Goal: Transaction & Acquisition: Purchase product/service

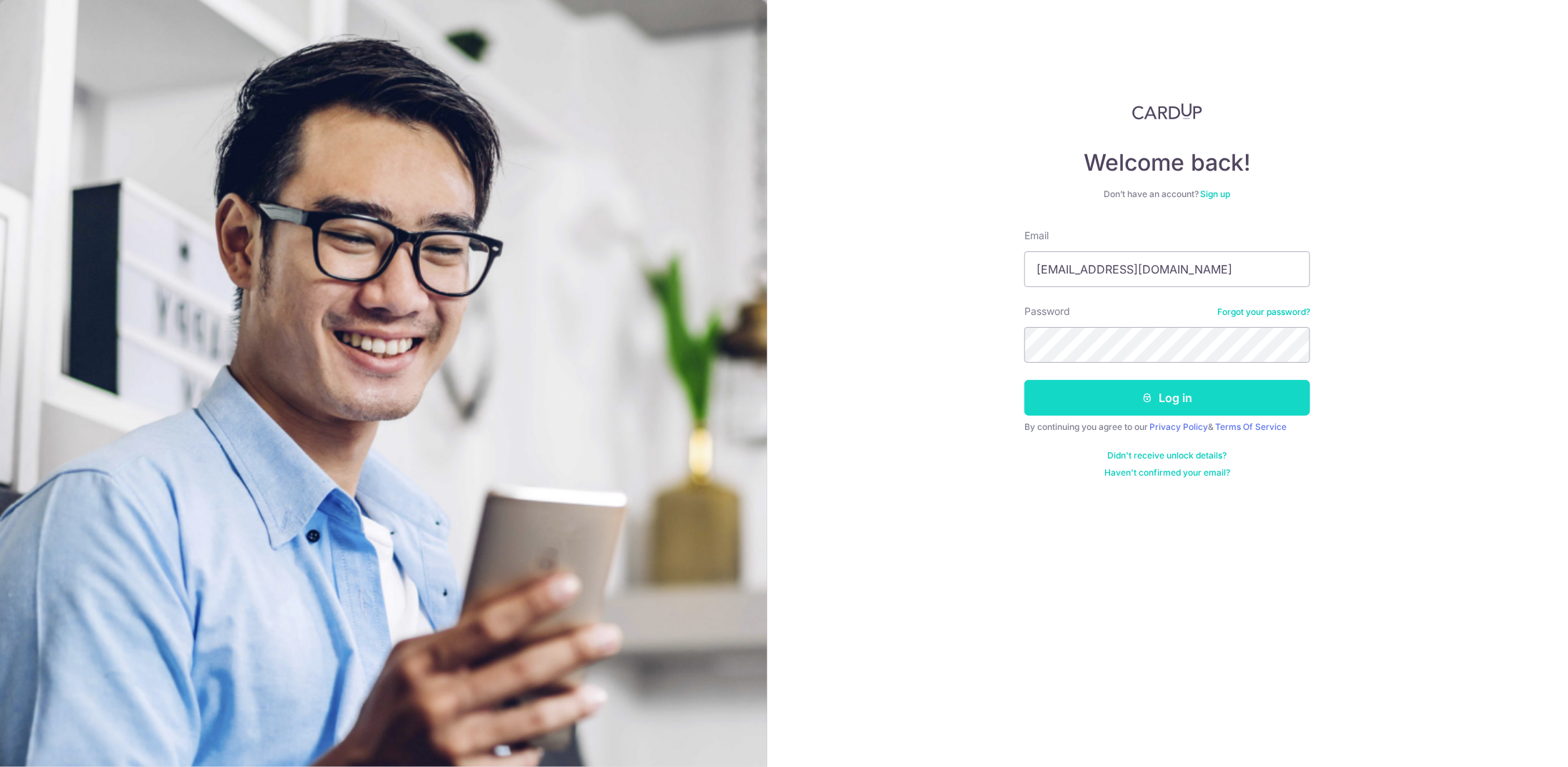
click at [1173, 401] on button "Log in" at bounding box center [1167, 398] width 285 height 36
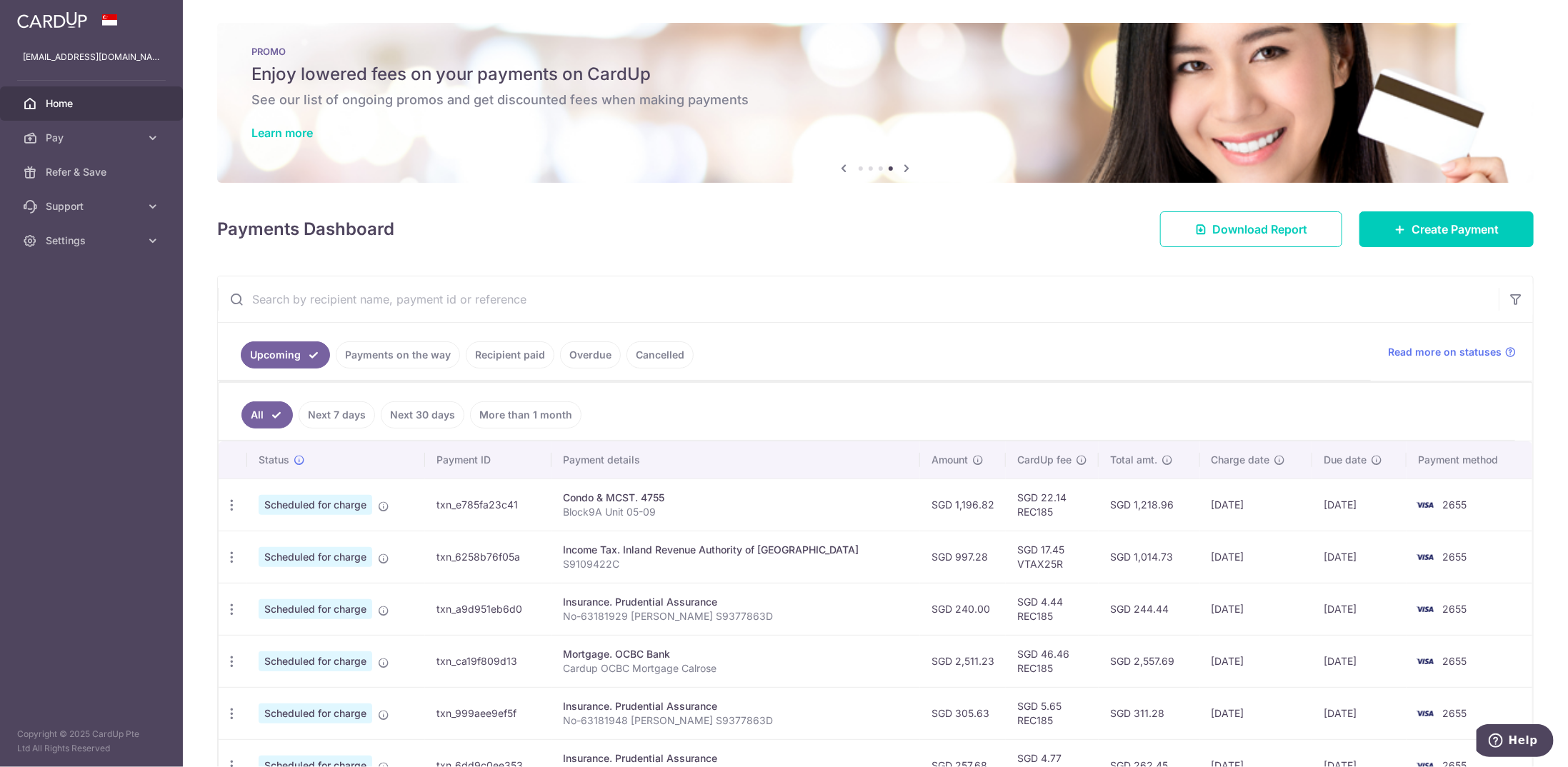
scroll to position [285, 0]
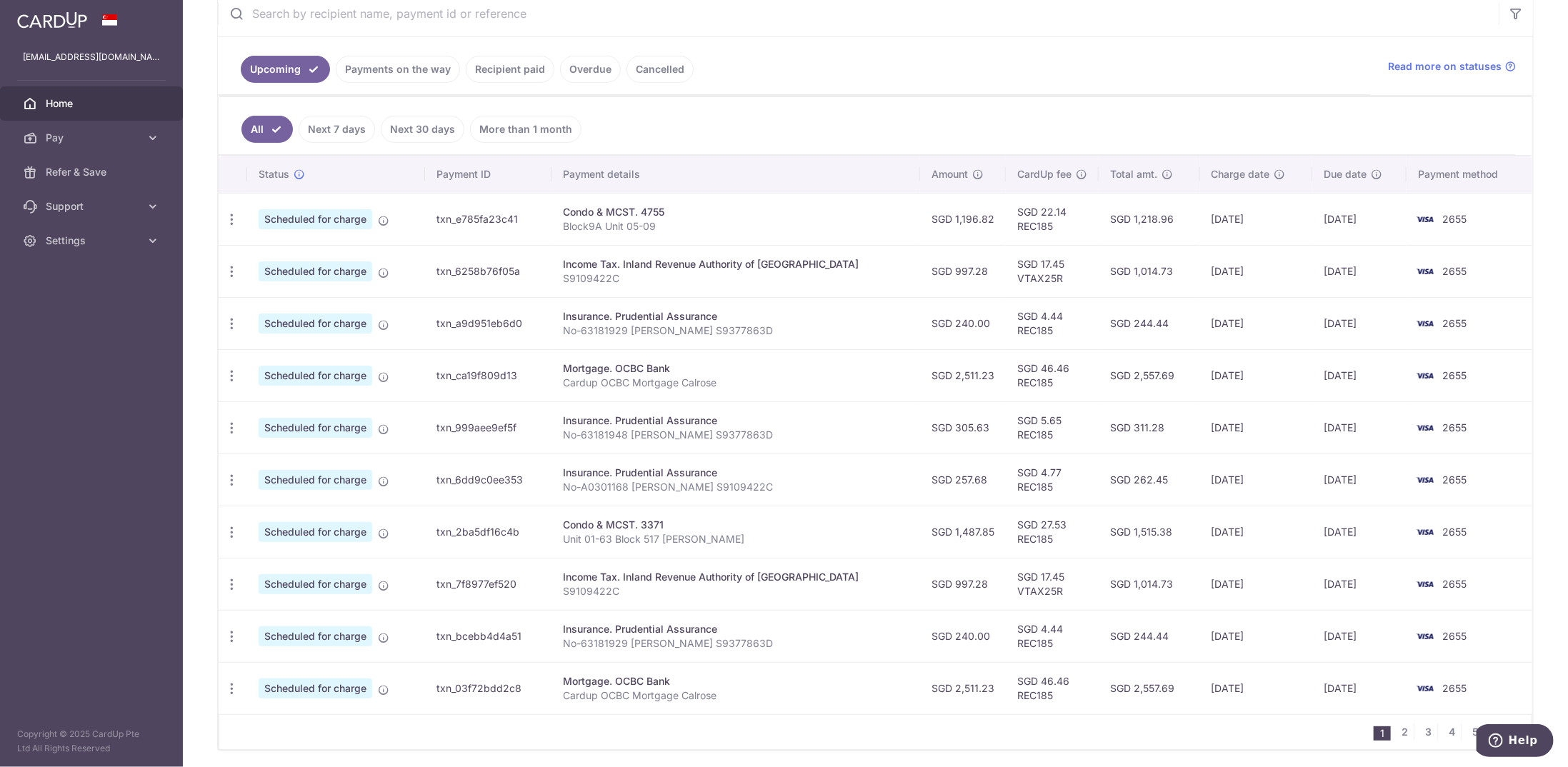
click at [56, 478] on aside "kevinlzl_91@hotmail.com Home Pay Payments Recipients Cards Refer & Save Support…" at bounding box center [91, 383] width 183 height 767
click at [233, 526] on icon "button" at bounding box center [231, 532] width 15 height 15
click at [290, 599] on span "Cancel payment" at bounding box center [308, 605] width 95 height 17
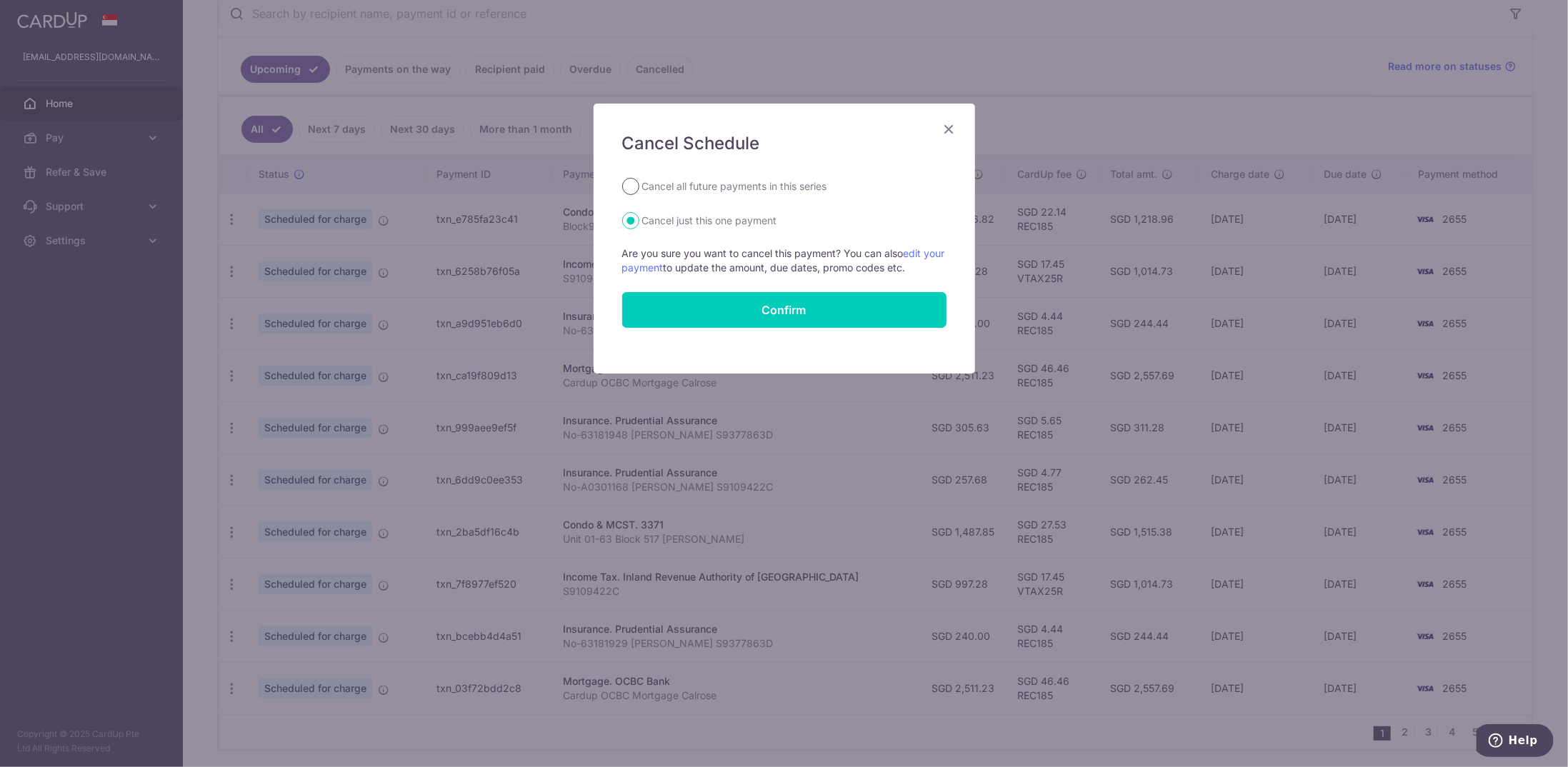
click at [632, 192] on input "Cancel all future payments in this series" at bounding box center [630, 186] width 17 height 17
radio input "true"
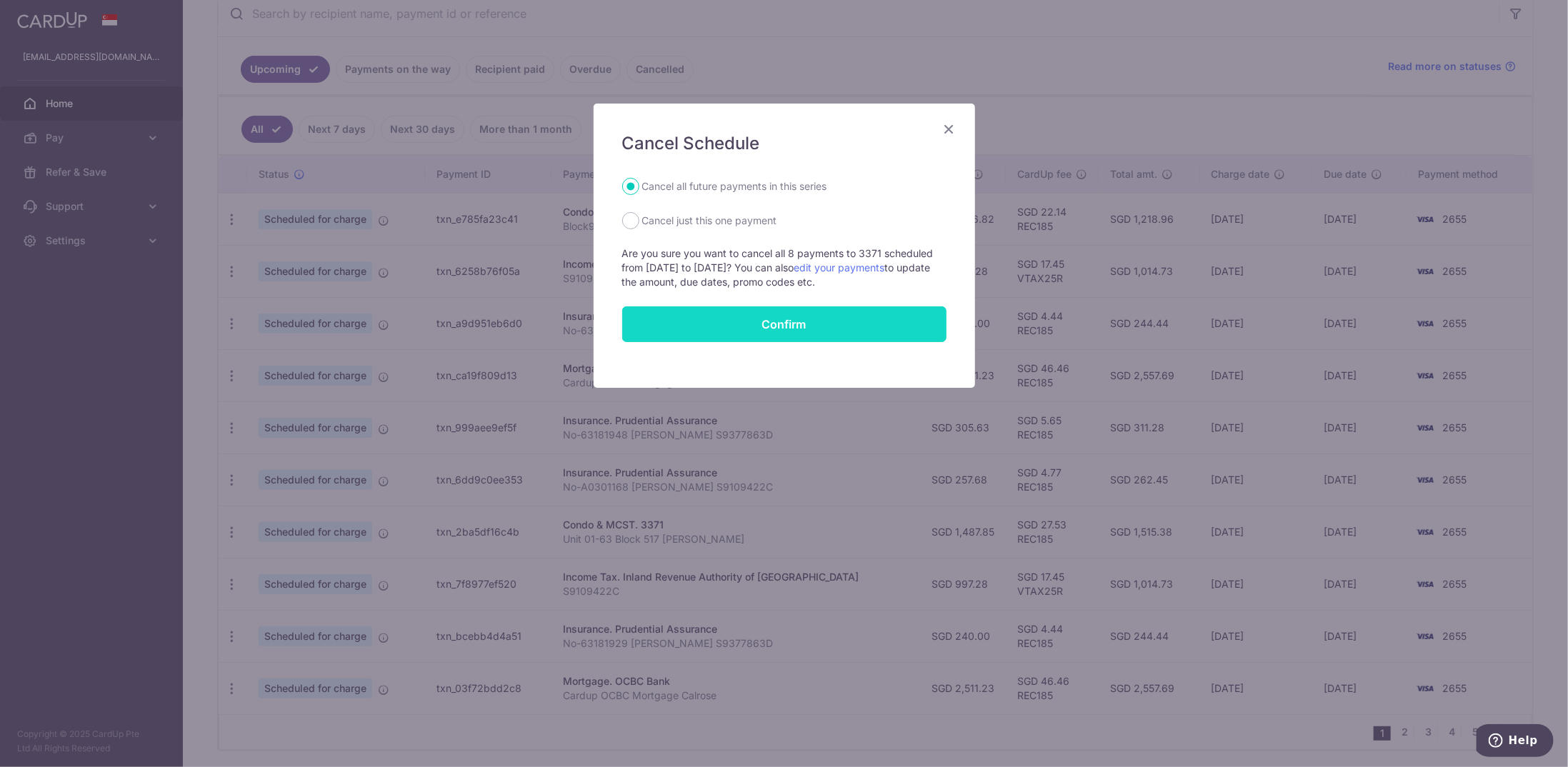
click at [813, 331] on button "Confirm" at bounding box center [784, 324] width 324 height 36
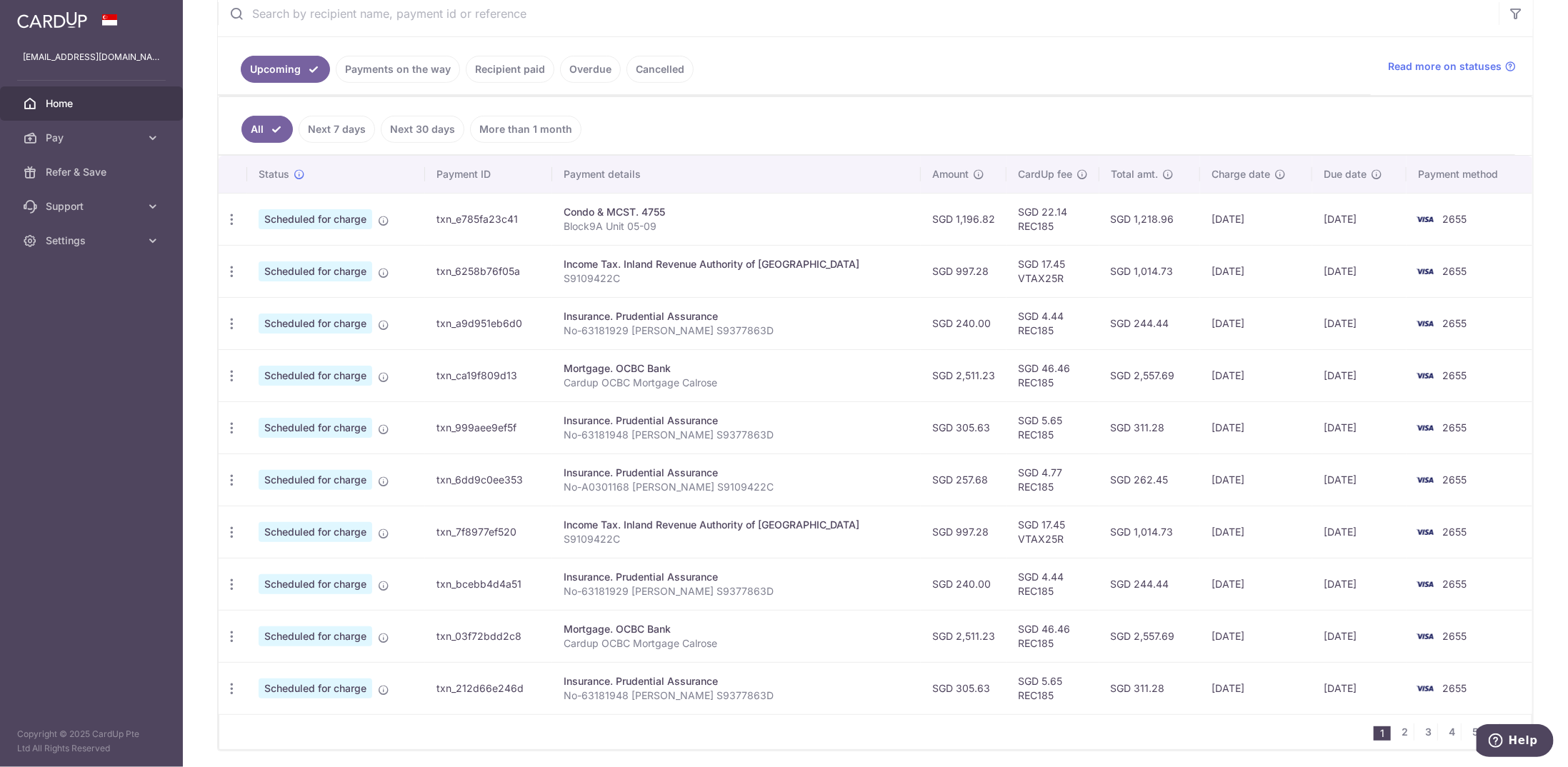
scroll to position [71, 0]
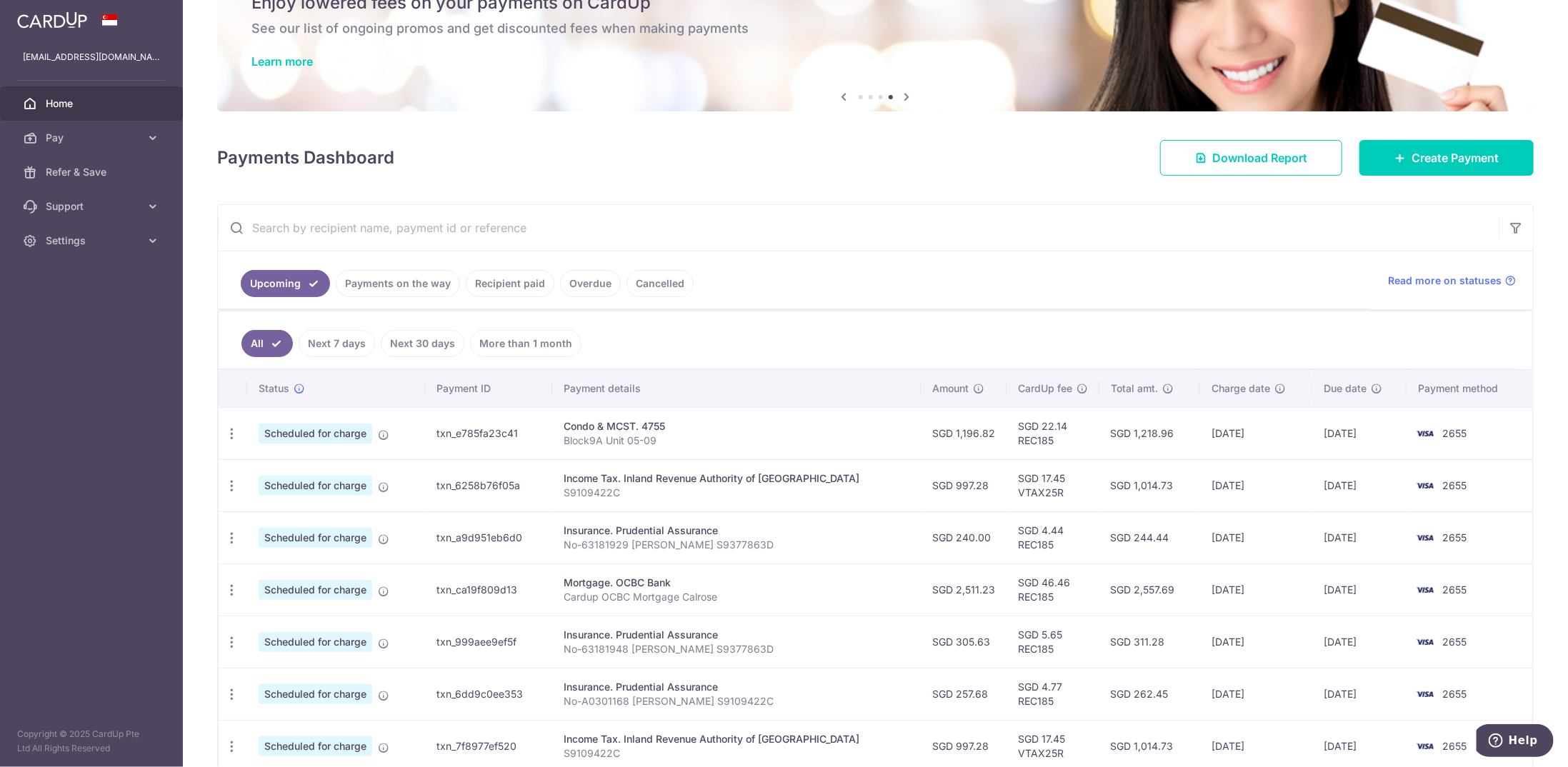
click at [632, 270] on link "Cancelled" at bounding box center [660, 284] width 67 height 27
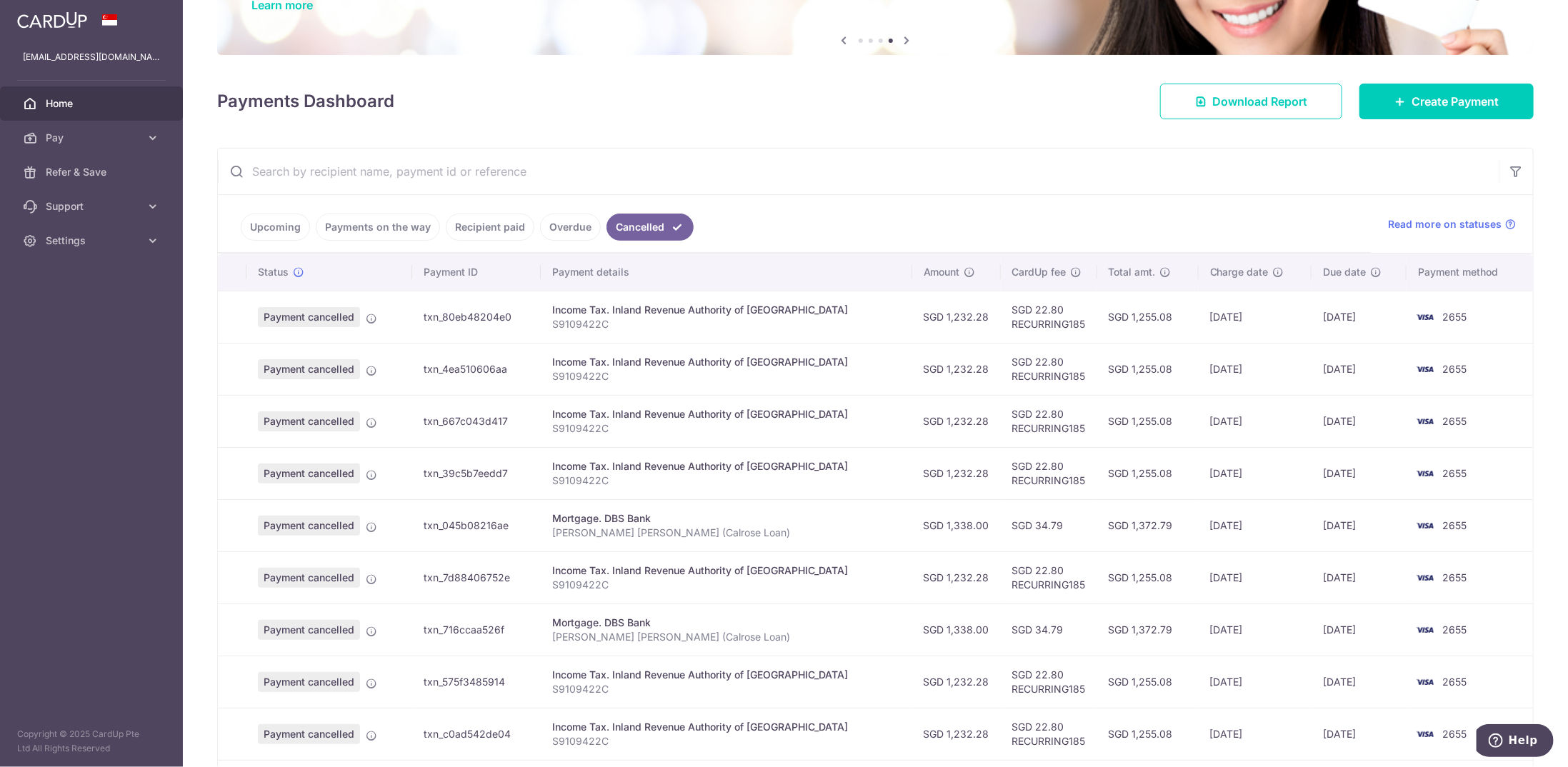
scroll to position [269, 0]
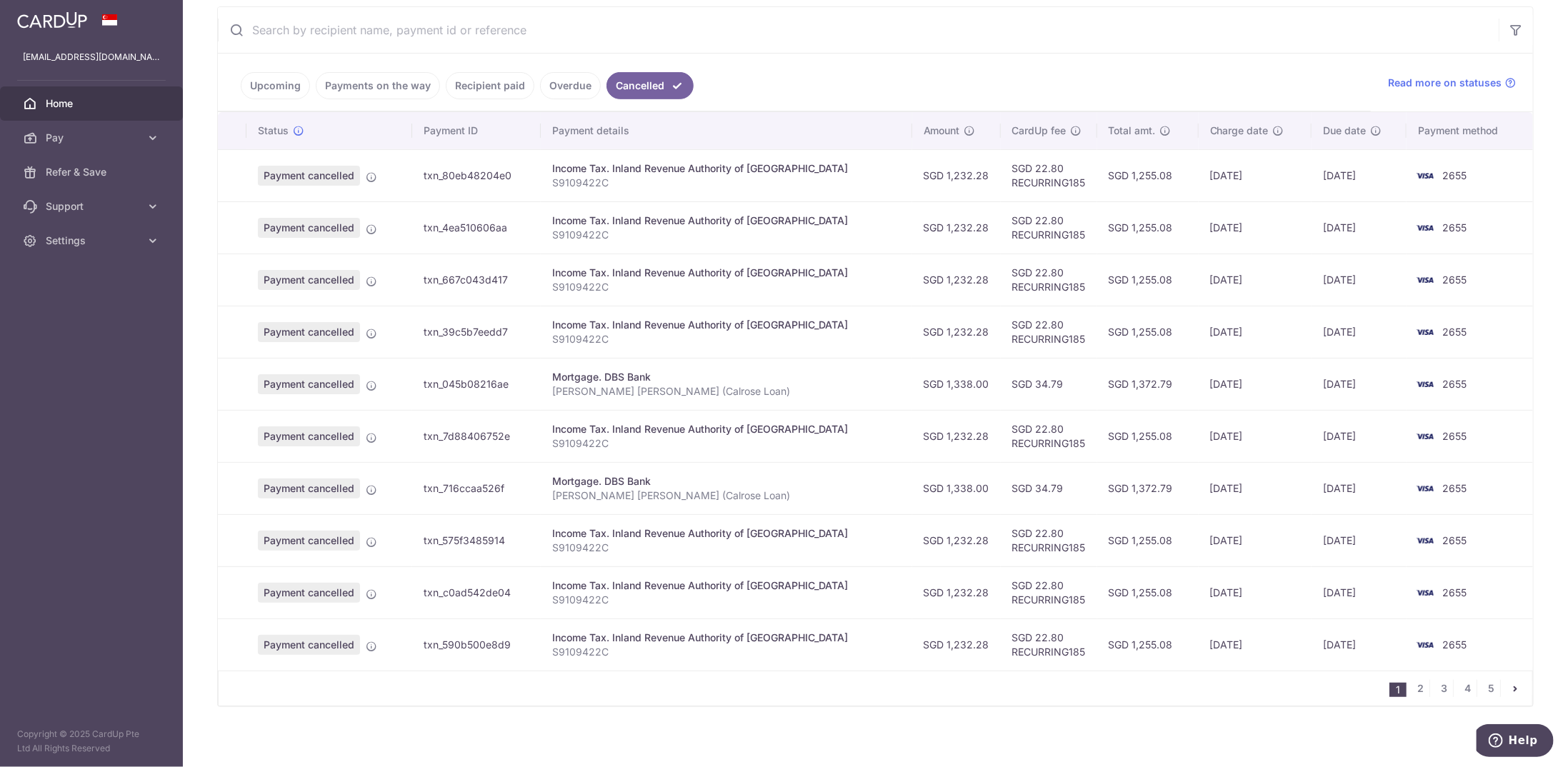
click at [560, 80] on link "Overdue" at bounding box center [570, 86] width 61 height 27
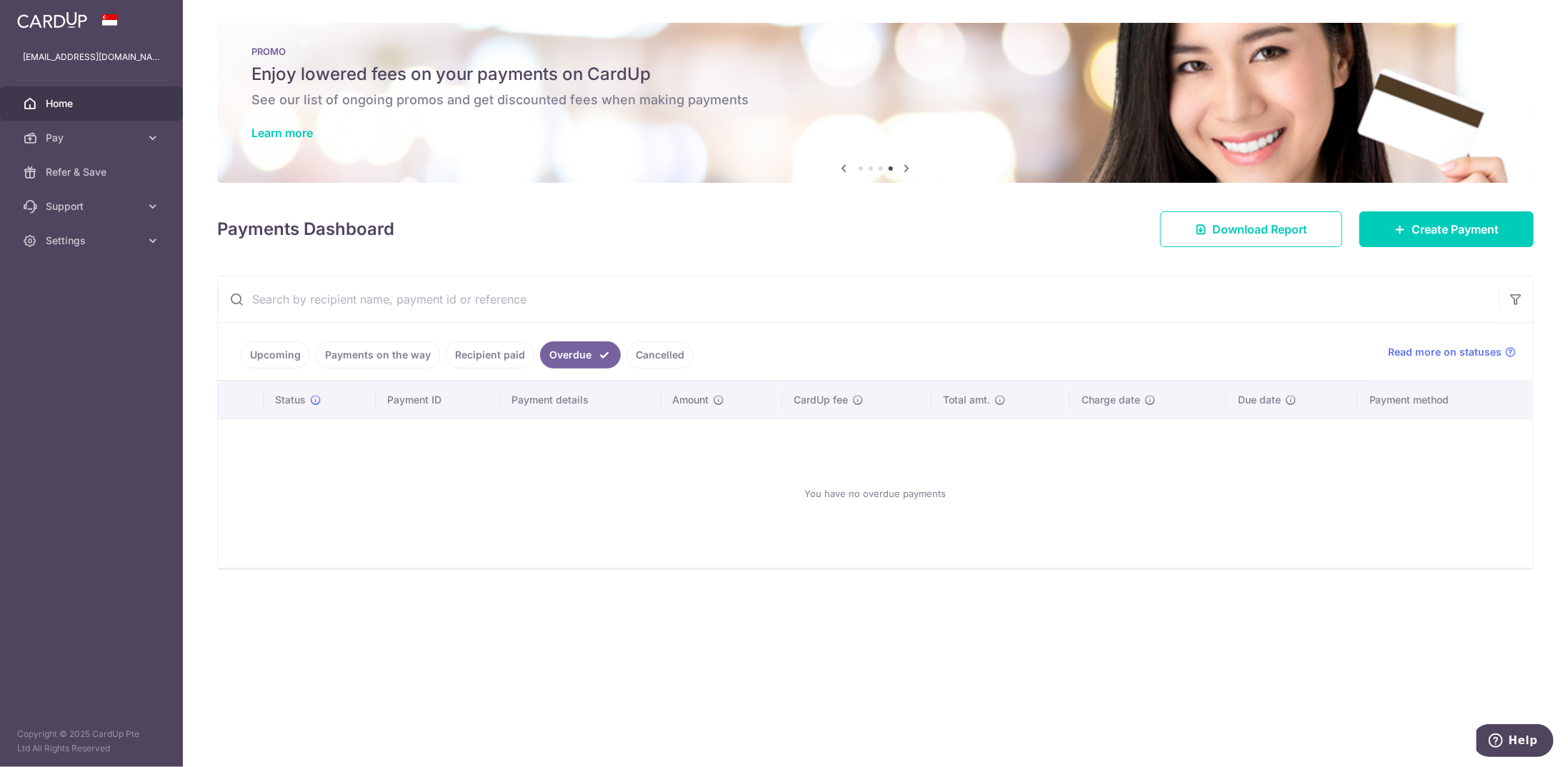
click at [261, 345] on link "Upcoming" at bounding box center [276, 355] width 70 height 27
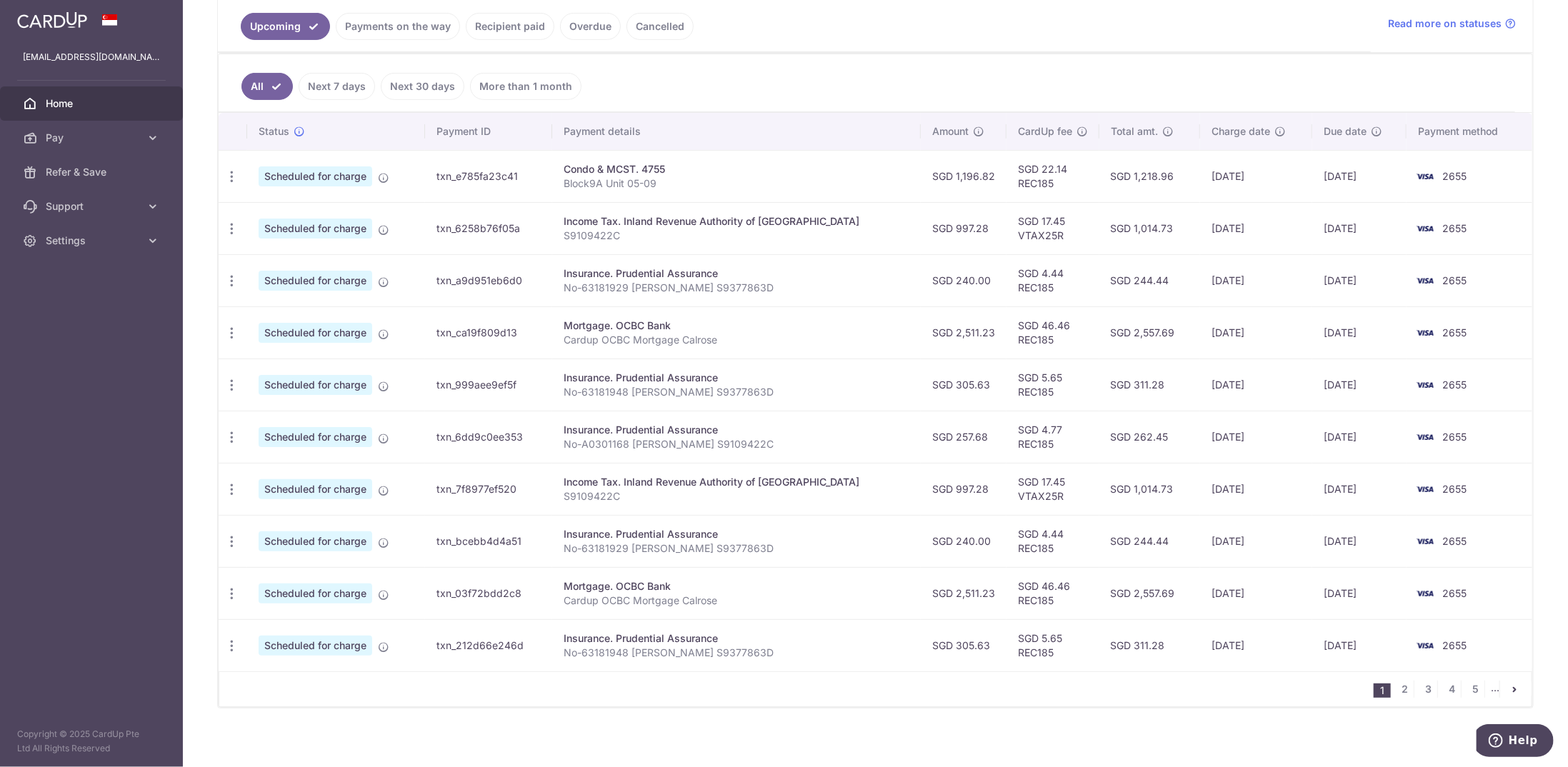
scroll to position [43, 0]
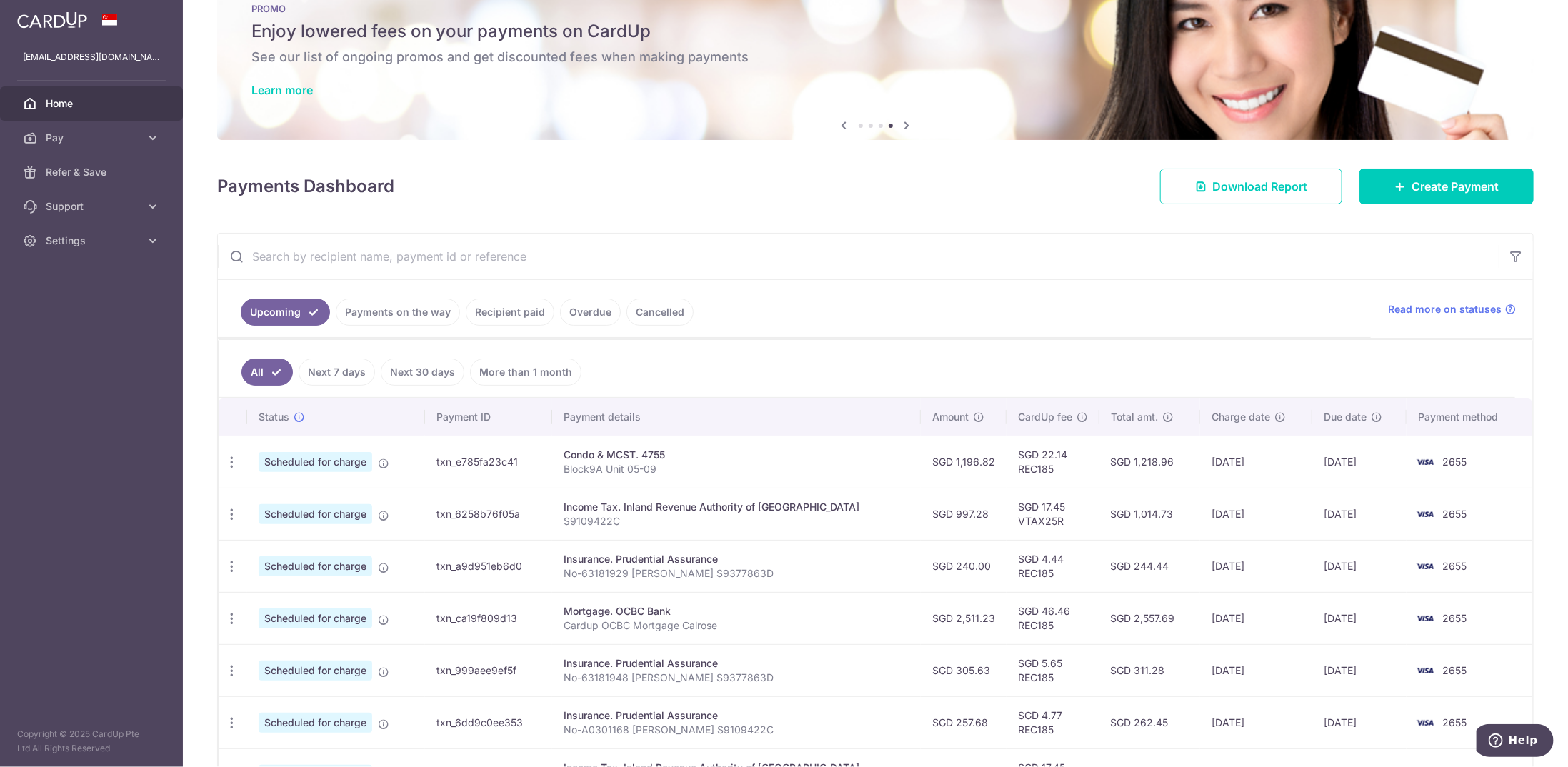
click at [664, 304] on link "Cancelled" at bounding box center [660, 312] width 67 height 27
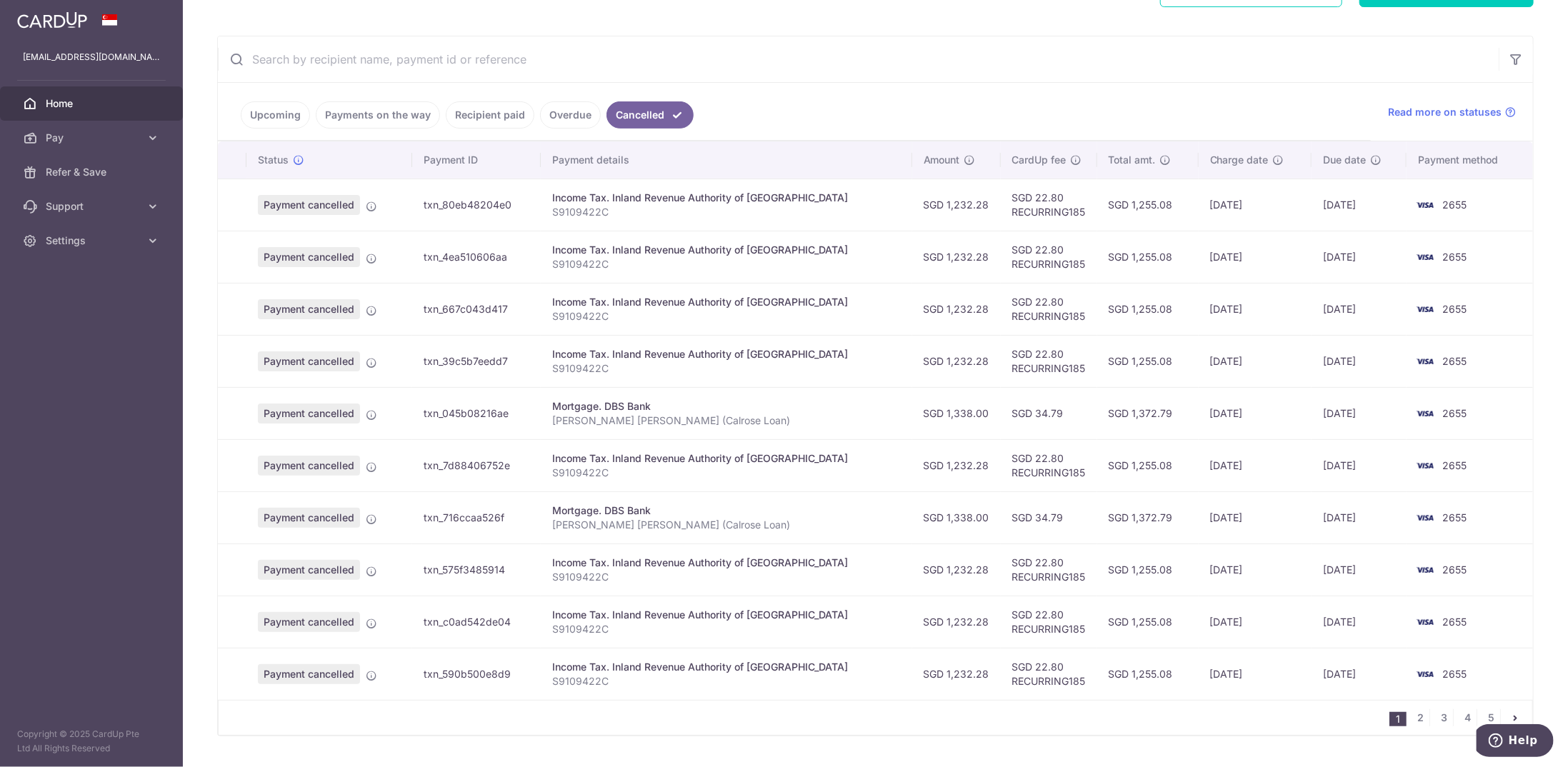
scroll to position [269, 0]
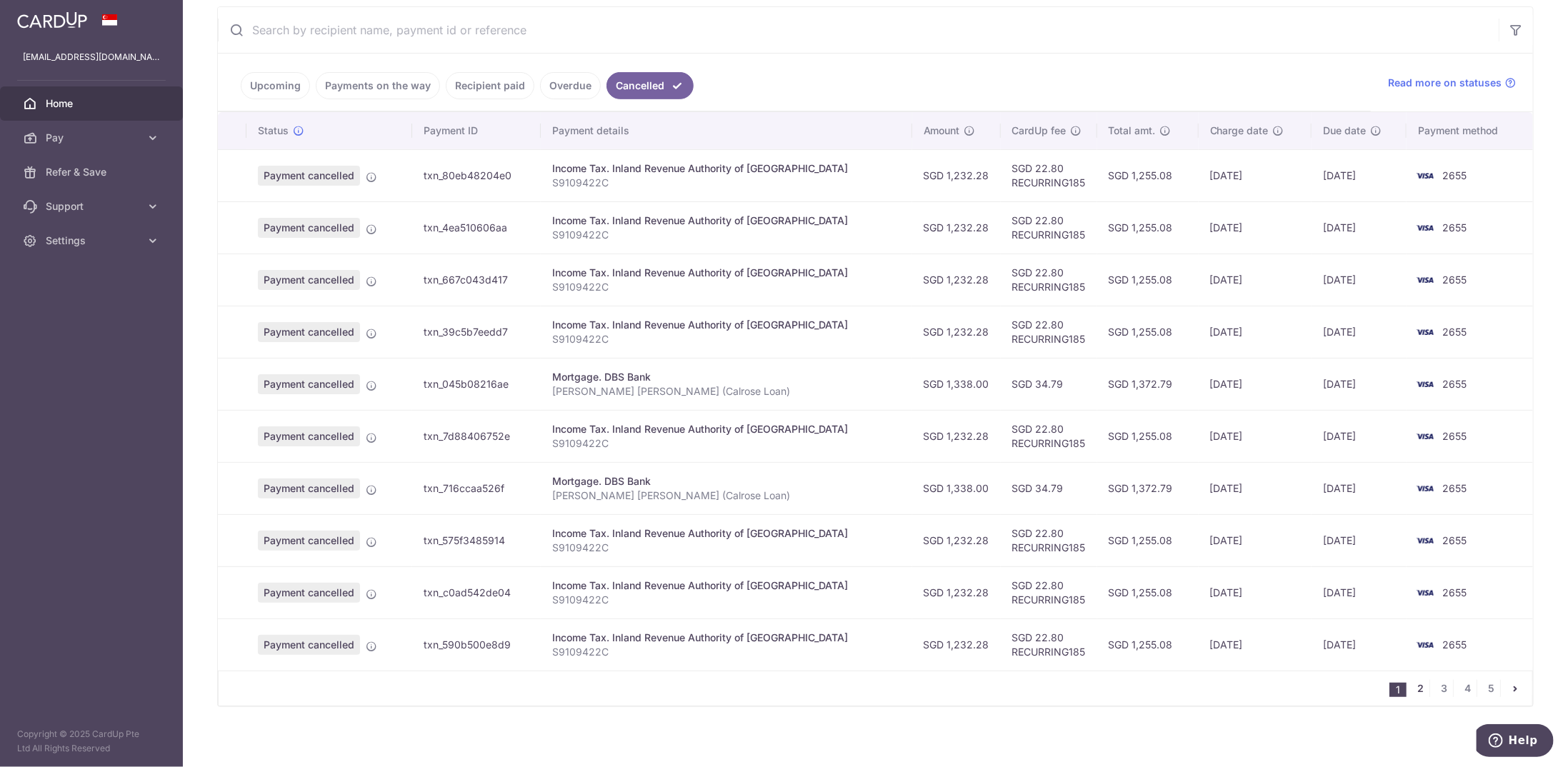
click at [1412, 682] on link "2" at bounding box center [1420, 688] width 17 height 17
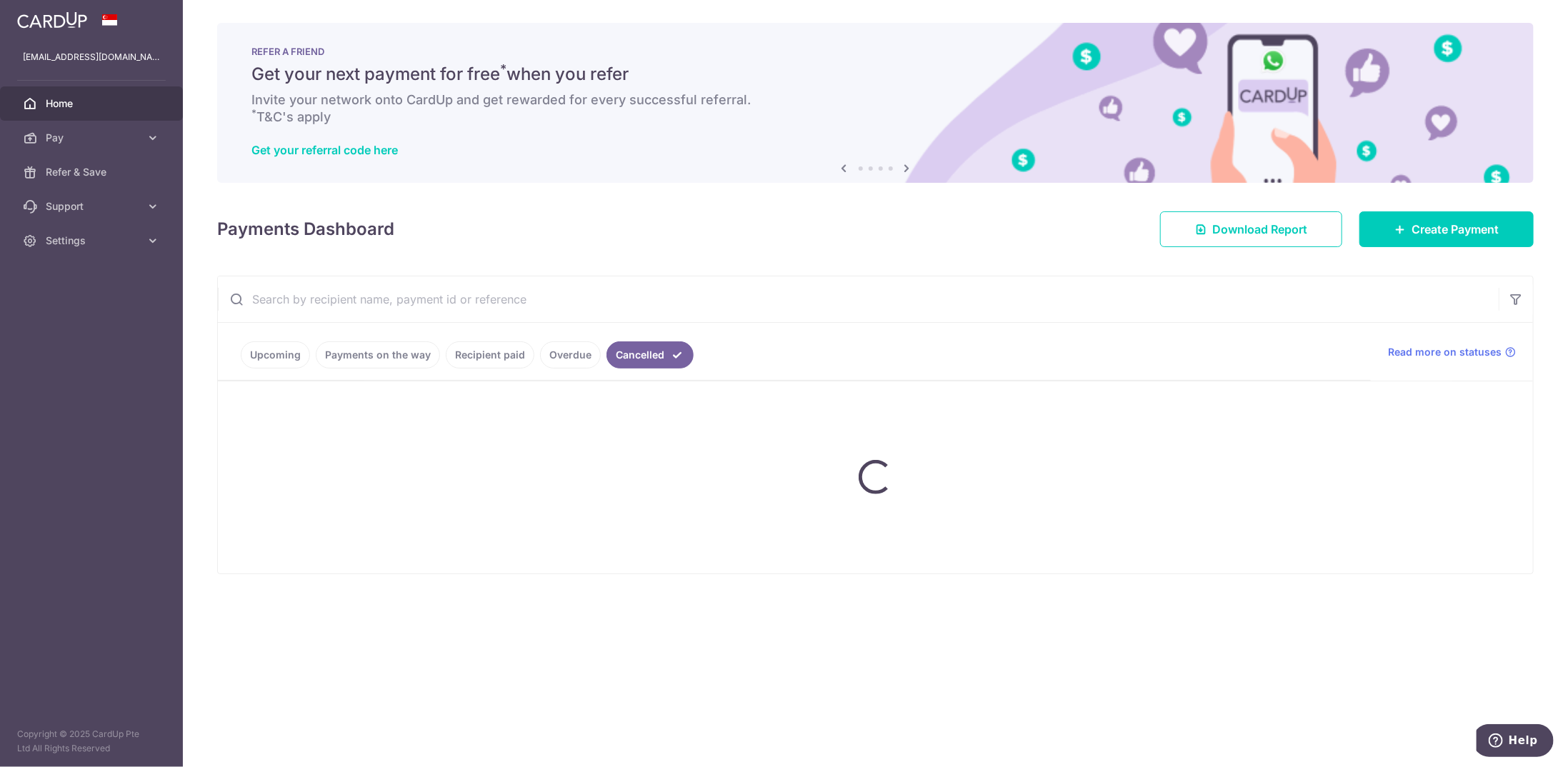
scroll to position [0, 0]
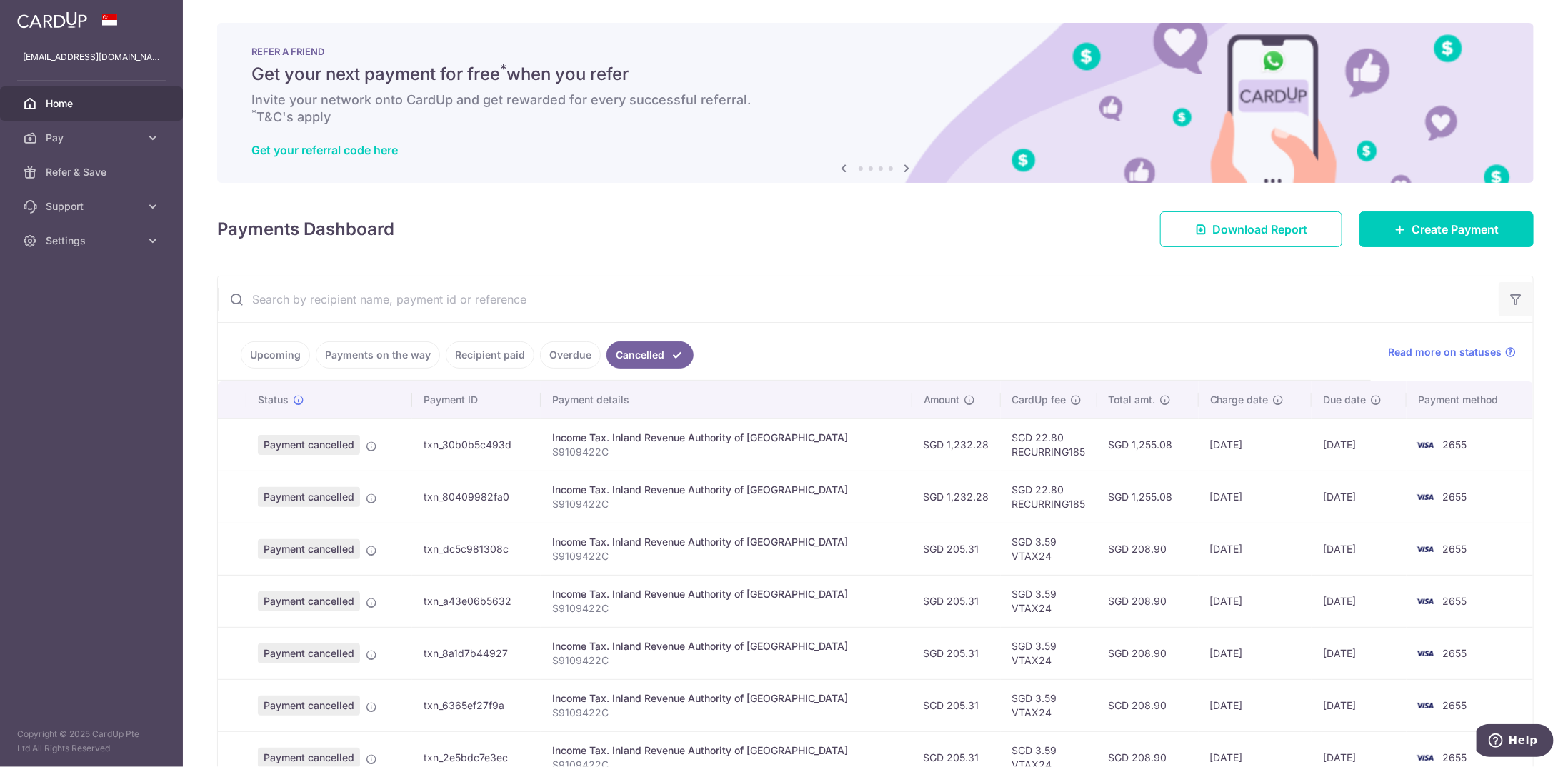
click at [1517, 301] on button "button" at bounding box center [1515, 299] width 34 height 34
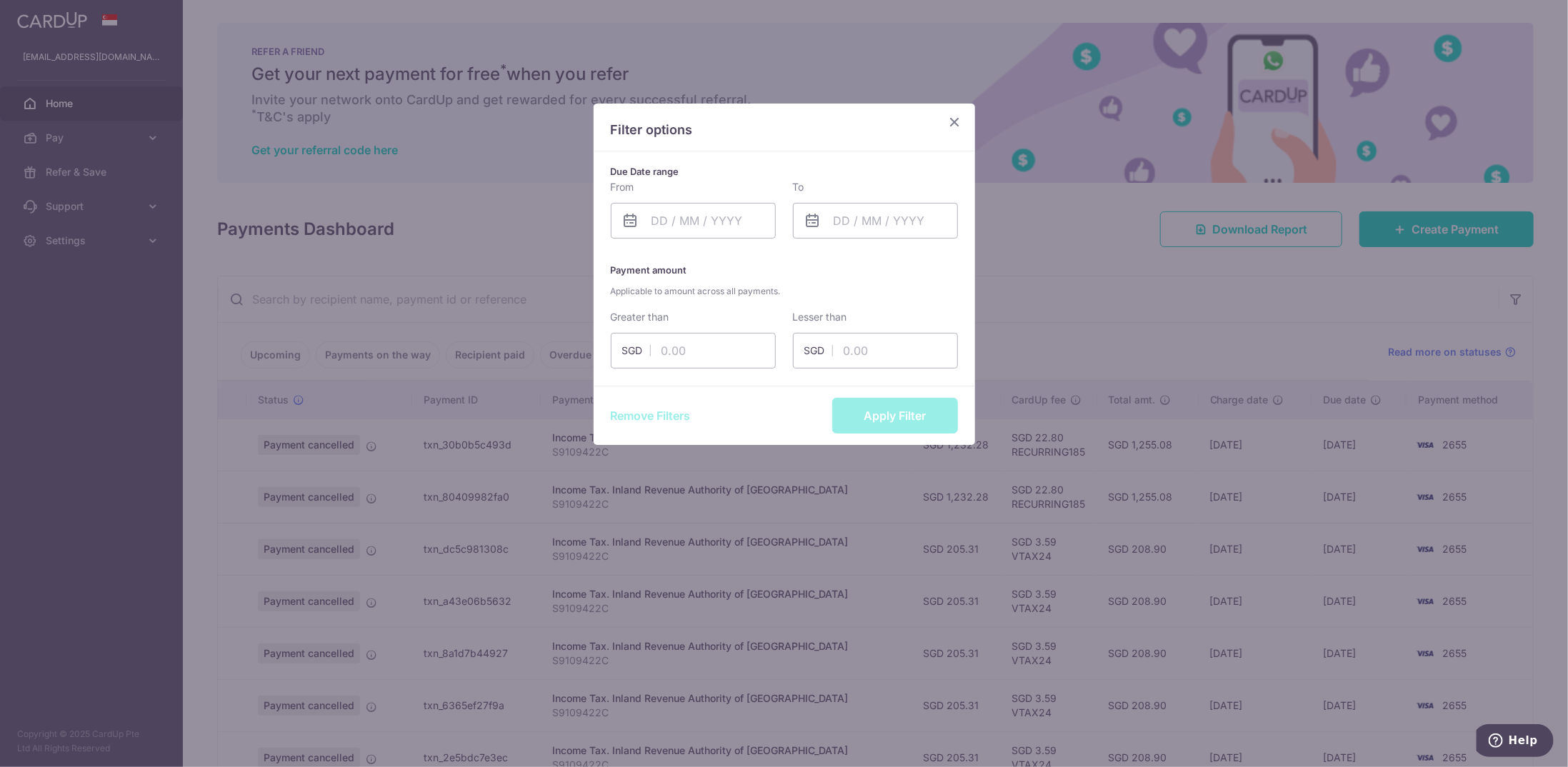
click at [1062, 386] on div "Filter options Due Date range From Please select valid date To Please select va…" at bounding box center [784, 383] width 1568 height 767
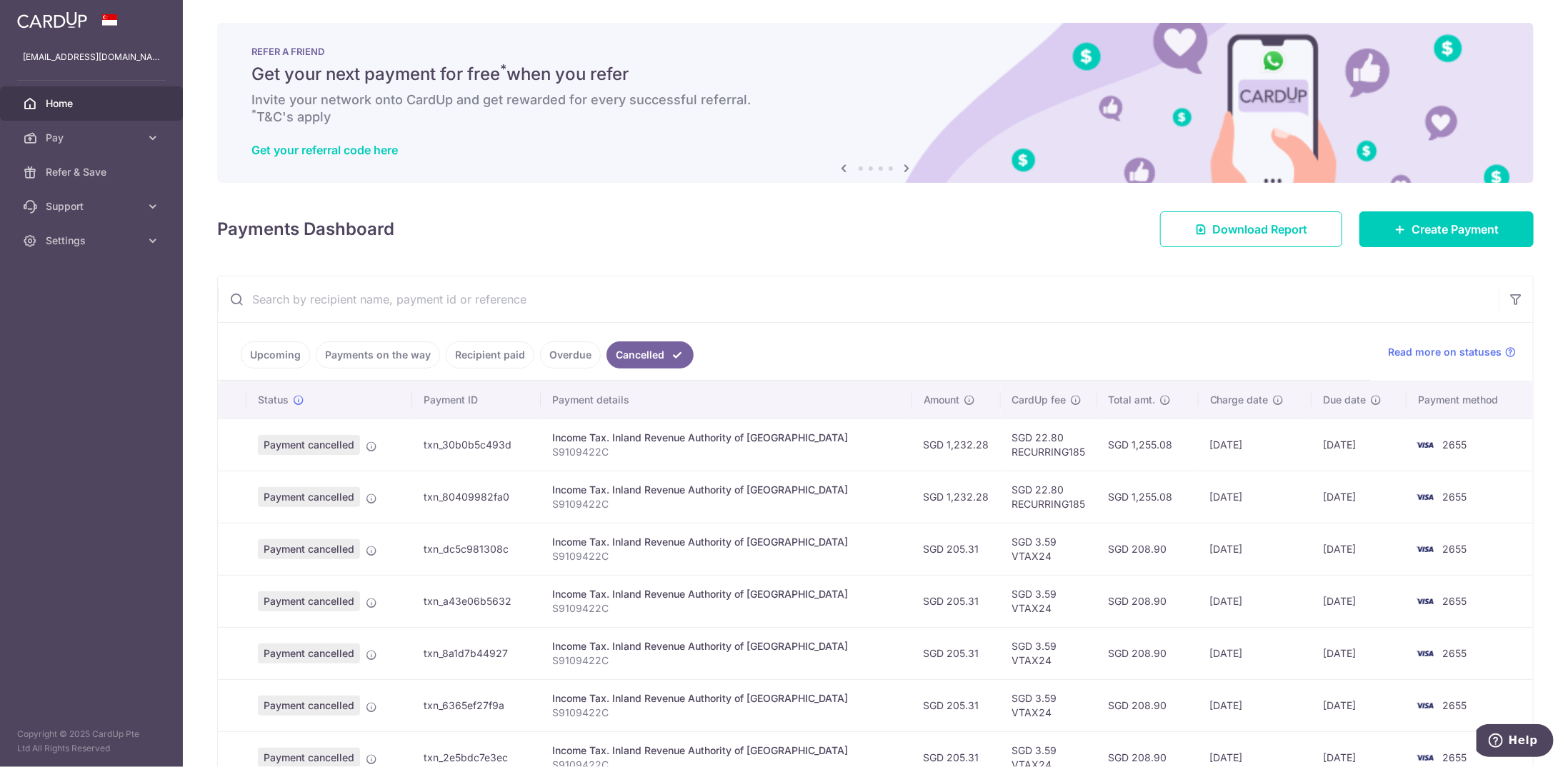
scroll to position [269, 0]
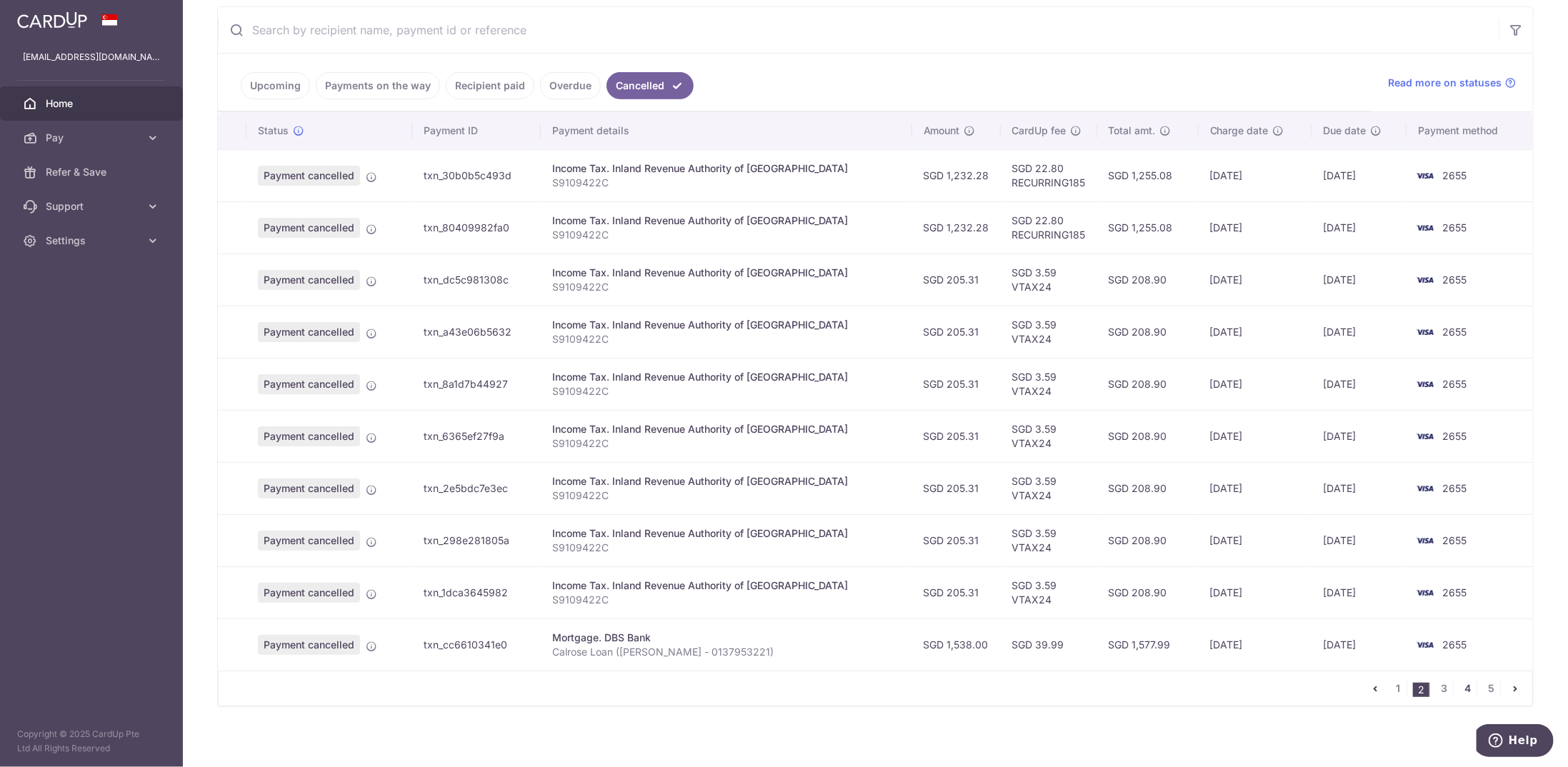
click at [1459, 680] on link "4" at bounding box center [1467, 688] width 17 height 17
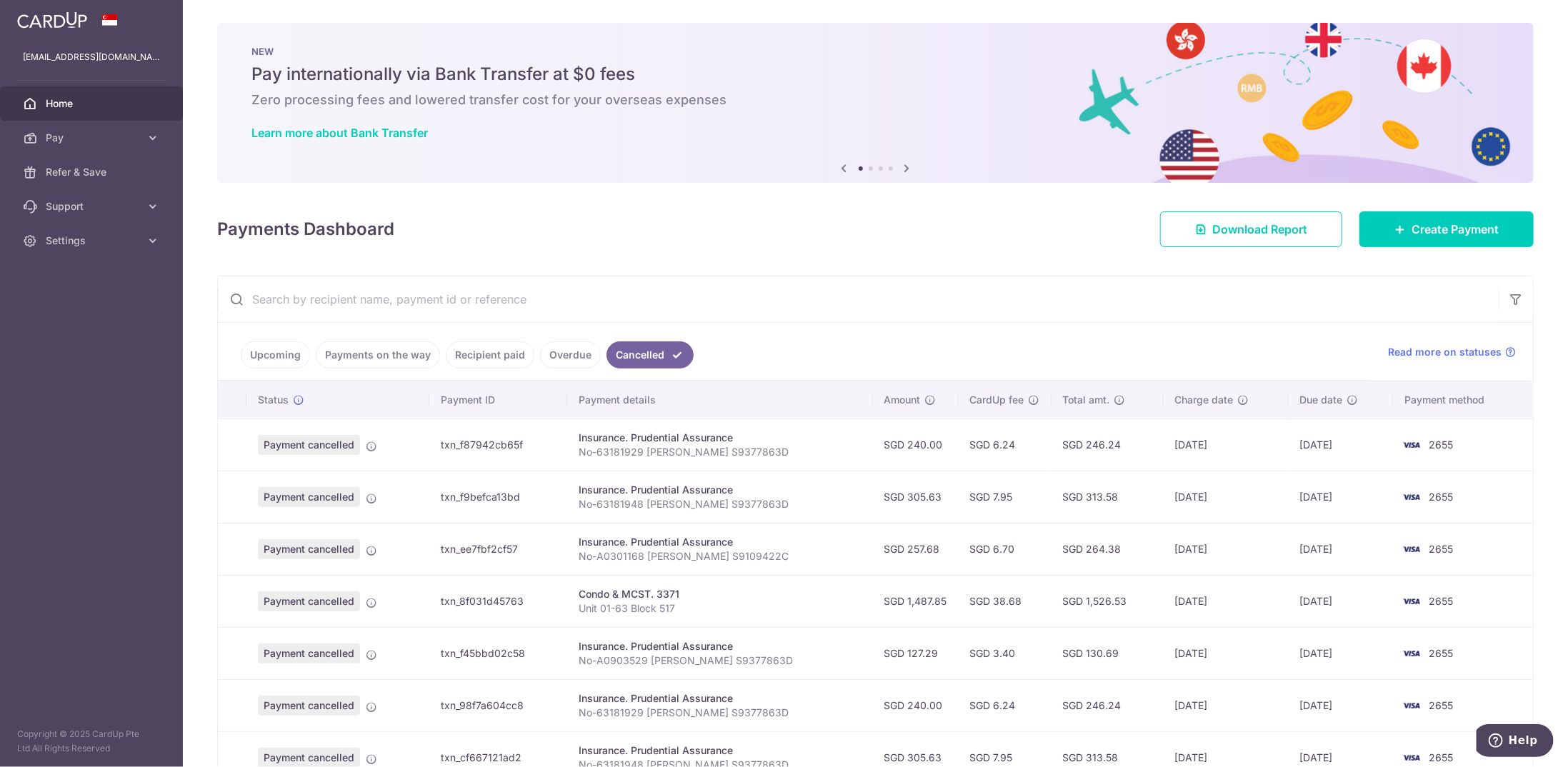
drag, startPoint x: 663, startPoint y: 590, endPoint x: 690, endPoint y: 584, distance: 27.7
click at [690, 587] on div "Condo & MCST. 3371" at bounding box center [719, 594] width 282 height 15
click at [109, 143] on span "Pay" at bounding box center [93, 138] width 95 height 15
click at [84, 175] on span "Payments" at bounding box center [93, 172] width 95 height 15
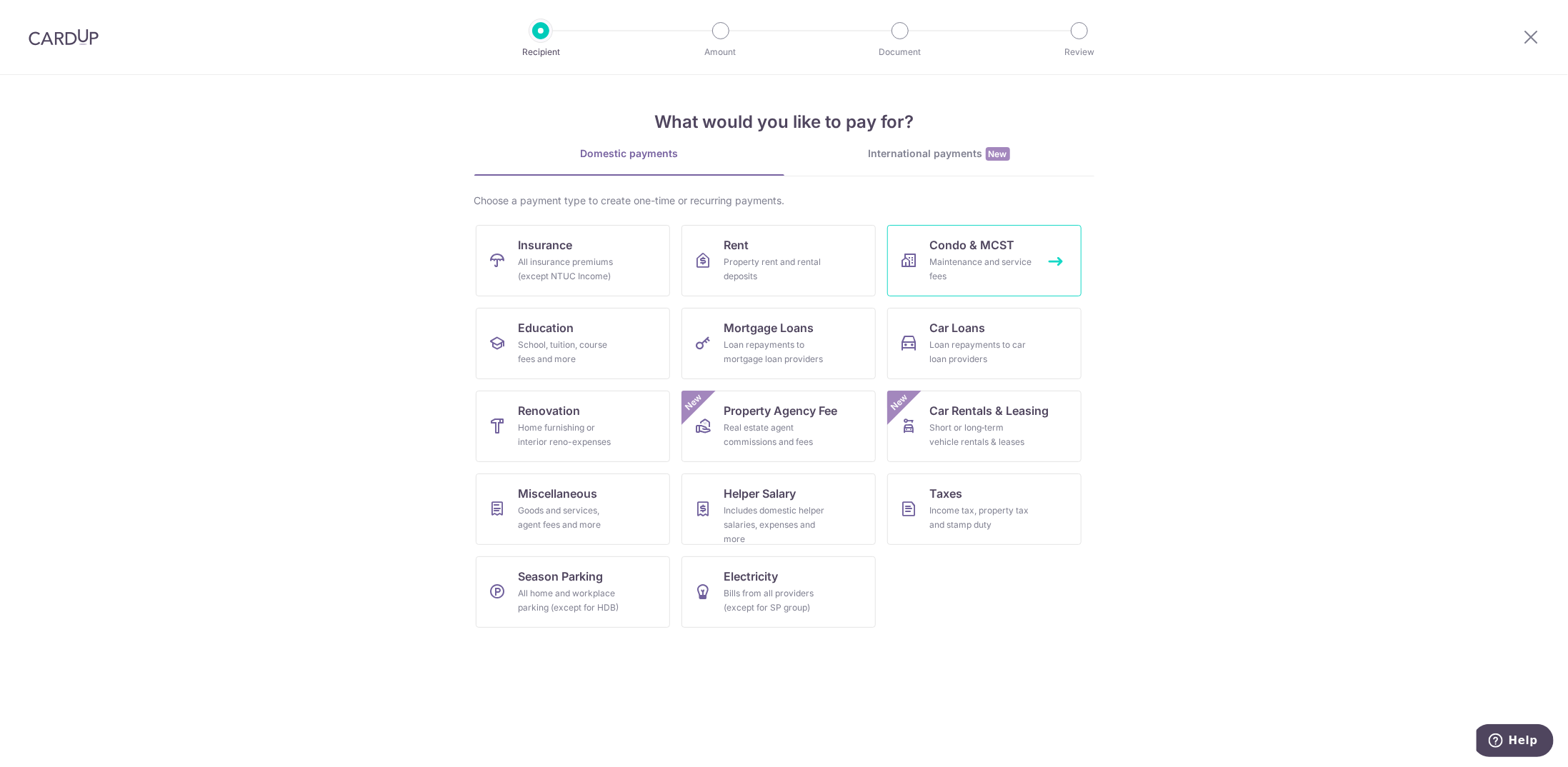
click at [992, 242] on span "Condo & MCST" at bounding box center [972, 244] width 85 height 17
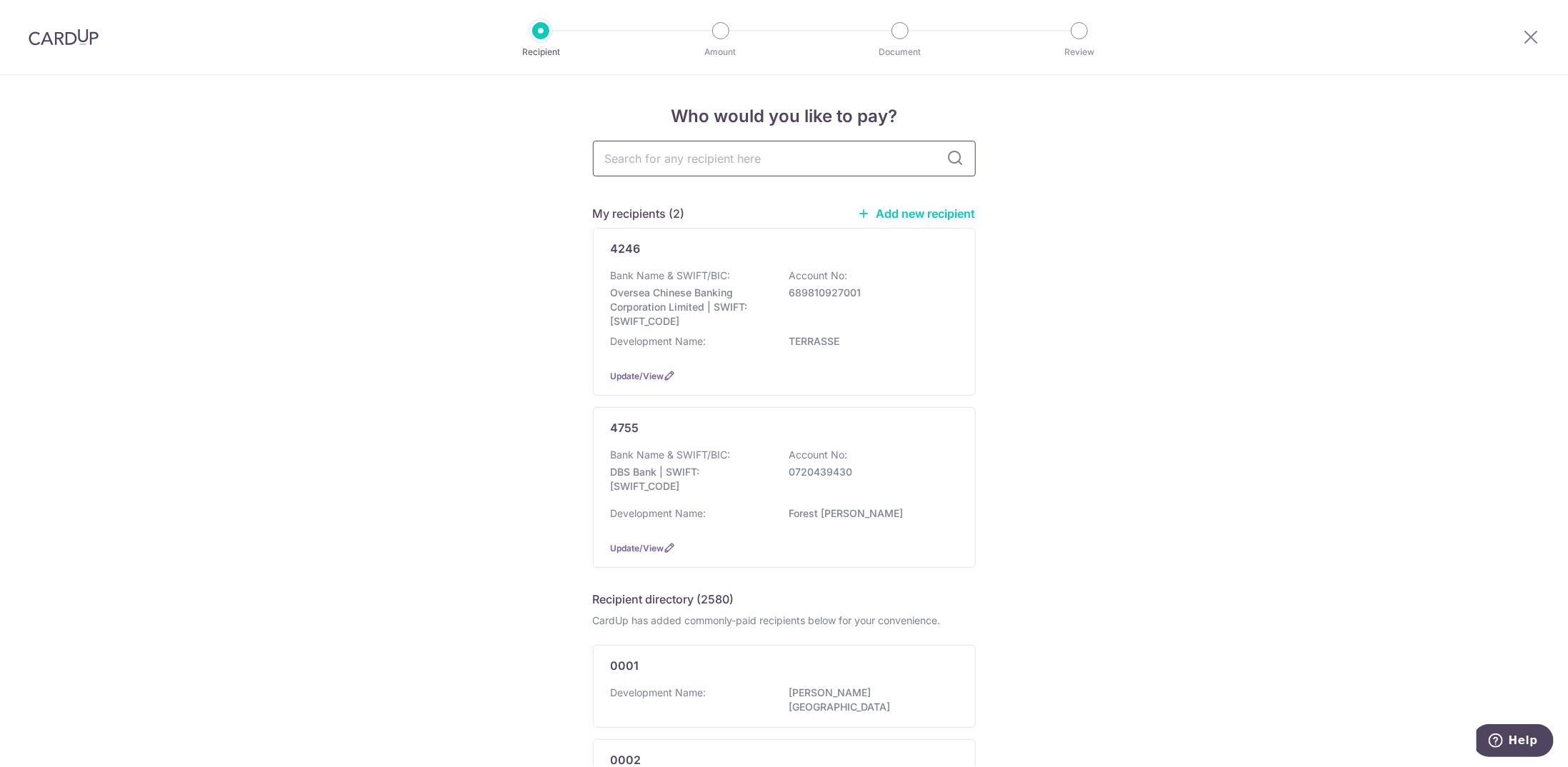
click at [771, 151] on input "text" at bounding box center [784, 158] width 382 height 36
click at [718, 158] on input "text" at bounding box center [784, 158] width 382 height 36
type input "3371"
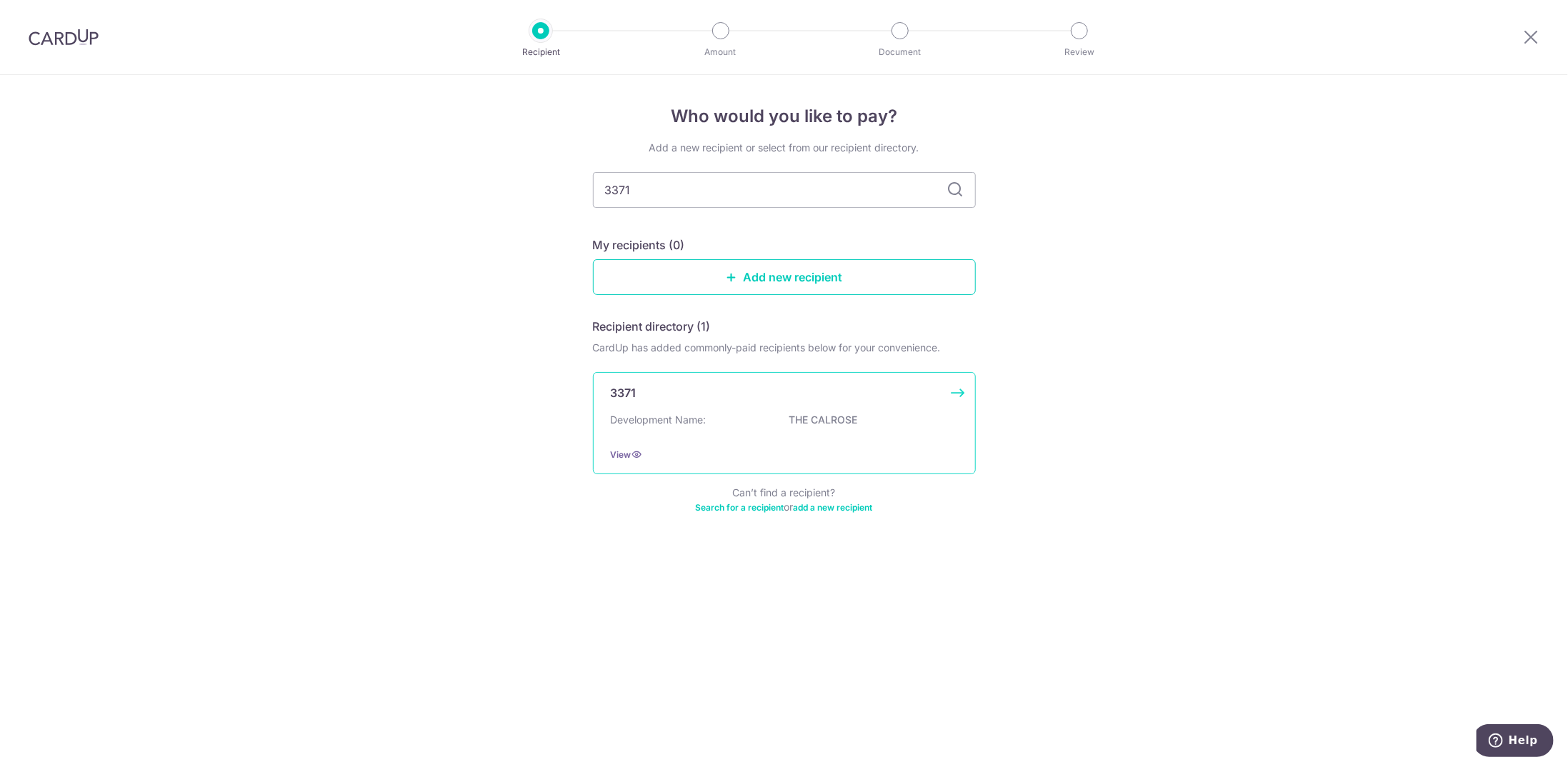
click at [880, 390] on div "3371" at bounding box center [776, 392] width 330 height 17
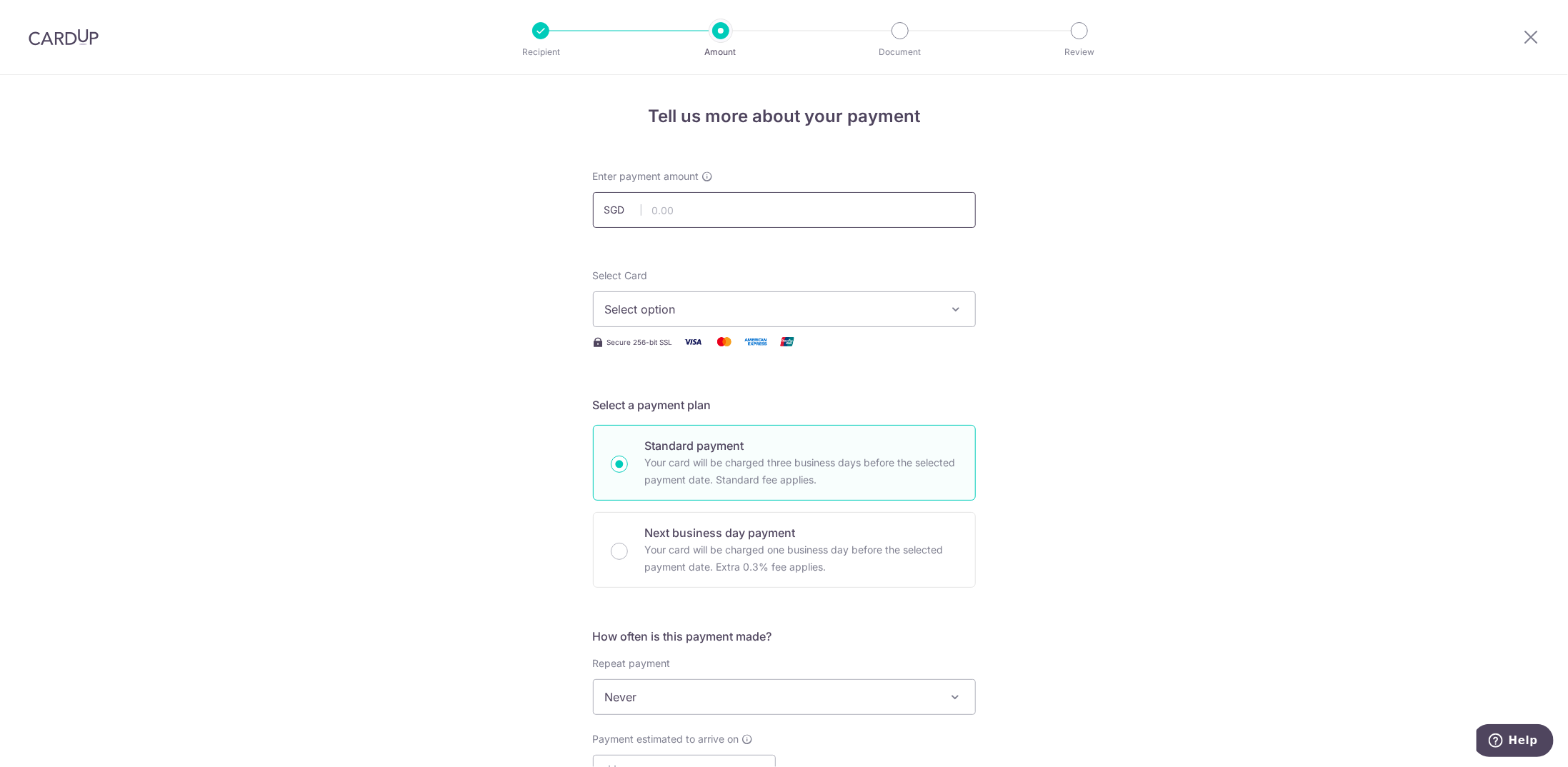
click at [743, 217] on input "text" at bounding box center [784, 210] width 382 height 36
click at [376, 298] on div "Tell us more about your payment Enter payment amount SGD Select Card Select opt…" at bounding box center [784, 721] width 1568 height 1292
click at [735, 208] on input "text" at bounding box center [784, 210] width 382 height 36
type input "1,487.85"
drag, startPoint x: 575, startPoint y: 313, endPoint x: 590, endPoint y: 312, distance: 15.0
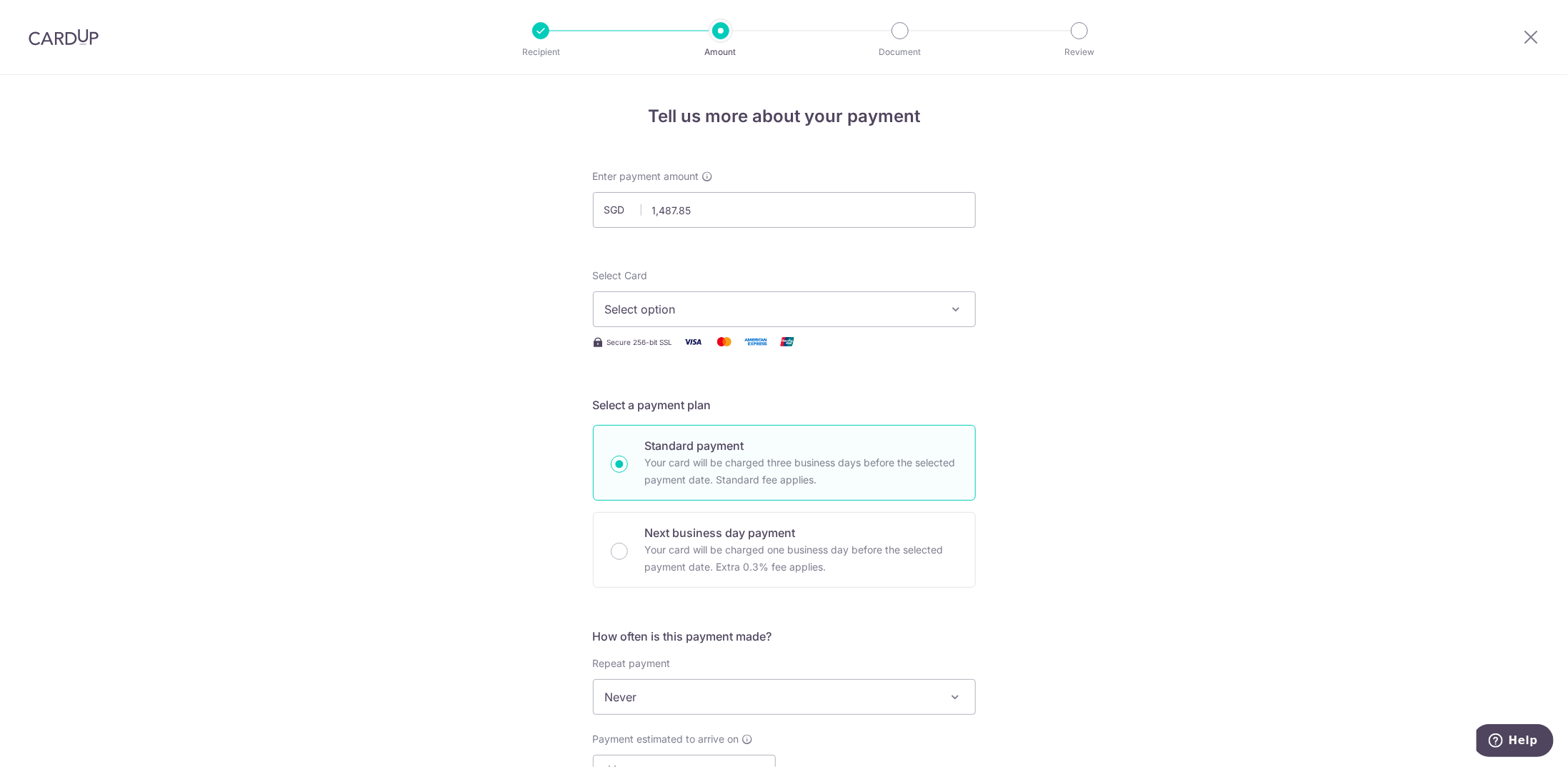
click at [575, 313] on div "Tell us more about your payment Enter payment amount SGD 1,487.85 1487.85 Selec…" at bounding box center [784, 721] width 1568 height 1292
click at [671, 312] on span "Select option" at bounding box center [771, 309] width 333 height 17
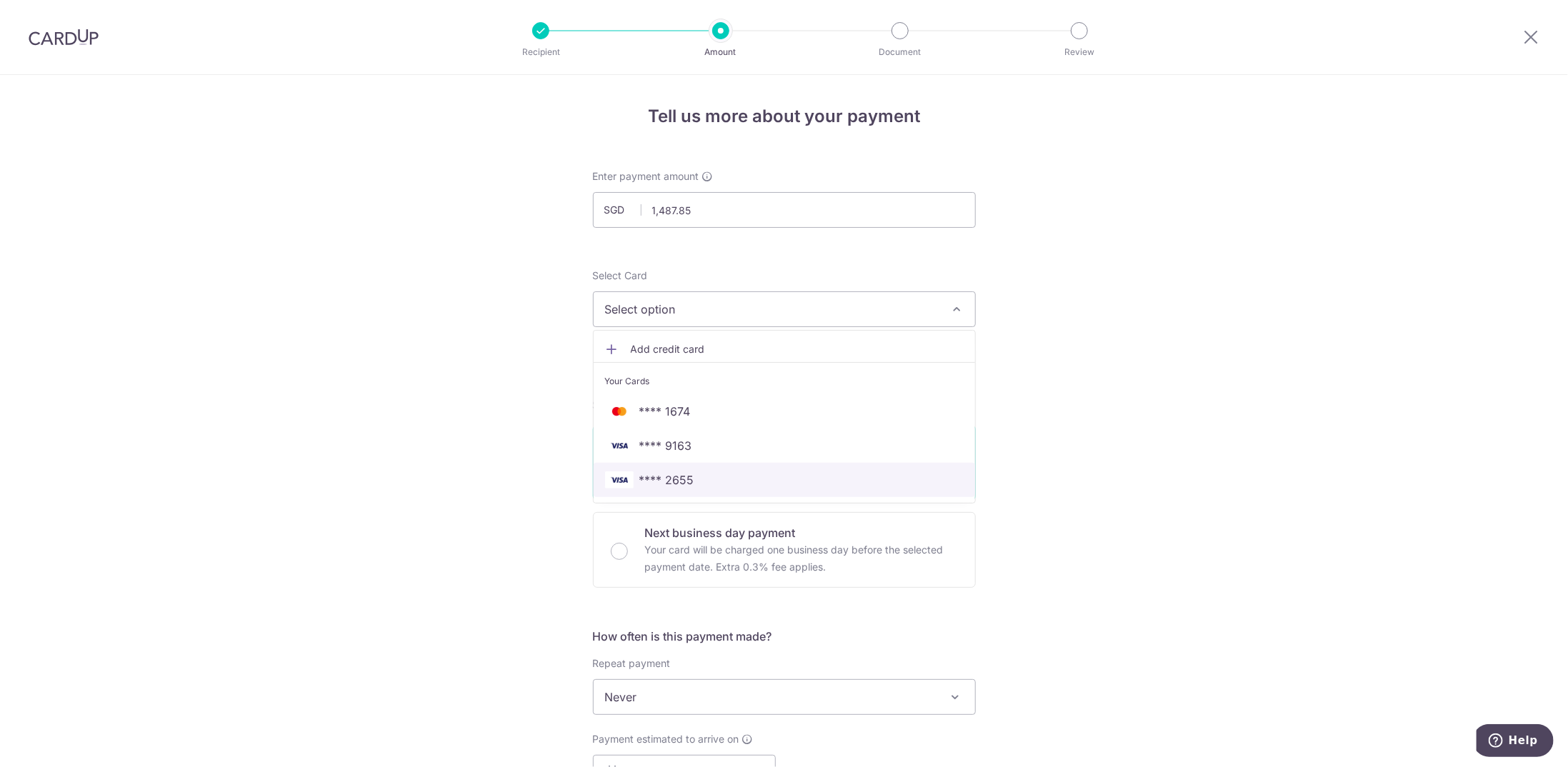
click at [692, 476] on span "**** 2655" at bounding box center [784, 479] width 358 height 17
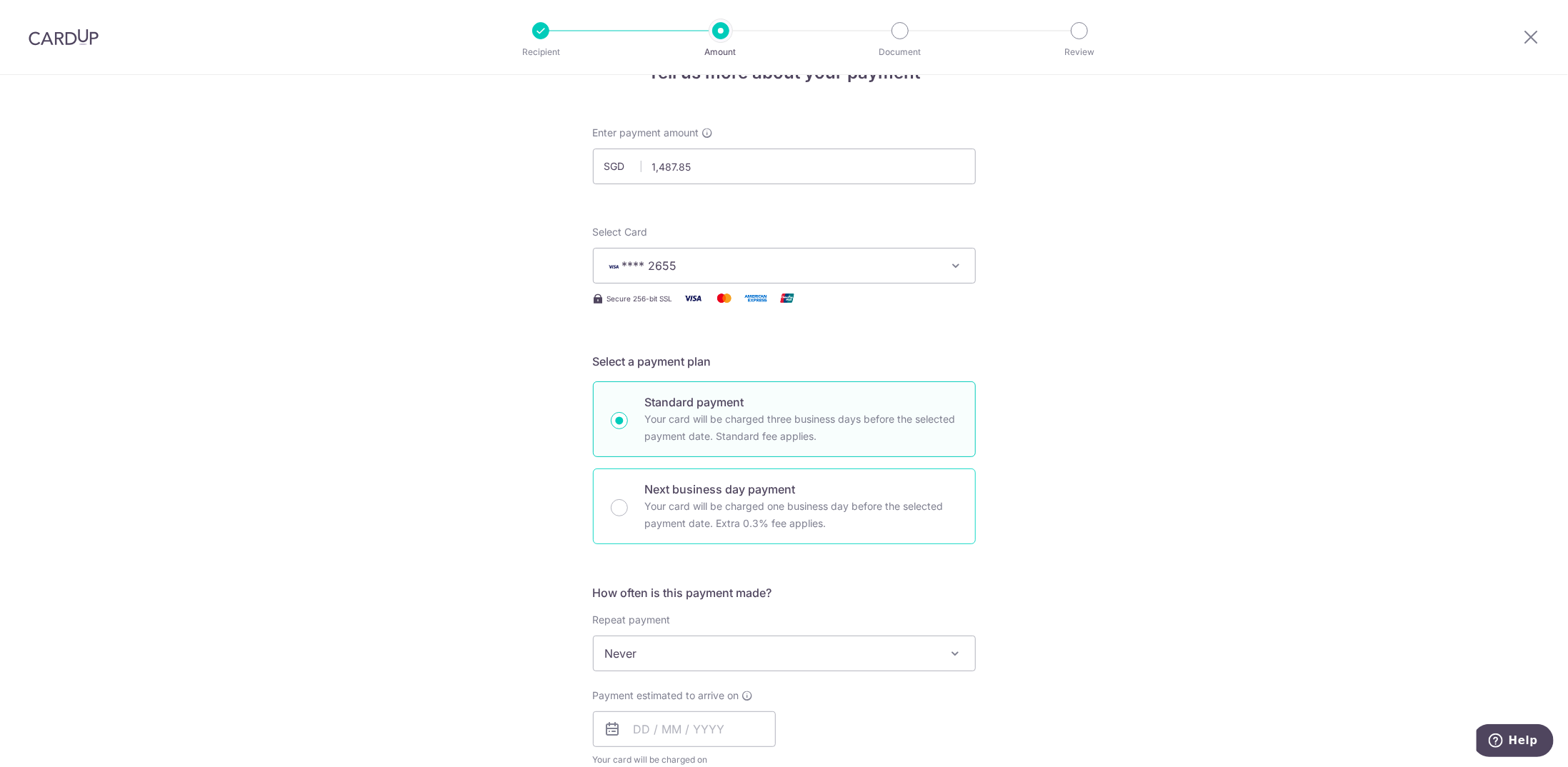
scroll to position [214, 0]
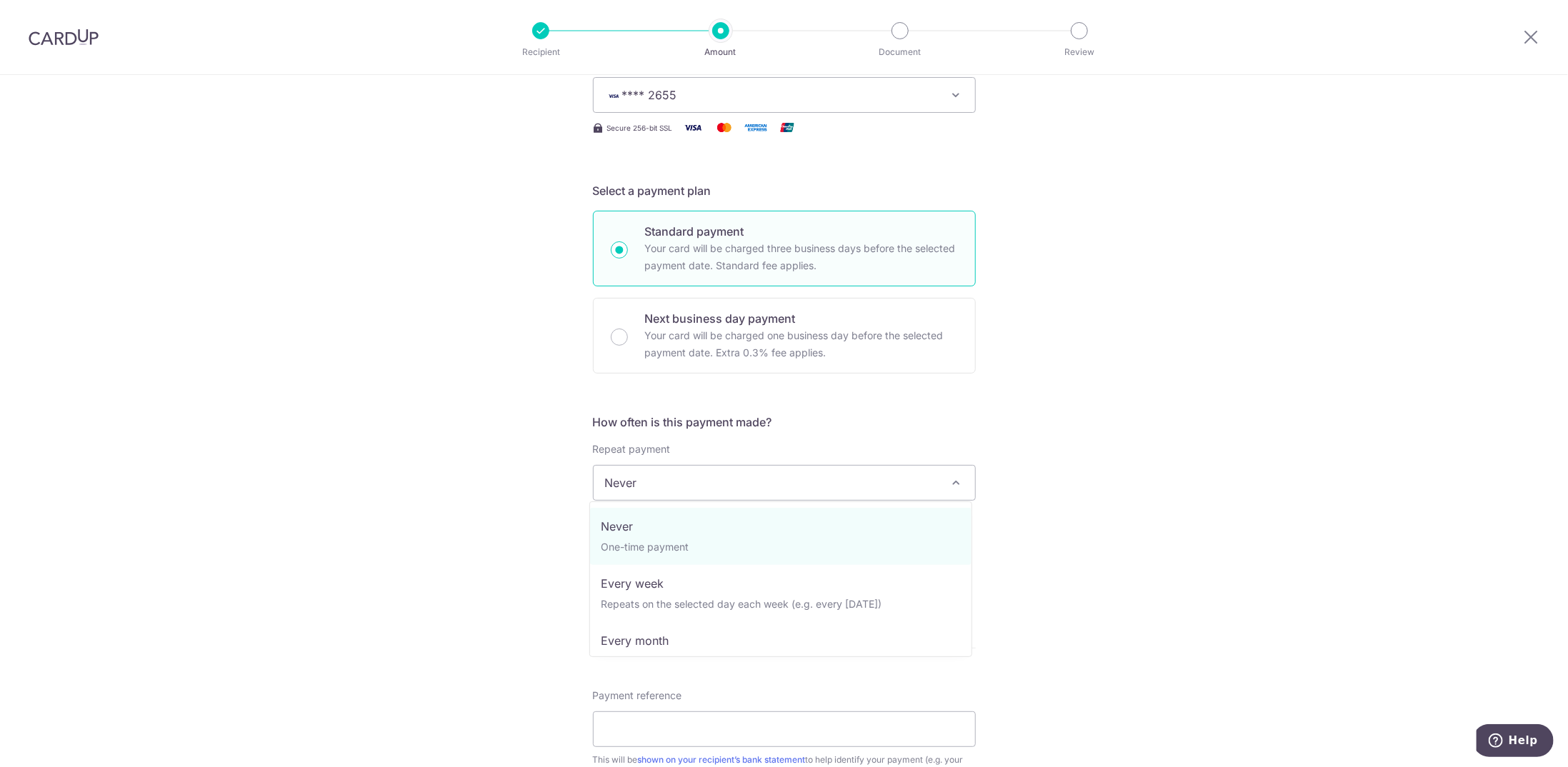
click at [693, 476] on span "Never" at bounding box center [784, 483] width 382 height 34
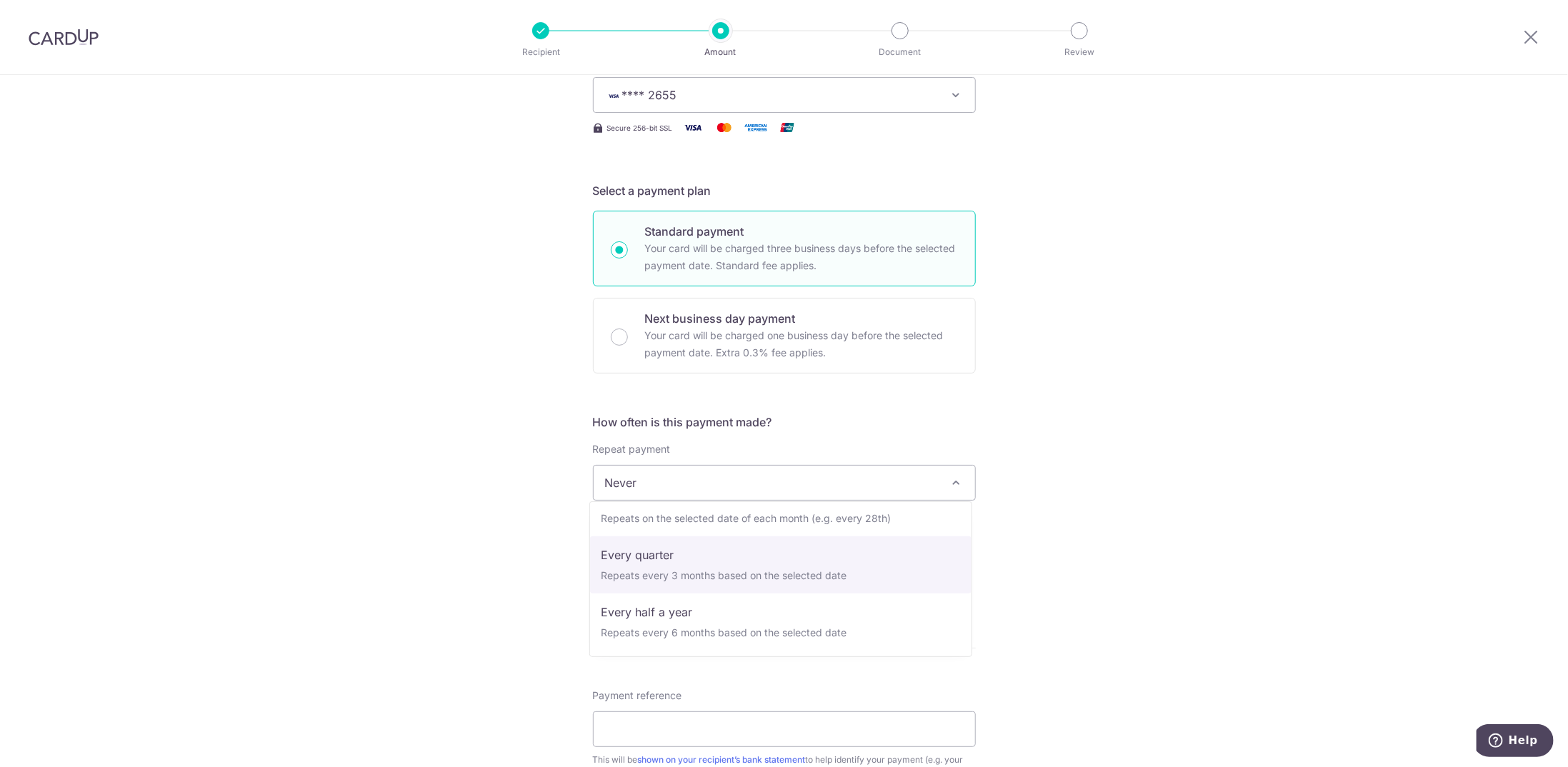
scroll to position [71, 0]
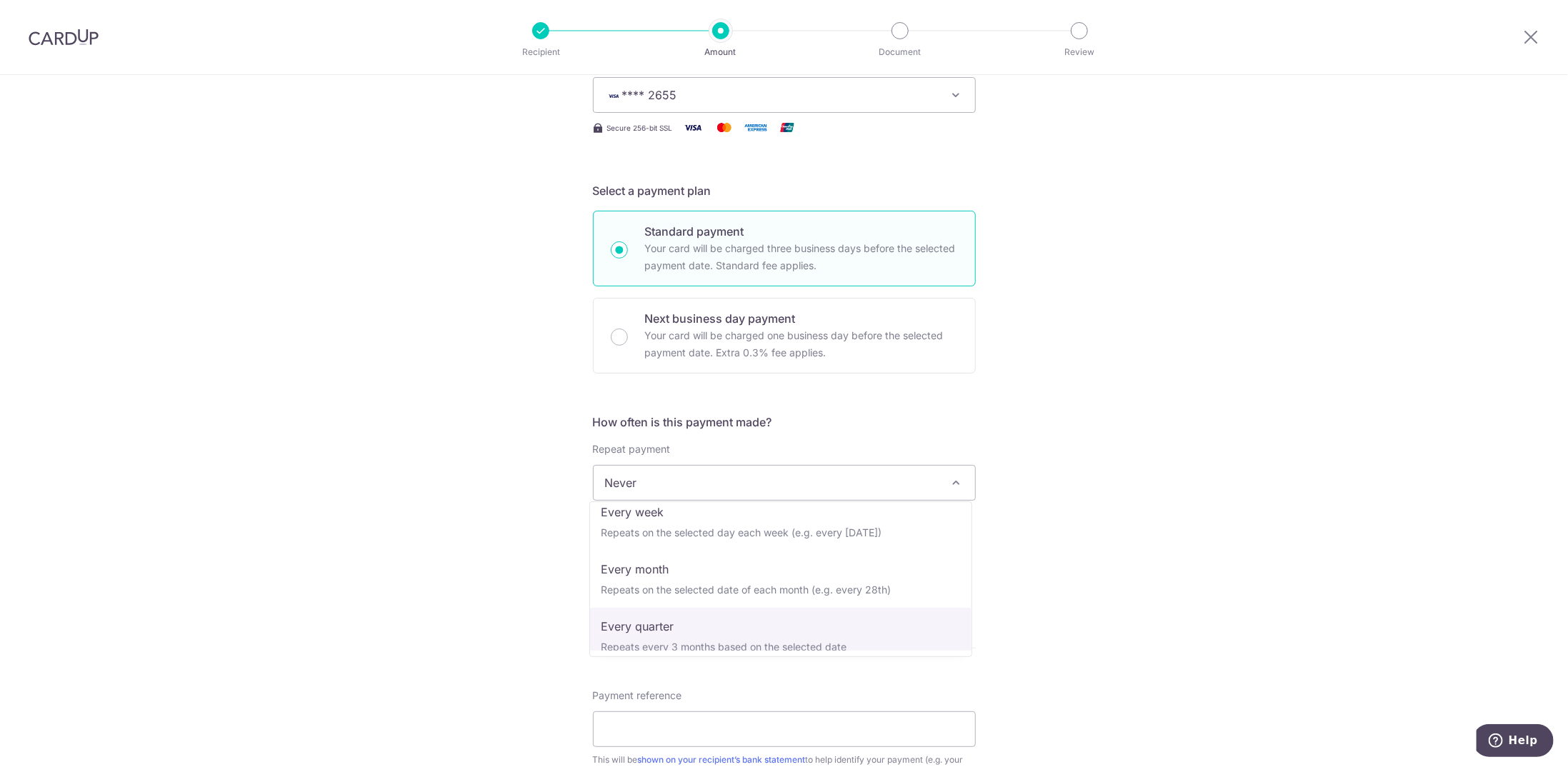
select select "4"
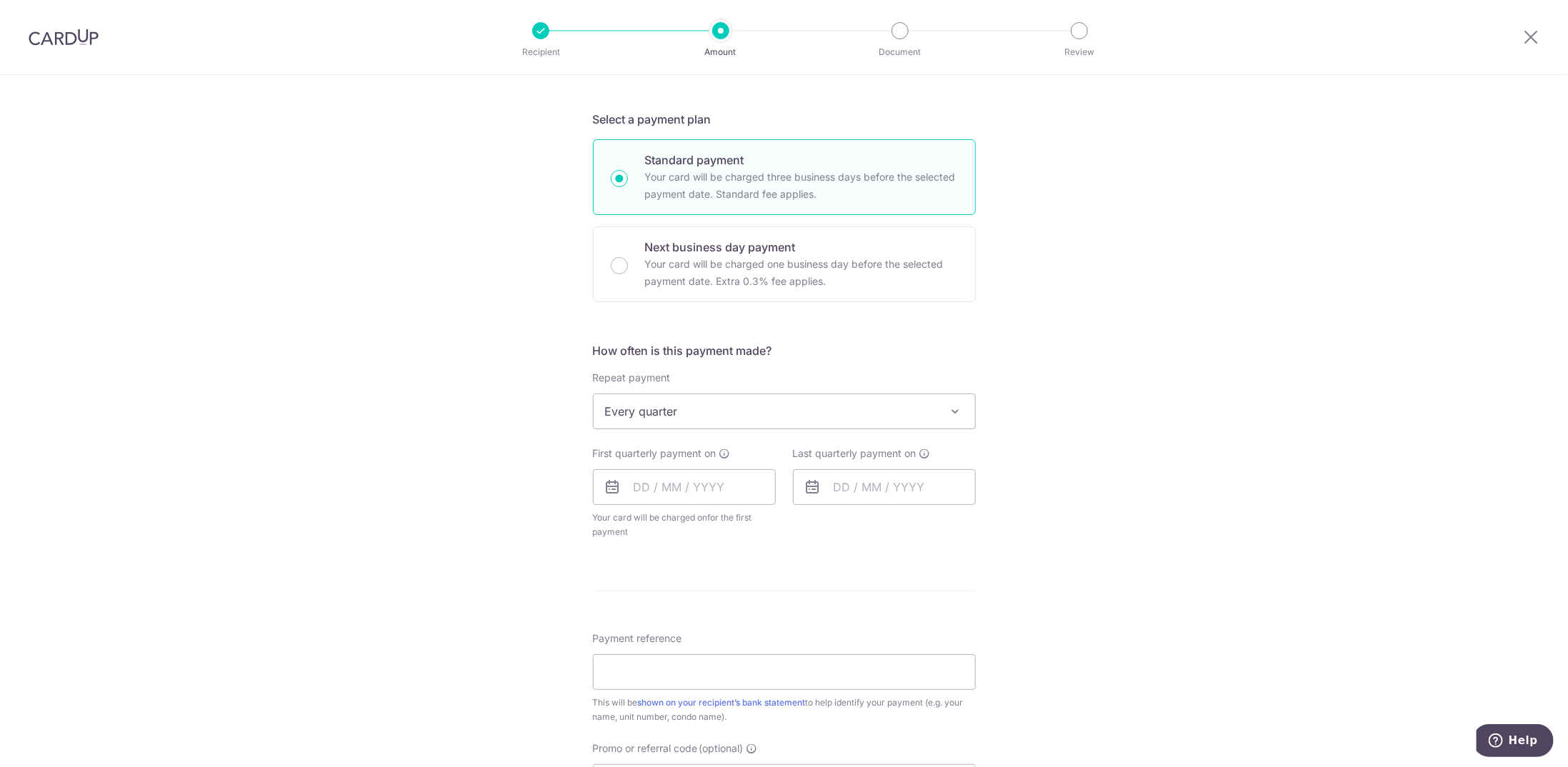
scroll to position [499, 0]
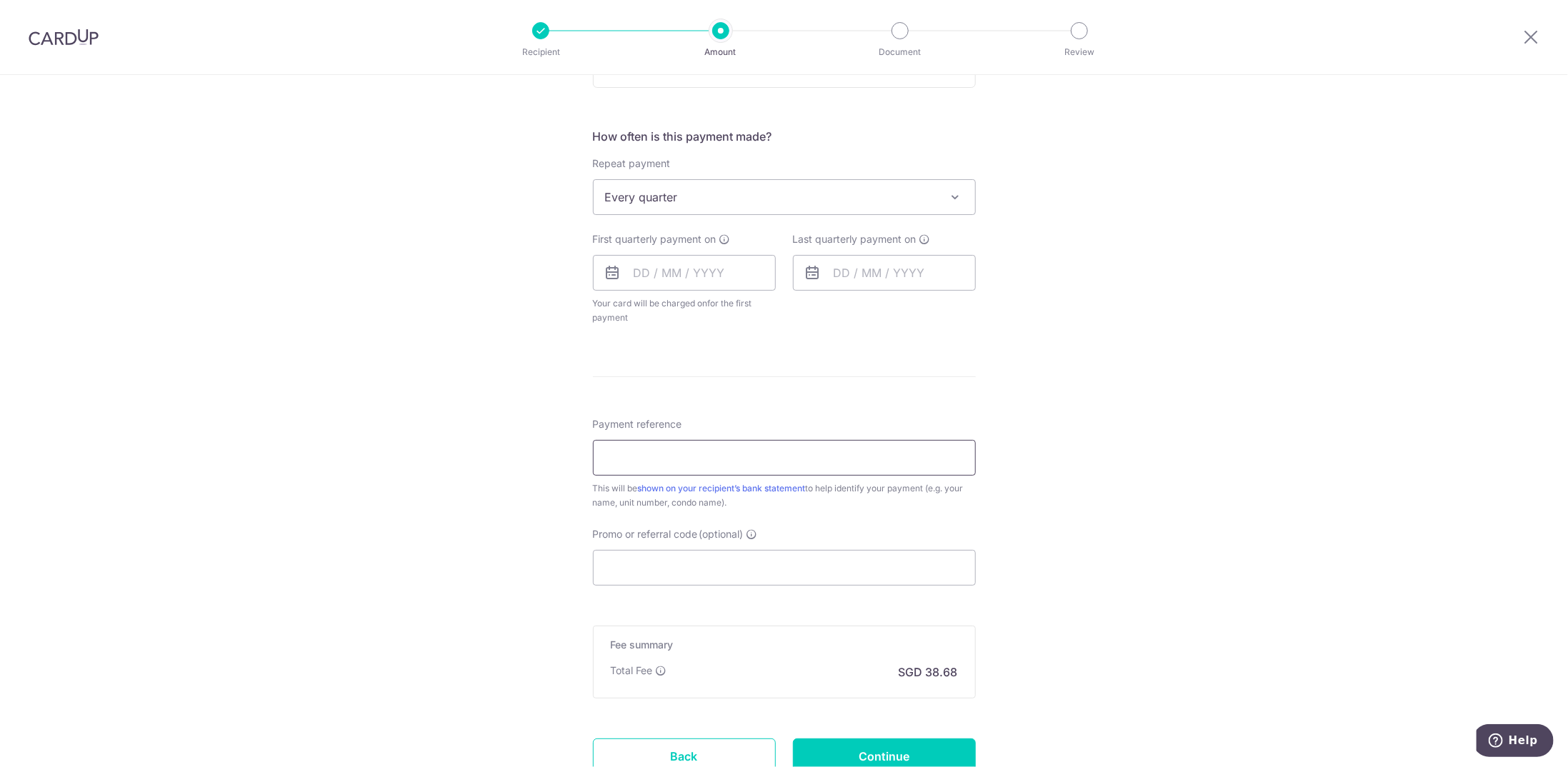
click at [715, 462] on input "Payment reference" at bounding box center [784, 457] width 382 height 36
click at [1105, 476] on div "Tell us more about your payment Enter payment amount SGD 1,487.85 1487.85 Selec…" at bounding box center [784, 227] width 1568 height 1305
click at [817, 462] on input "Payment reference" at bounding box center [784, 457] width 382 height 36
click at [706, 458] on input "Kevin Lau #01-63" at bounding box center [784, 457] width 382 height 36
type input "Kevin Lau #01-63 Calrose"
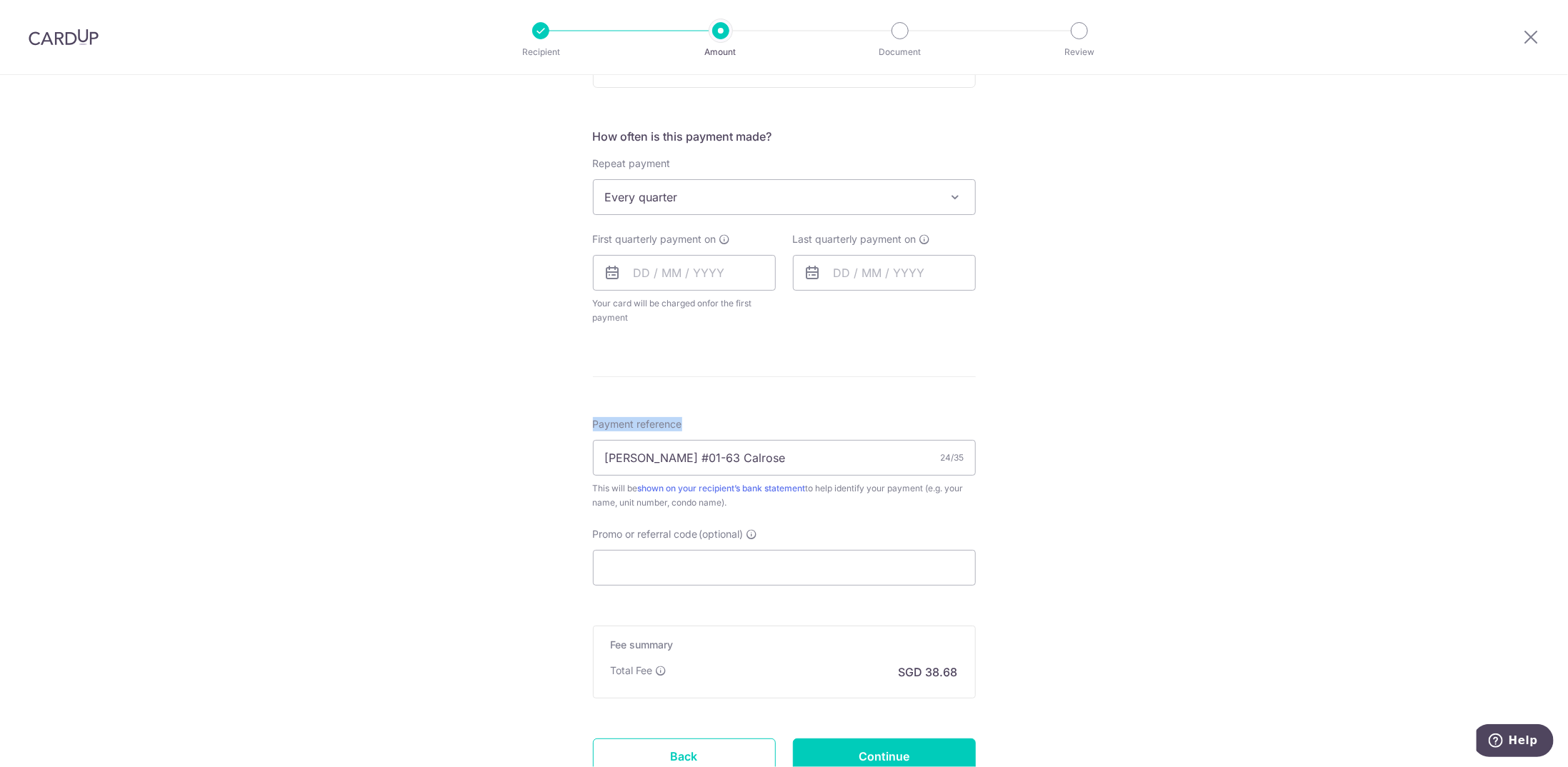
click at [1066, 394] on div "Tell us more about your payment Enter payment amount SGD 1,487.85 1487.85 Selec…" at bounding box center [784, 227] width 1568 height 1305
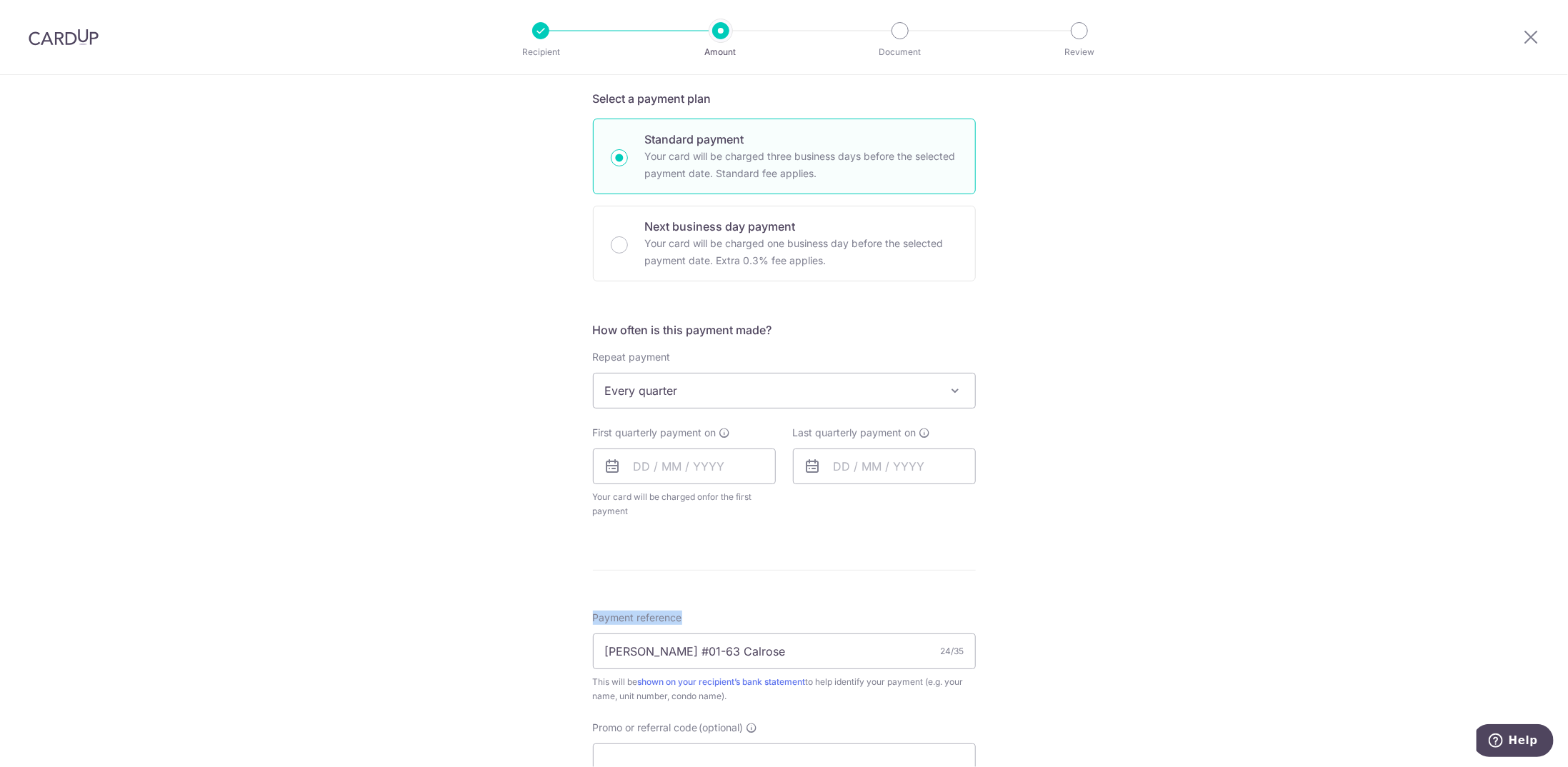
scroll to position [285, 0]
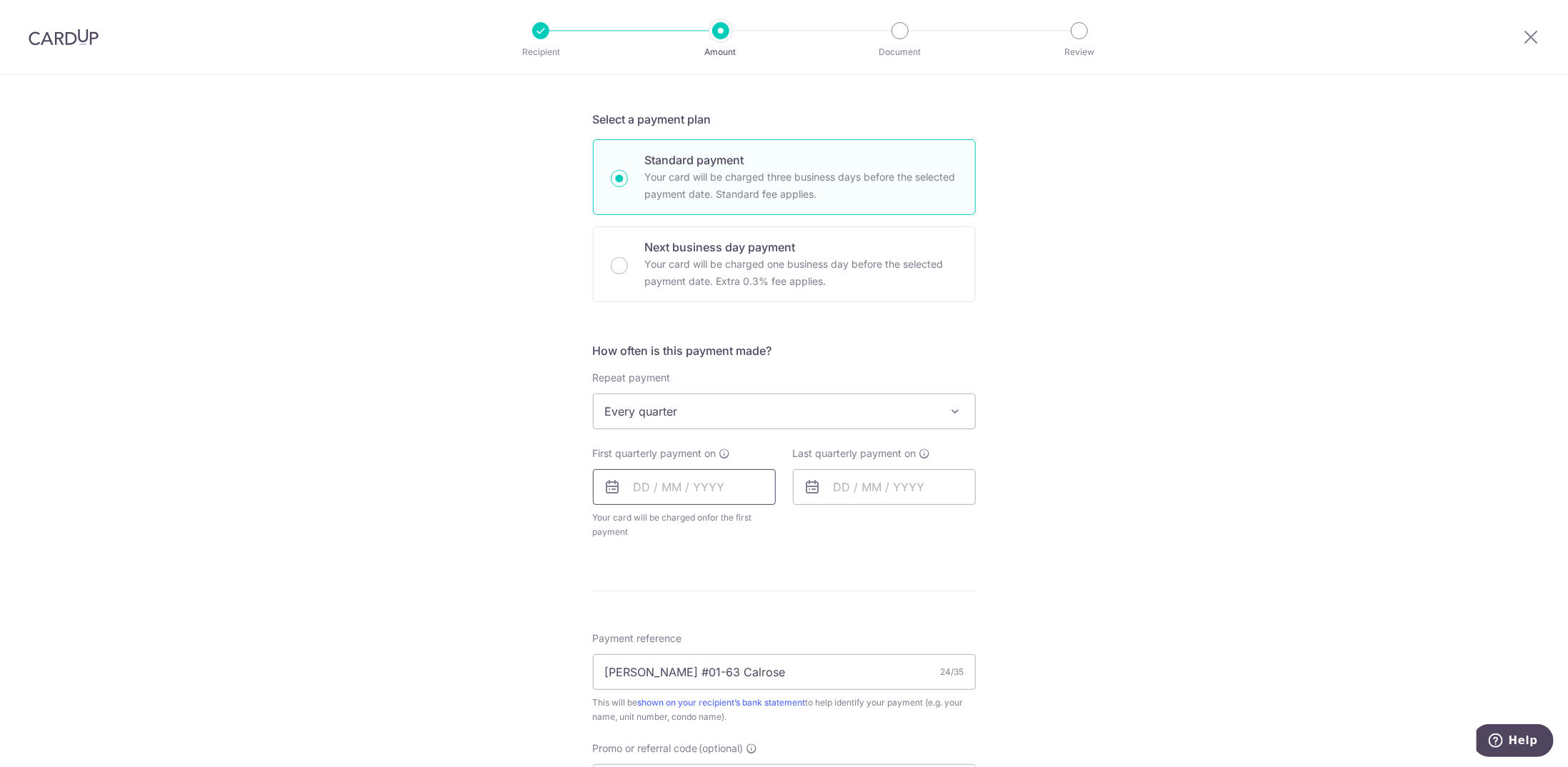
click at [682, 483] on input "text" at bounding box center [684, 487] width 183 height 36
click at [787, 523] on link "Next" at bounding box center [794, 525] width 17 height 17
click at [699, 643] on link "15" at bounding box center [708, 645] width 23 height 23
type input "15/10/2025"
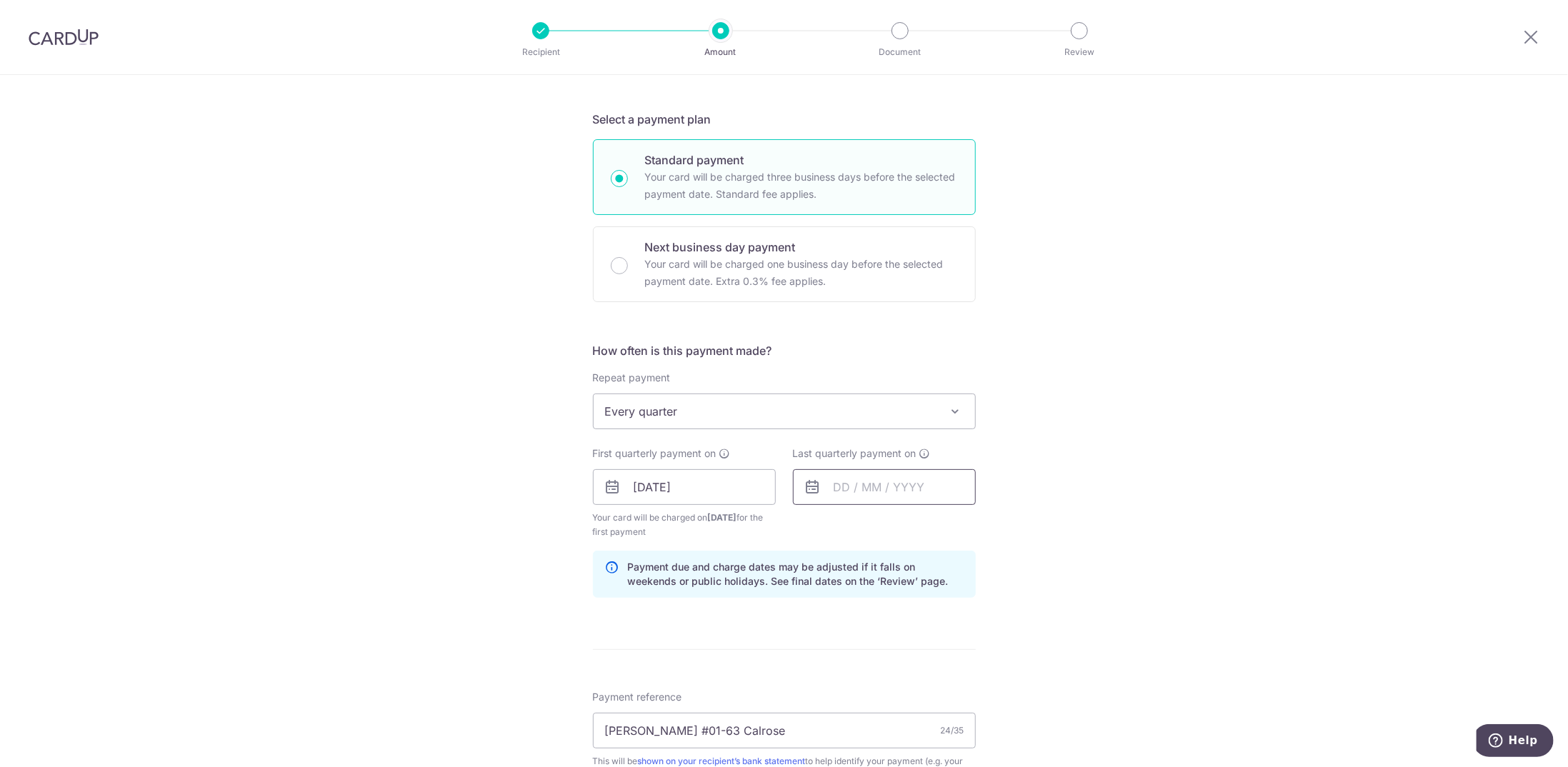
click at [846, 480] on input "text" at bounding box center [884, 487] width 183 height 36
click at [952, 524] on select "2025 2026 2027 2028 2029 2030 2031 2032 2033 2034 2035" at bounding box center [940, 525] width 38 height 11
click at [930, 643] on link "15" at bounding box center [936, 645] width 23 height 23
click at [907, 493] on input "15/10/2026" at bounding box center [884, 487] width 183 height 36
click at [952, 523] on select "2025 2026 2027 2028 2029 2030 2031 2032 2033 2034 2035" at bounding box center [940, 525] width 38 height 11
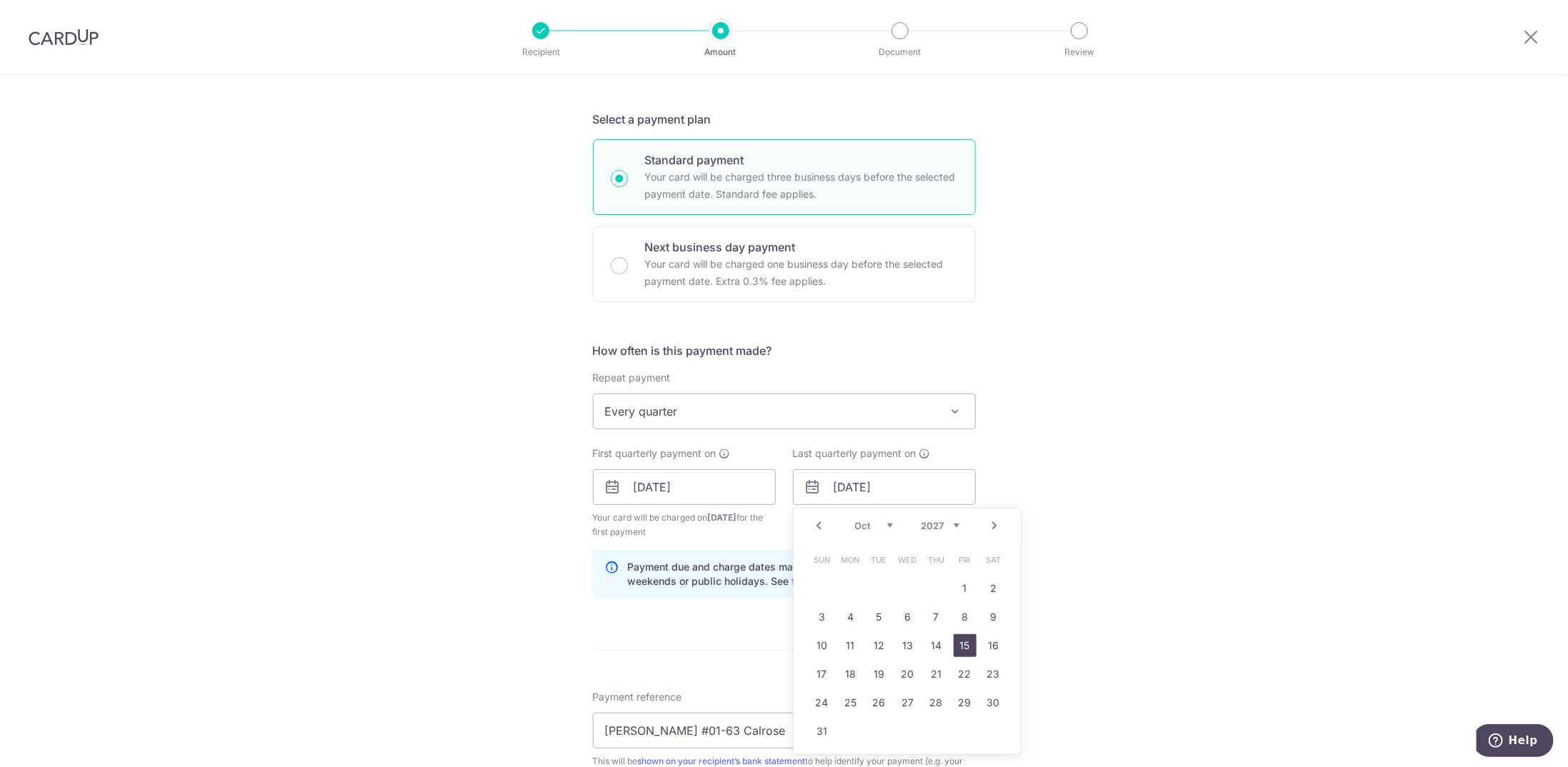
click at [970, 642] on link "15" at bounding box center [965, 645] width 23 height 23
type input "15/10/2027"
click at [1053, 486] on div "Tell us more about your payment Enter payment amount SGD 1,487.85 1487.85 Selec…" at bounding box center [784, 471] width 1568 height 1364
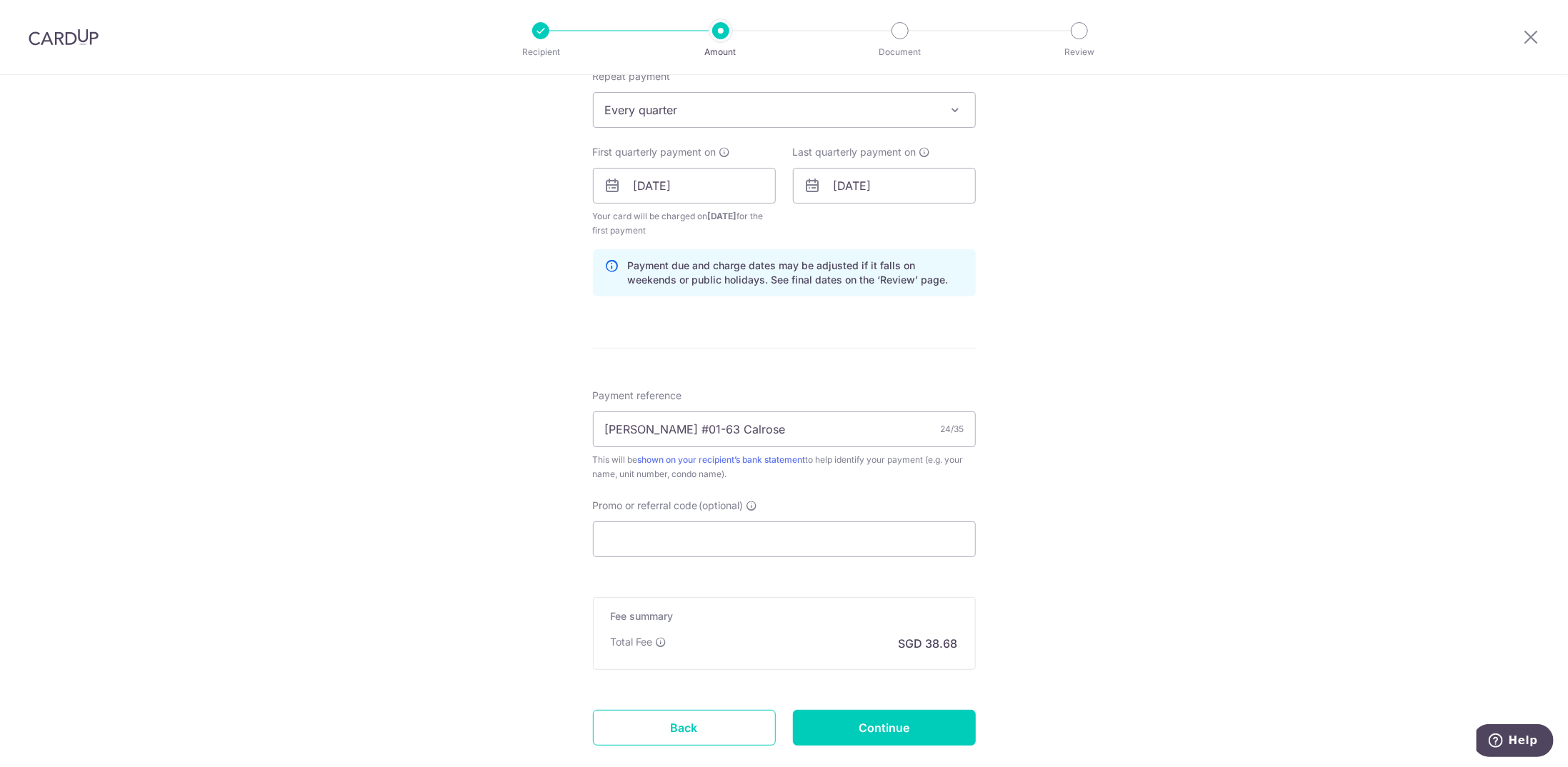
scroll to position [668, 0]
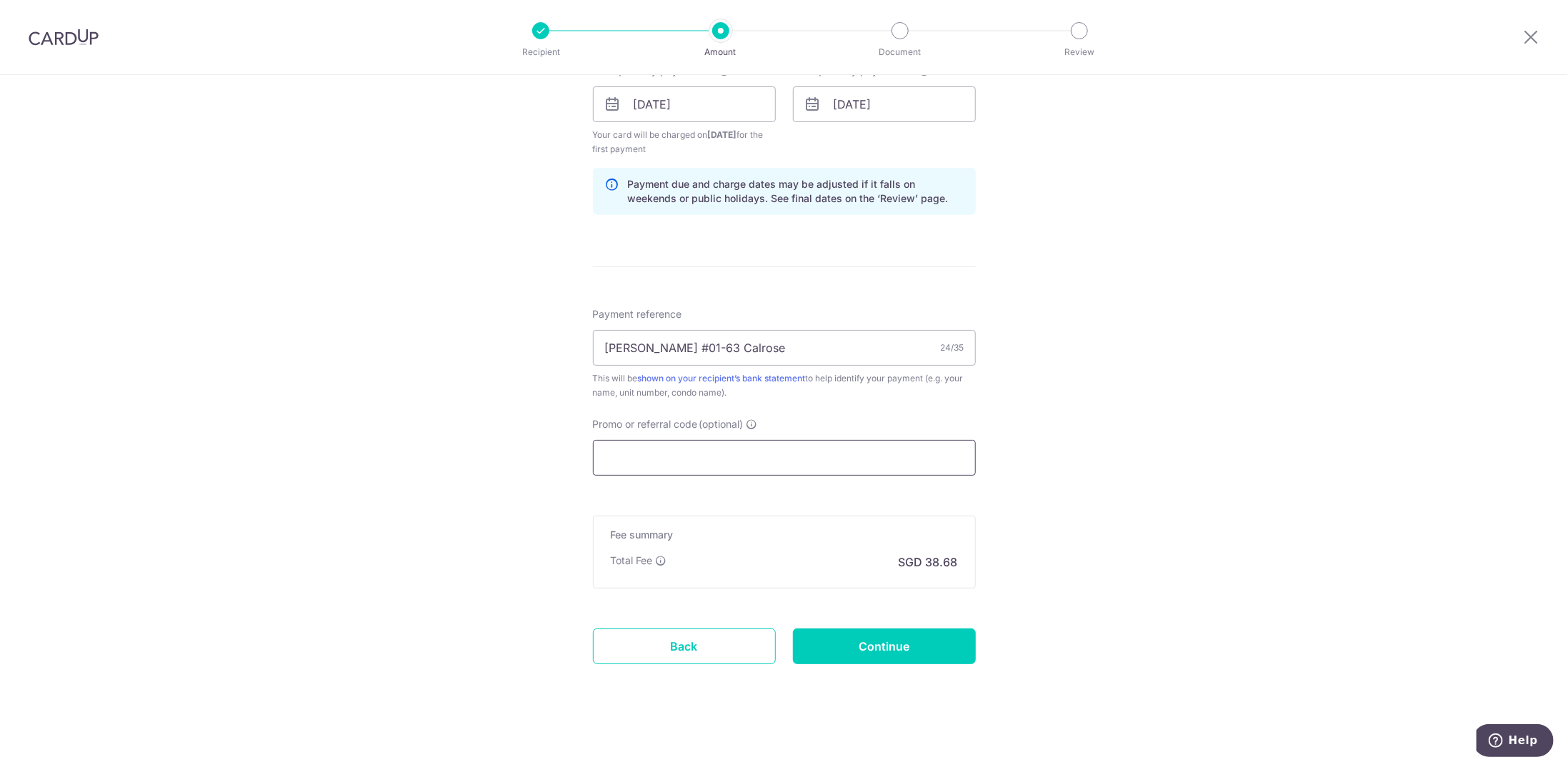
click at [708, 461] on input "Promo or referral code (optional)" at bounding box center [784, 457] width 382 height 36
paste input "3HOME25R"
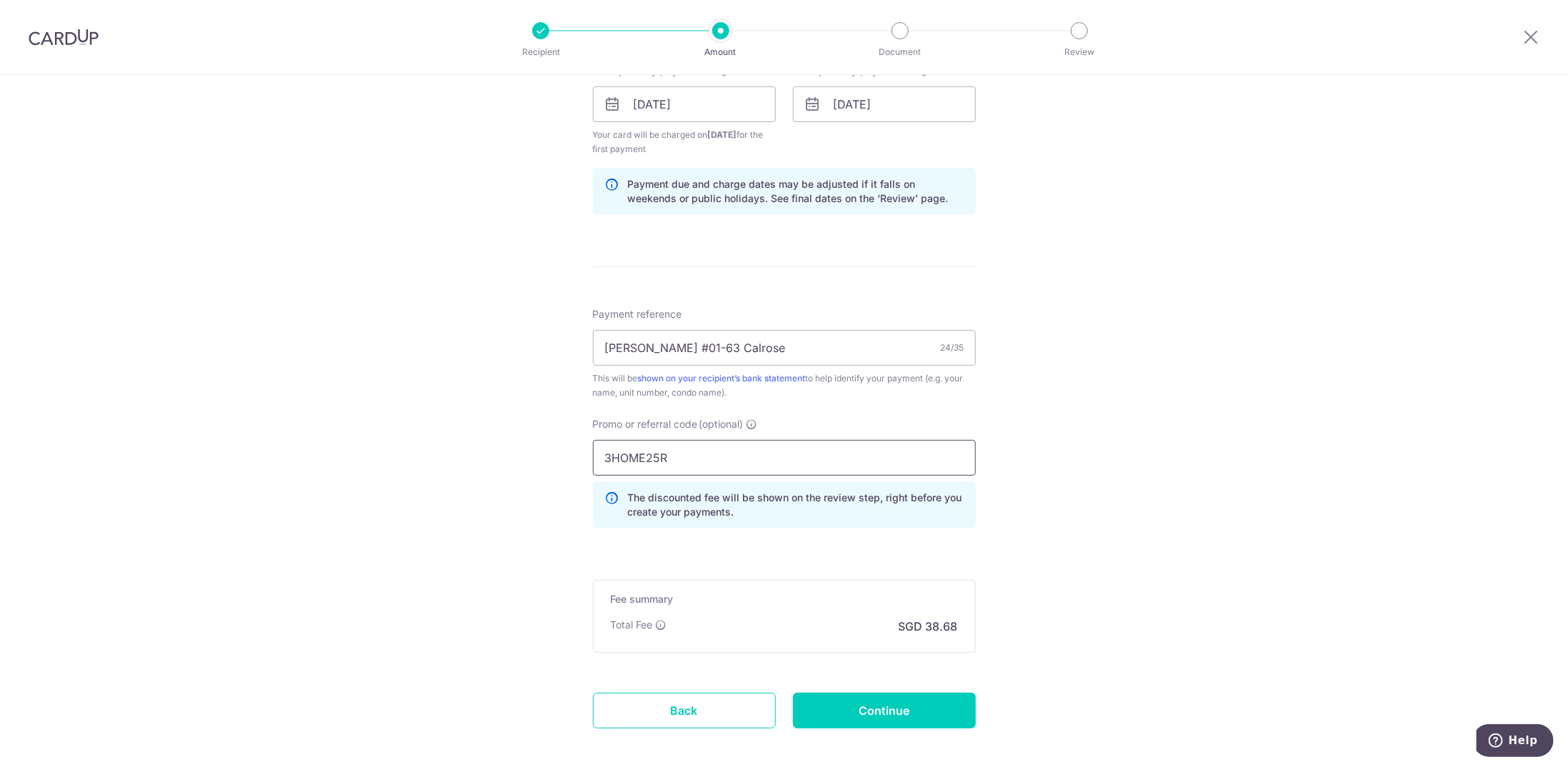
type input "3HOME25R"
click at [1047, 447] on div "Tell us more about your payment Enter payment amount SGD 1,487.85 1487.85 Selec…" at bounding box center [784, 120] width 1568 height 1428
click at [860, 706] on input "Continue" at bounding box center [884, 710] width 183 height 36
type input "Create Schedule"
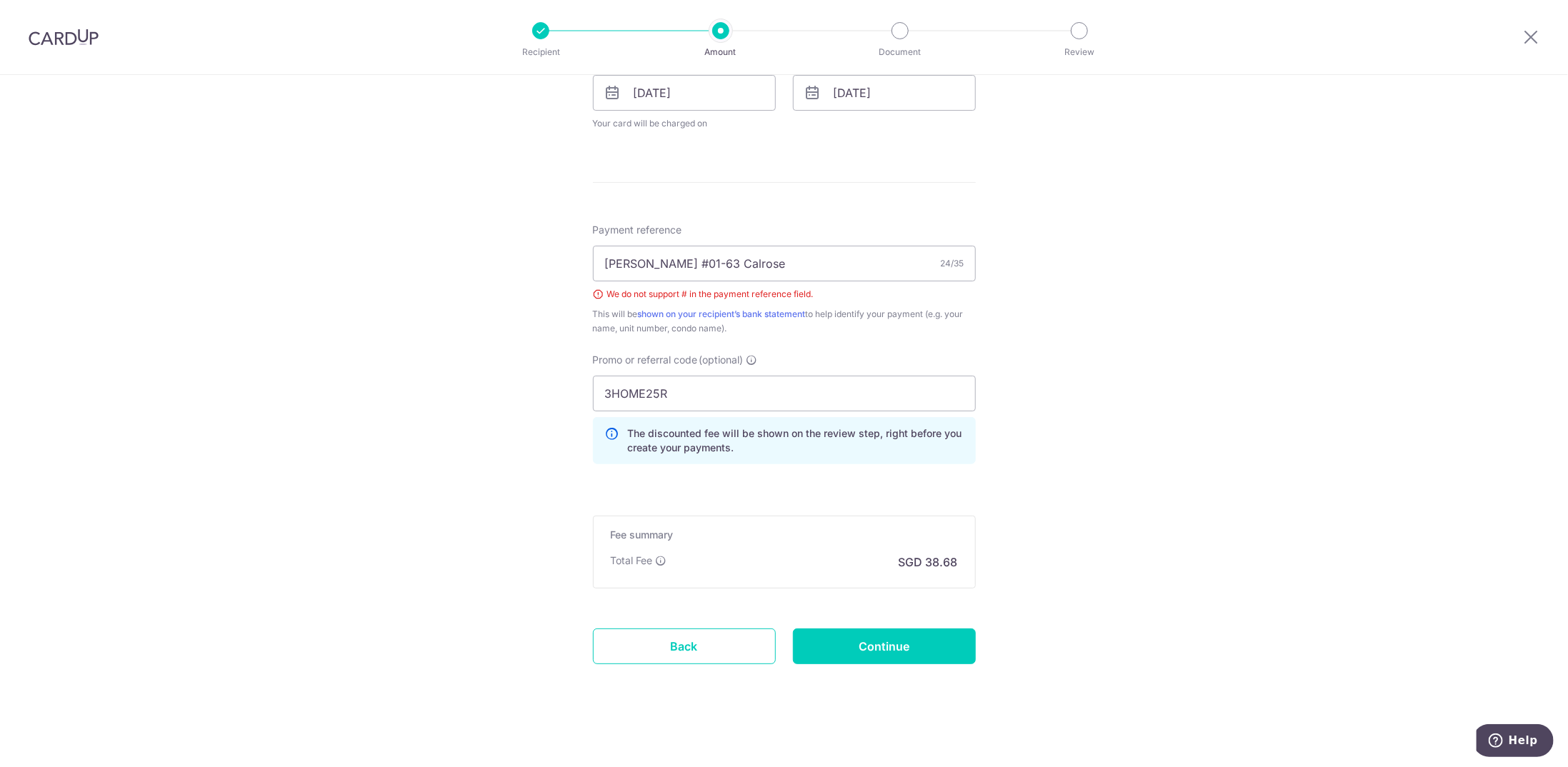
scroll to position [609, 0]
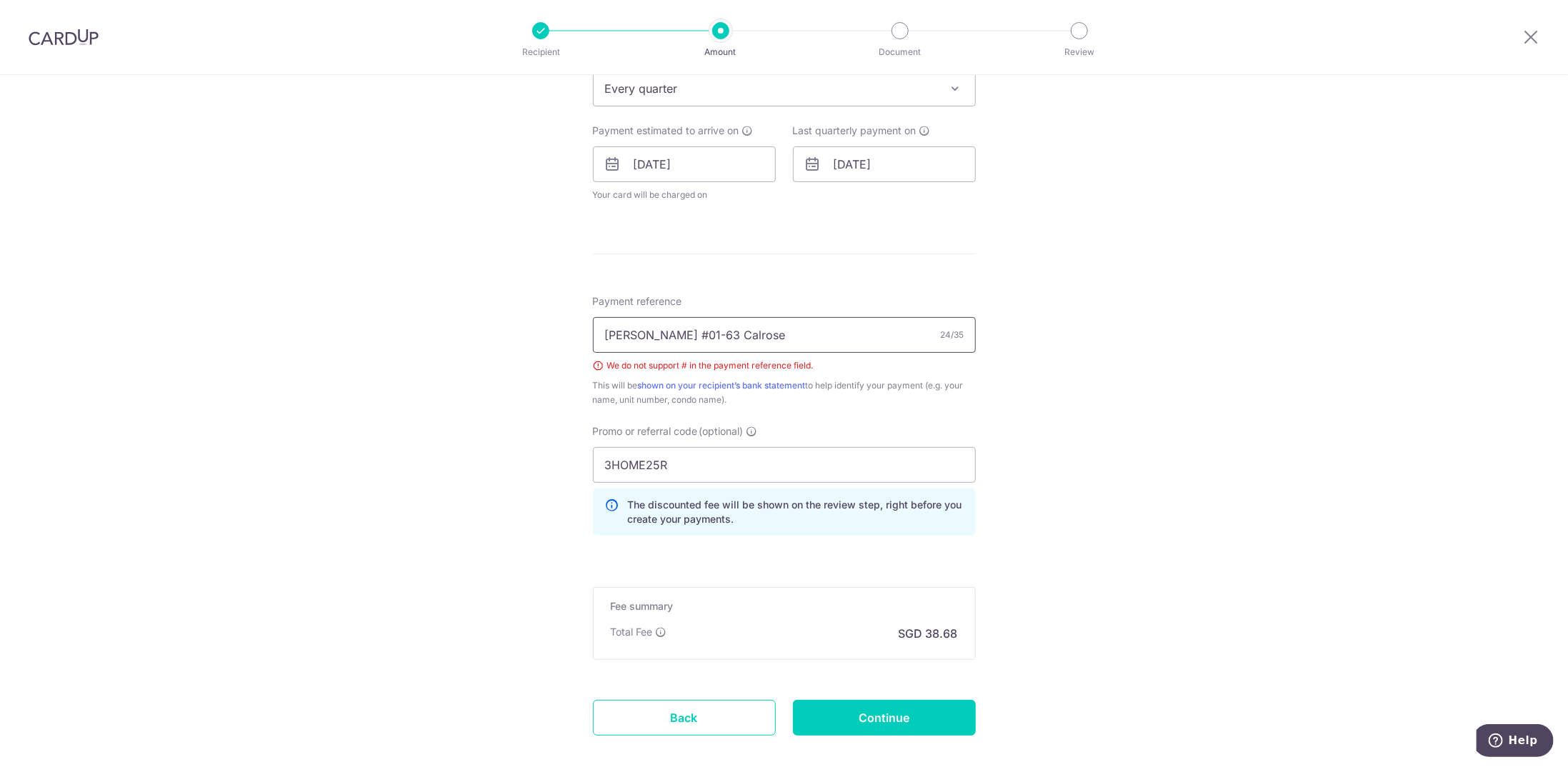
click at [663, 335] on input "Kevin Lau #01-63 Calrose" at bounding box center [784, 335] width 382 height 36
type input "[PERSON_NAME] Unit 01-63 Calrose"
click at [940, 710] on input "Continue" at bounding box center [884, 718] width 183 height 36
type input "Create Schedule"
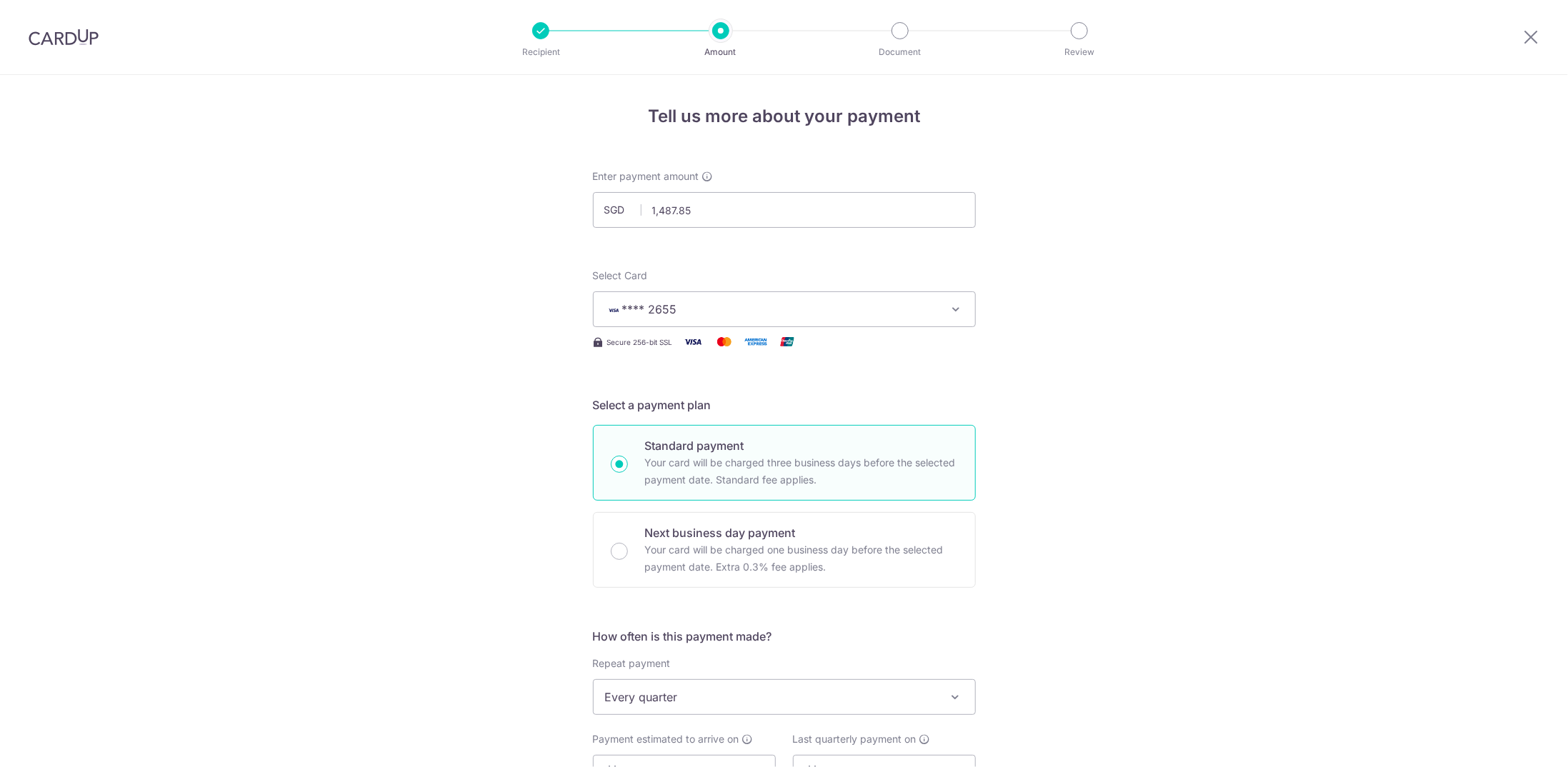
scroll to position [680, 0]
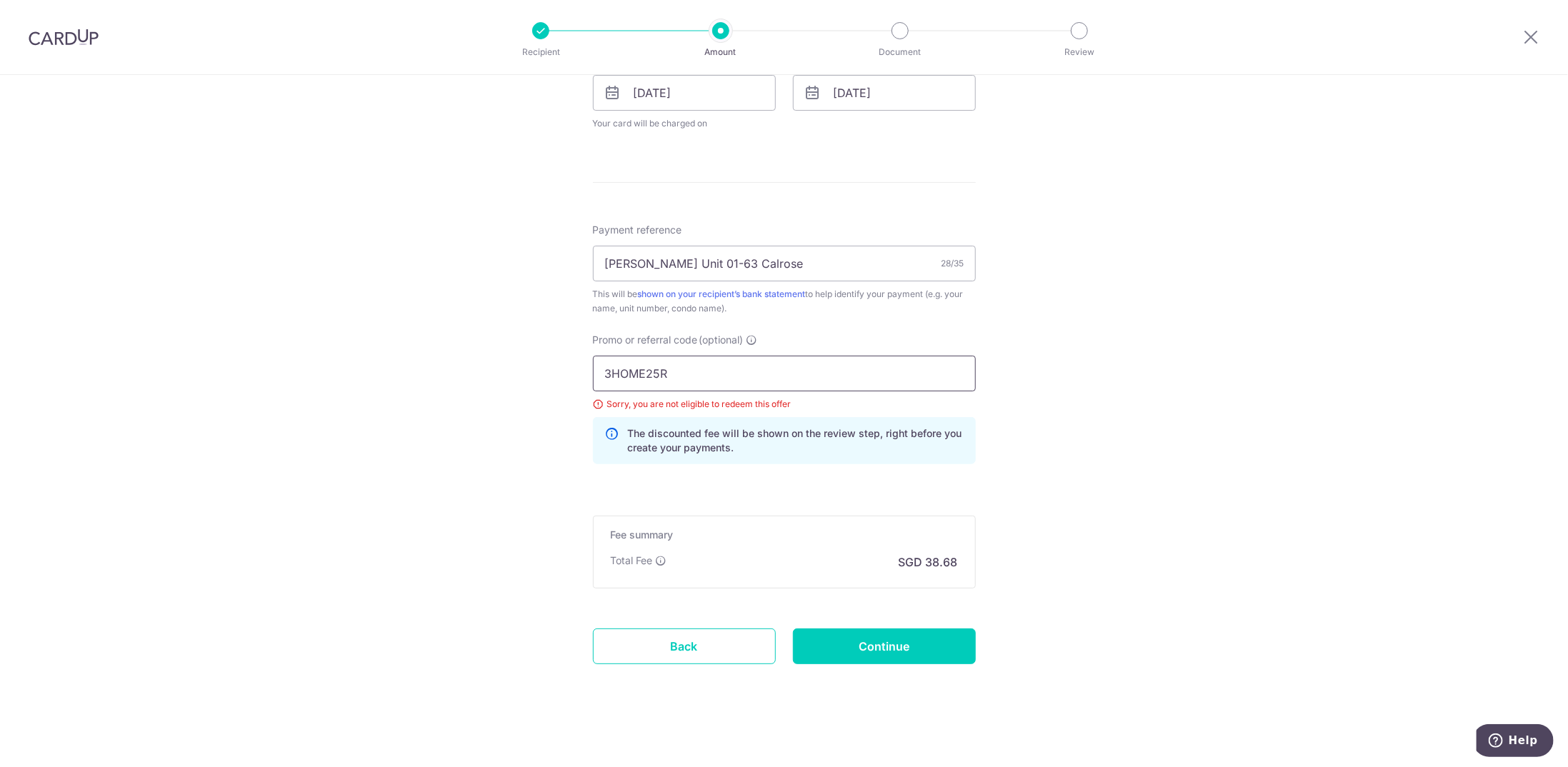
click at [676, 377] on input "3HOME25R" at bounding box center [784, 373] width 382 height 36
drag, startPoint x: 710, startPoint y: 373, endPoint x: 383, endPoint y: 376, distance: 327.0
click at [364, 374] on div "Tell us more about your payment Enter payment amount SGD 1,487.85 1487.85 Selec…" at bounding box center [784, 83] width 1568 height 1376
click at [919, 638] on input "Continue" at bounding box center [884, 646] width 183 height 36
type input "Update Schedule"
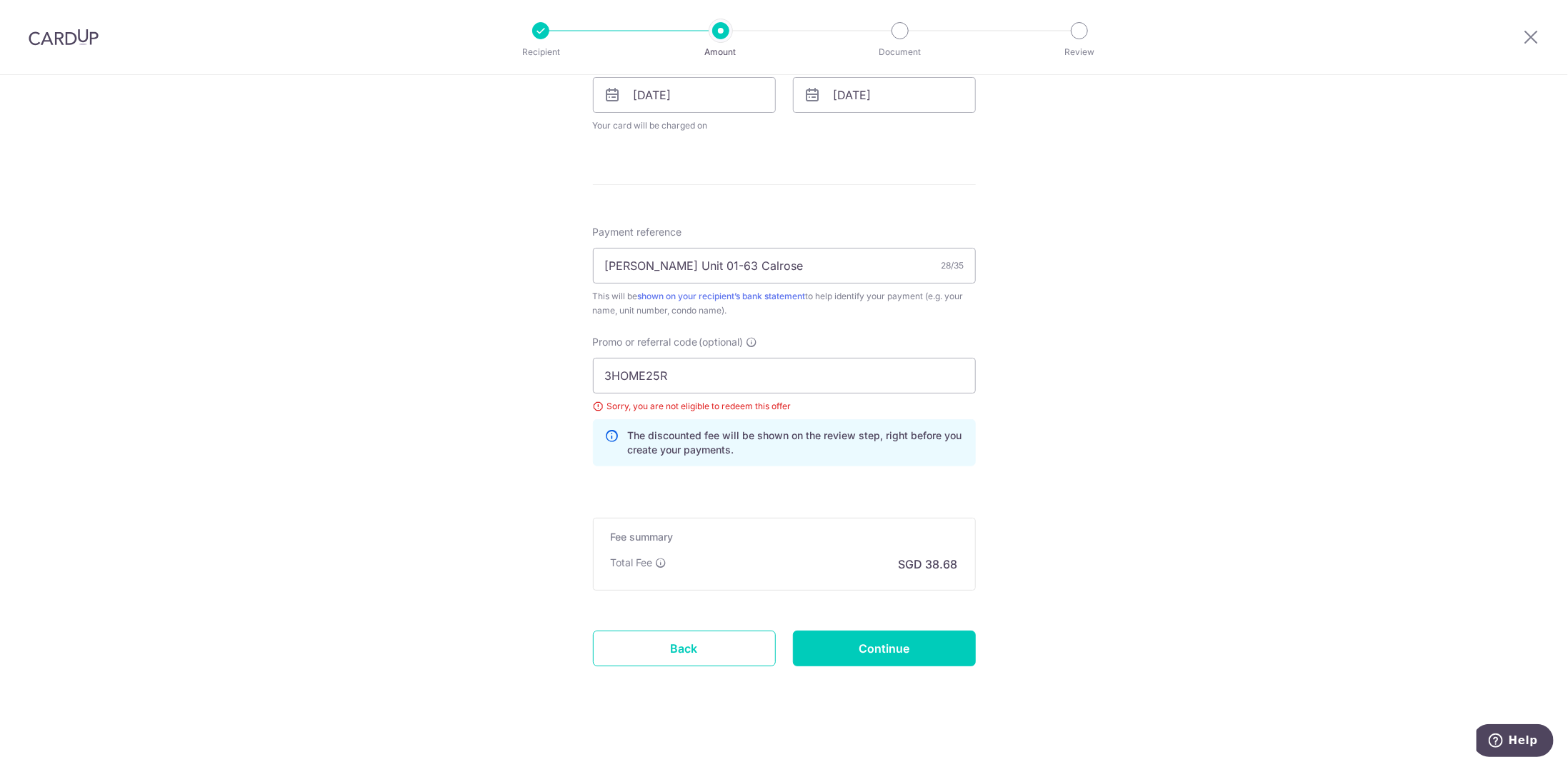
scroll to position [680, 0]
drag, startPoint x: 709, startPoint y: 373, endPoint x: 450, endPoint y: 369, distance: 259.0
click at [453, 370] on div "Tell us more about your payment Enter payment amount SGD 1,487.85 1487.85 Selec…" at bounding box center [784, 83] width 1568 height 1376
type input "REC185"
click at [897, 645] on input "Continue" at bounding box center [884, 646] width 183 height 36
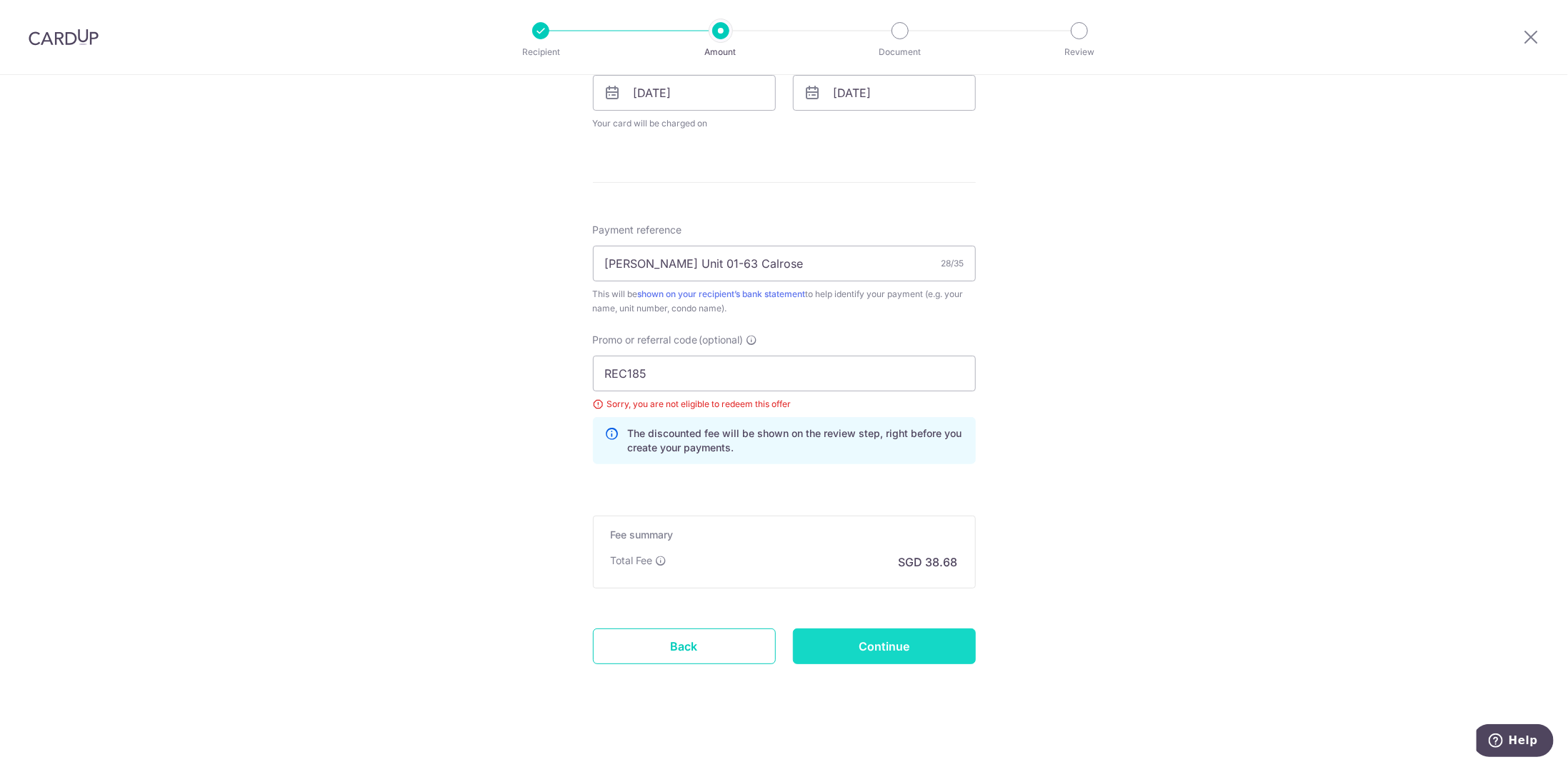
type input "Update Schedule"
click at [695, 365] on input "REC185" at bounding box center [784, 373] width 382 height 36
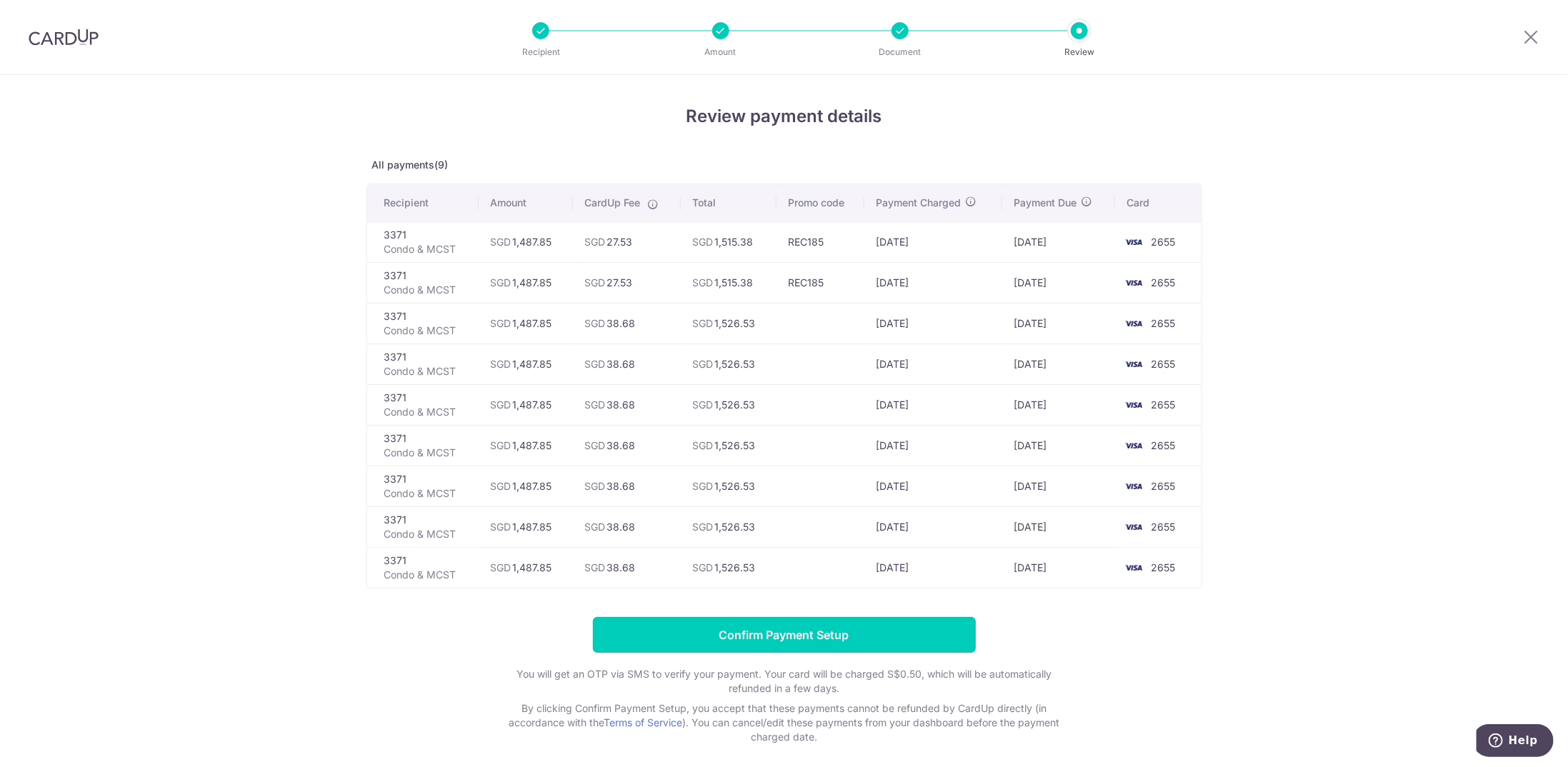
click at [801, 634] on input "Confirm Payment Setup" at bounding box center [784, 634] width 382 height 36
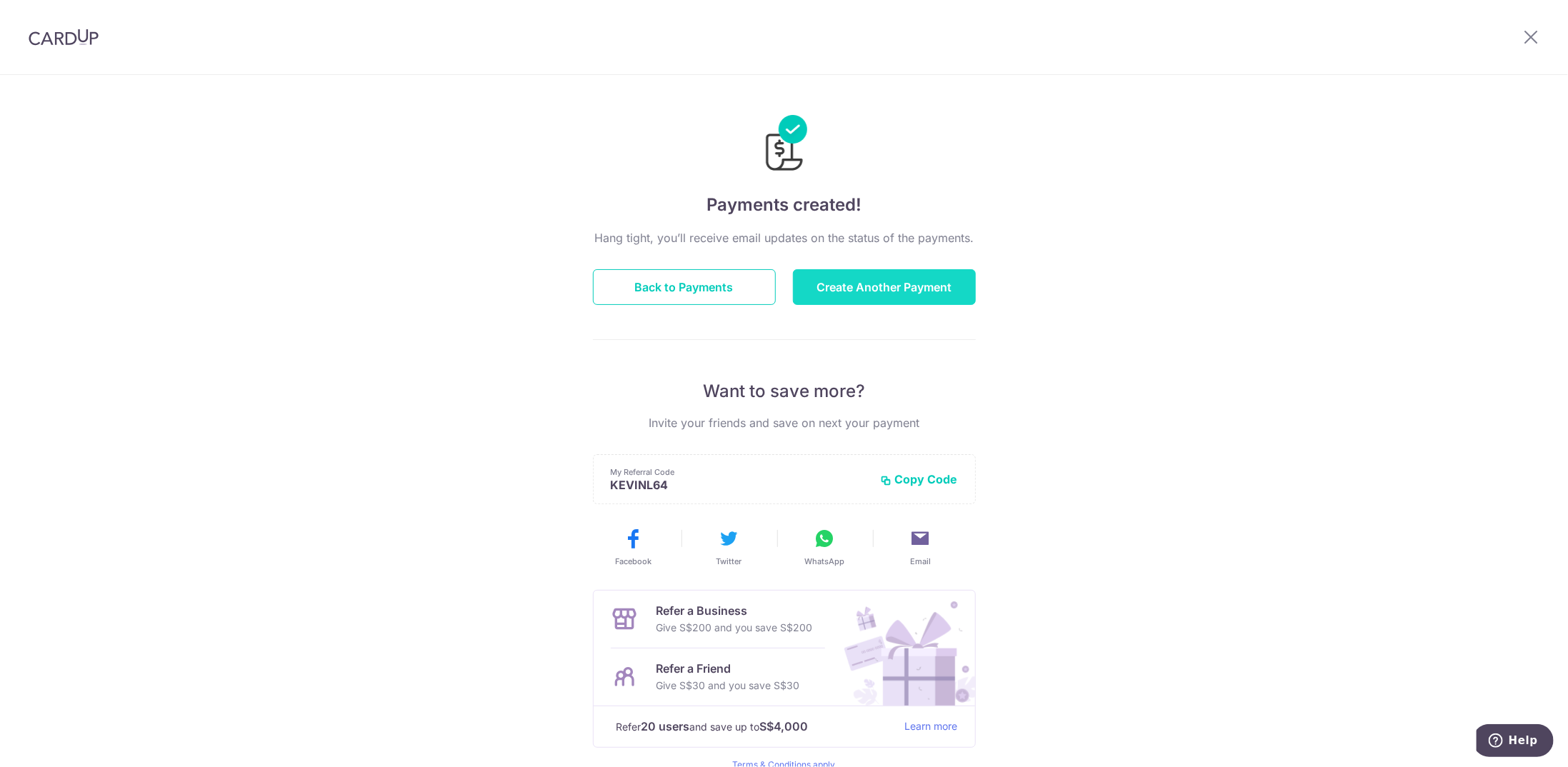
click at [827, 279] on button "Create Another Payment" at bounding box center [884, 287] width 183 height 36
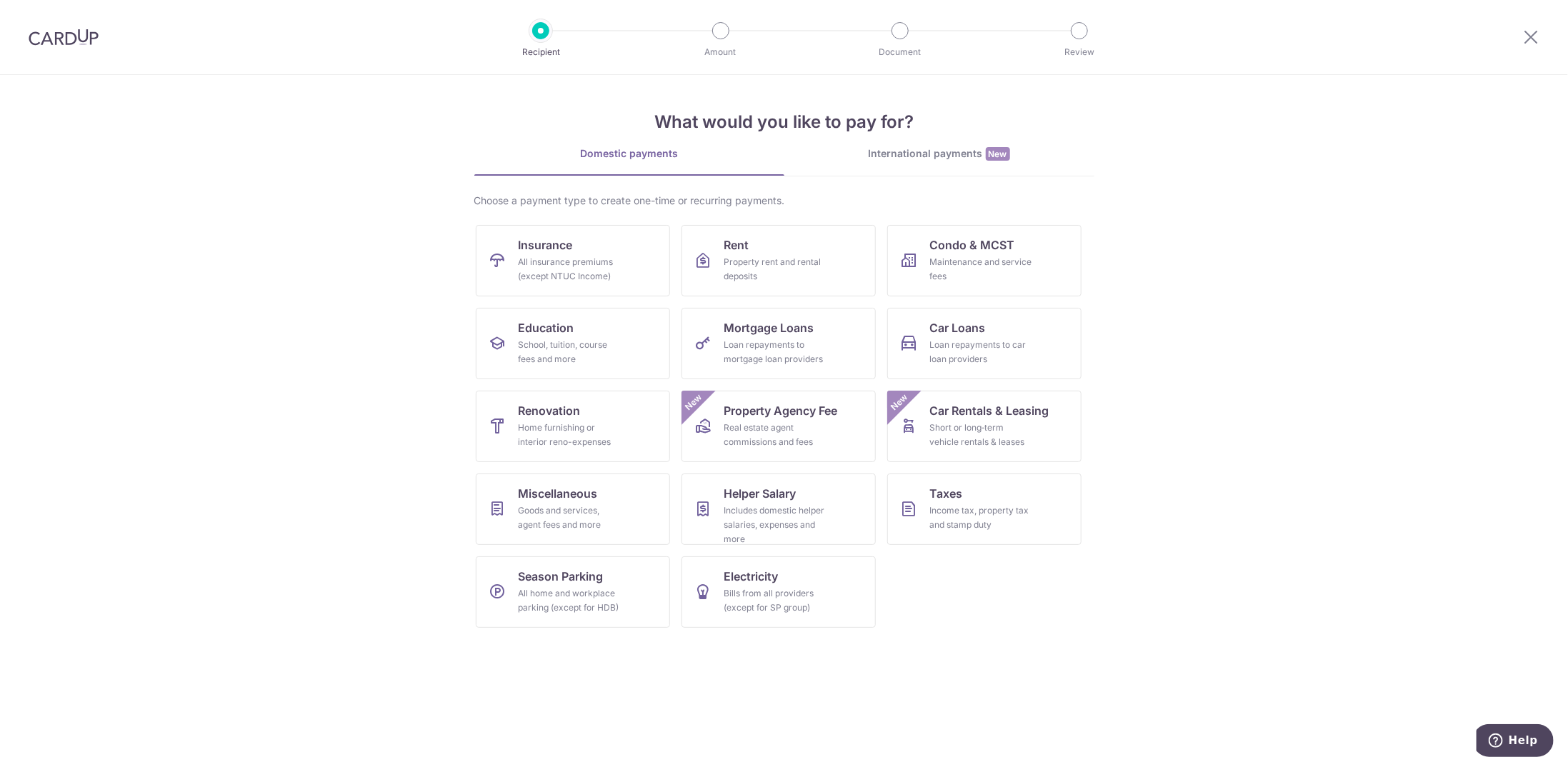
click at [81, 35] on img at bounding box center [63, 36] width 70 height 17
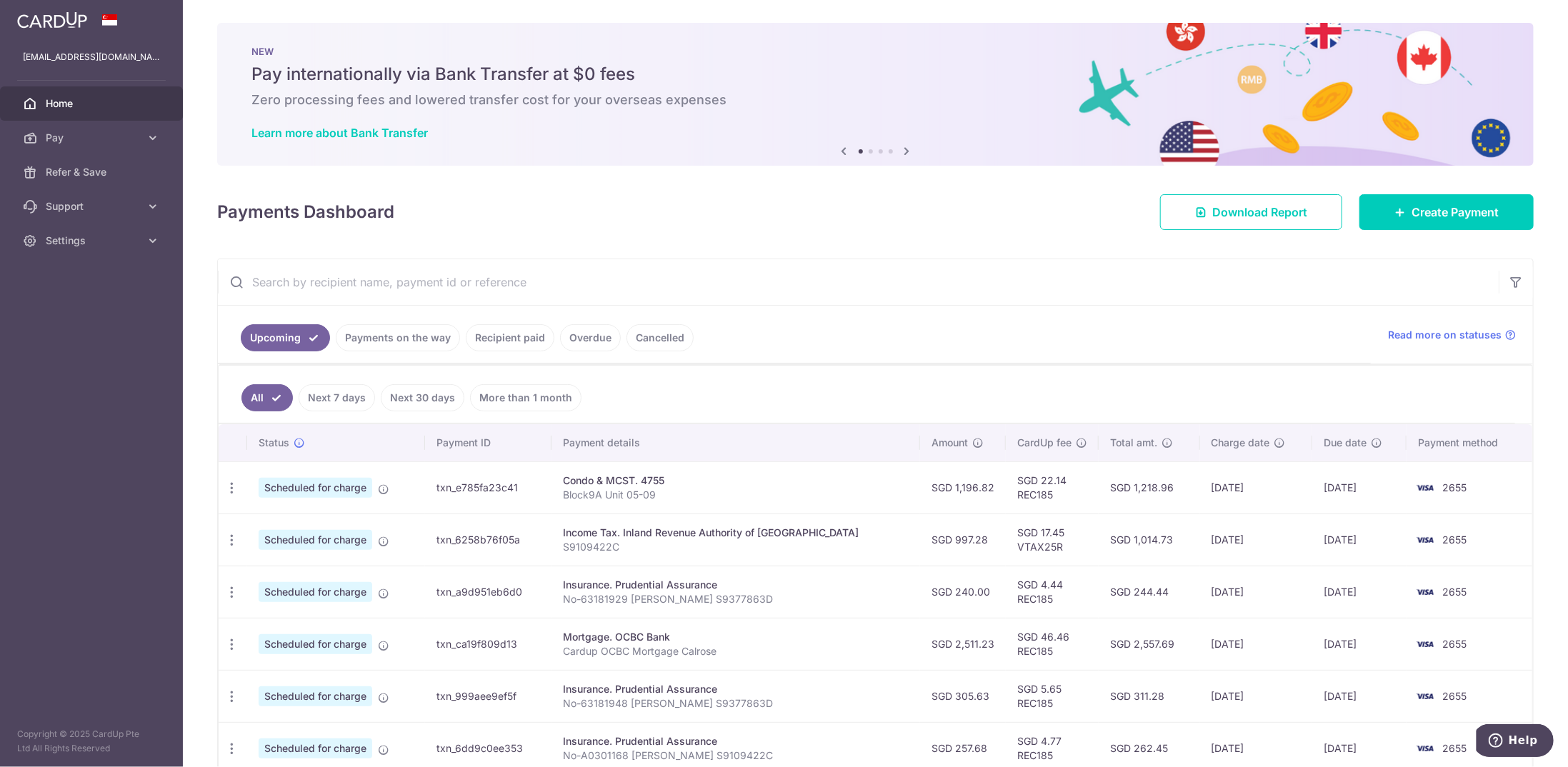
scroll to position [214, 0]
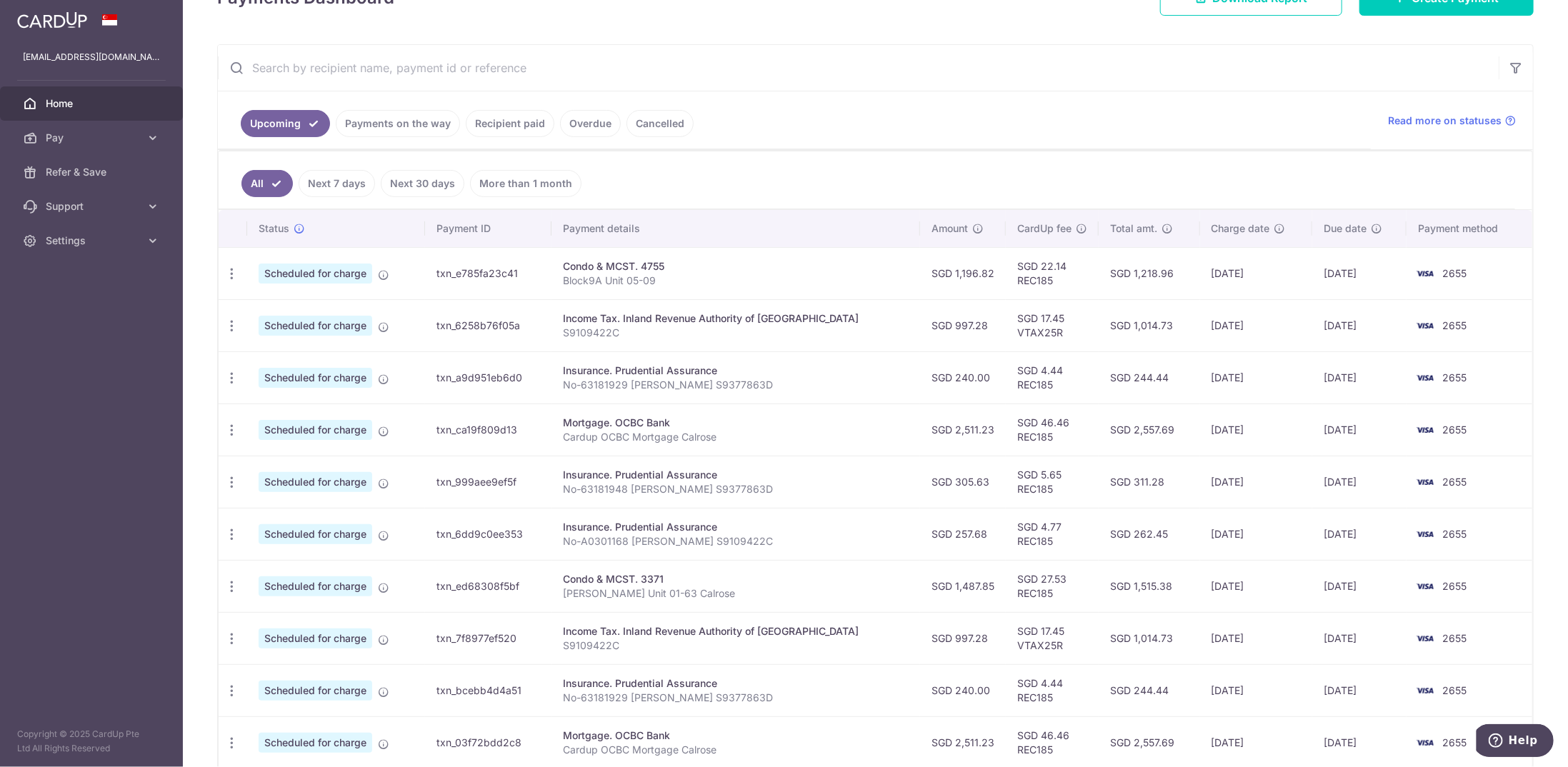
click at [37, 335] on aside "kevinlzl_91@hotmail.com Home Pay Payments Recipients Cards Refer & Save Support…" at bounding box center [91, 383] width 183 height 767
click at [104, 165] on span "Refer & Save" at bounding box center [93, 172] width 95 height 15
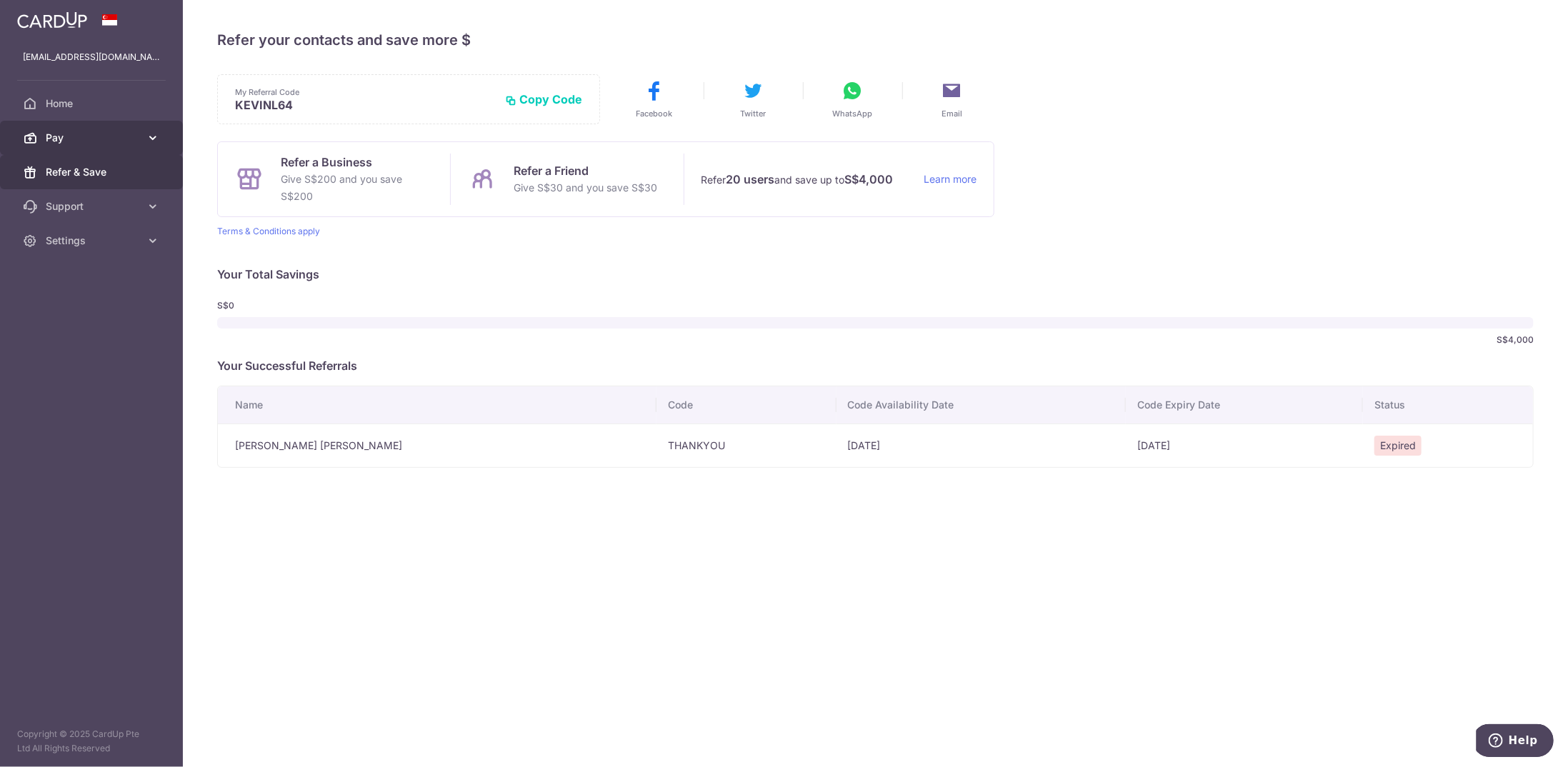
click at [127, 139] on span "Pay" at bounding box center [93, 138] width 95 height 15
click at [127, 173] on span "Payments" at bounding box center [93, 172] width 95 height 15
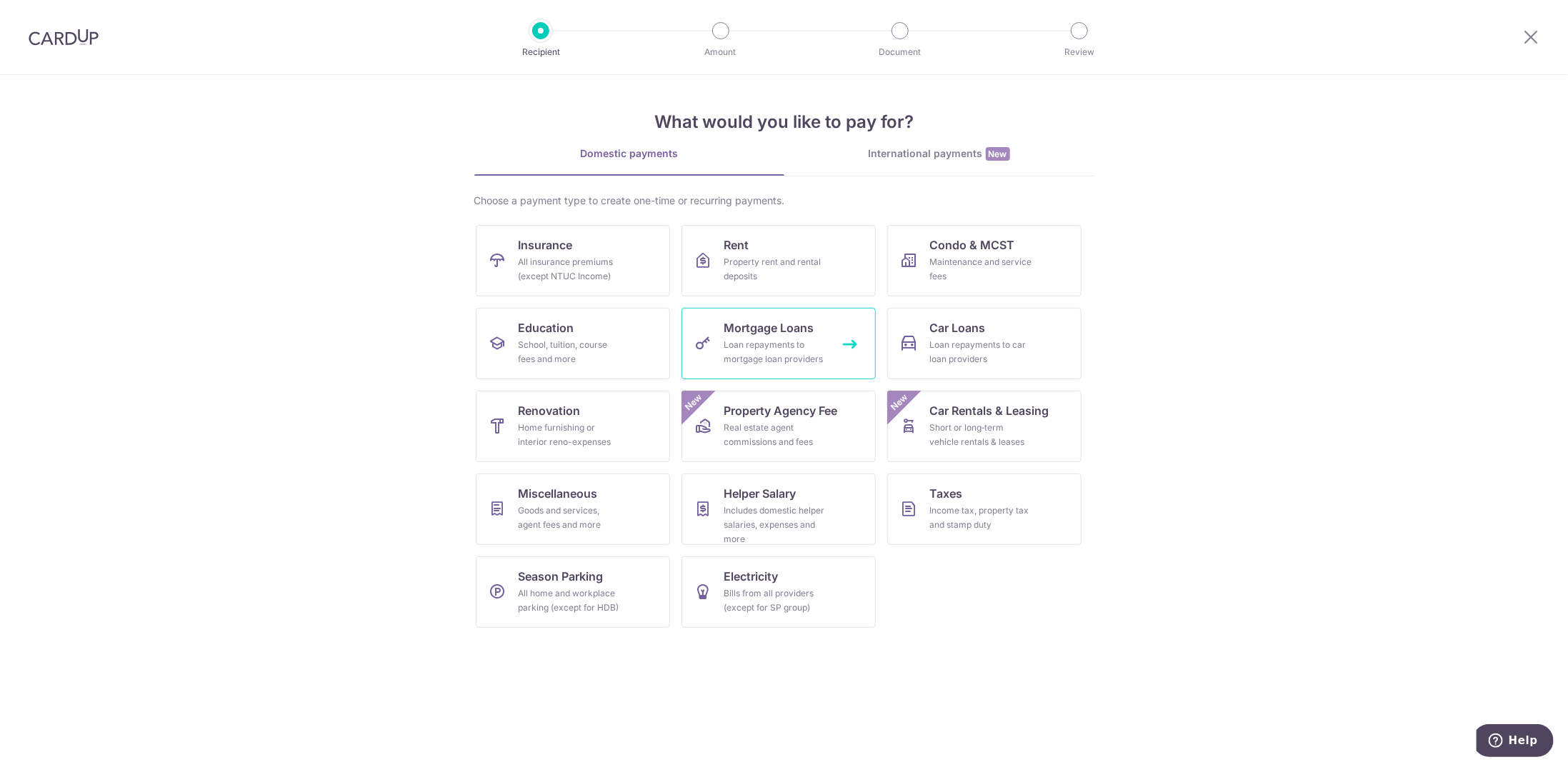
click at [758, 342] on div "Loan repayments to mortgage loan providers" at bounding box center [776, 352] width 103 height 28
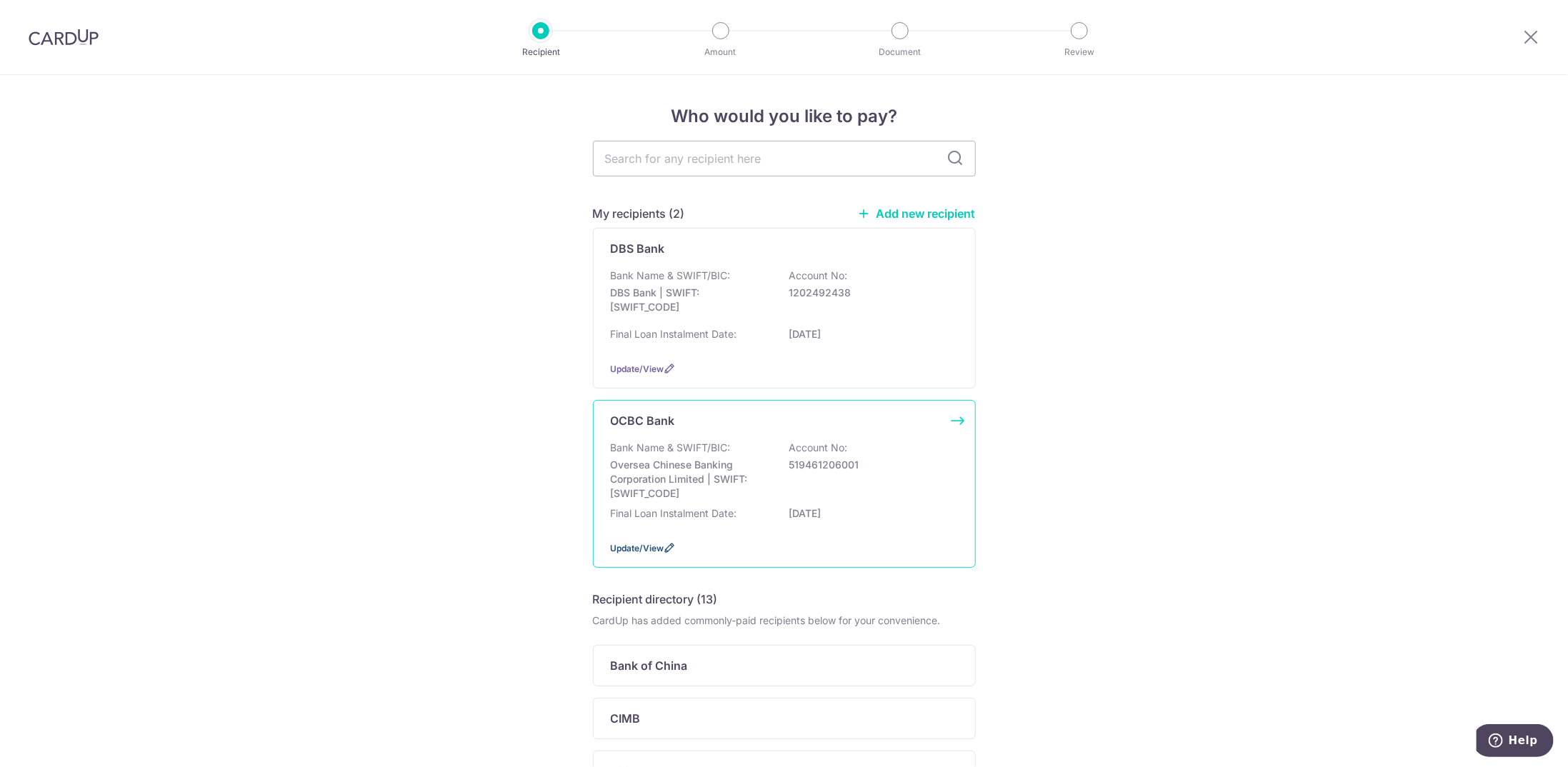
click at [633, 544] on span "Update/View" at bounding box center [637, 547] width 53 height 11
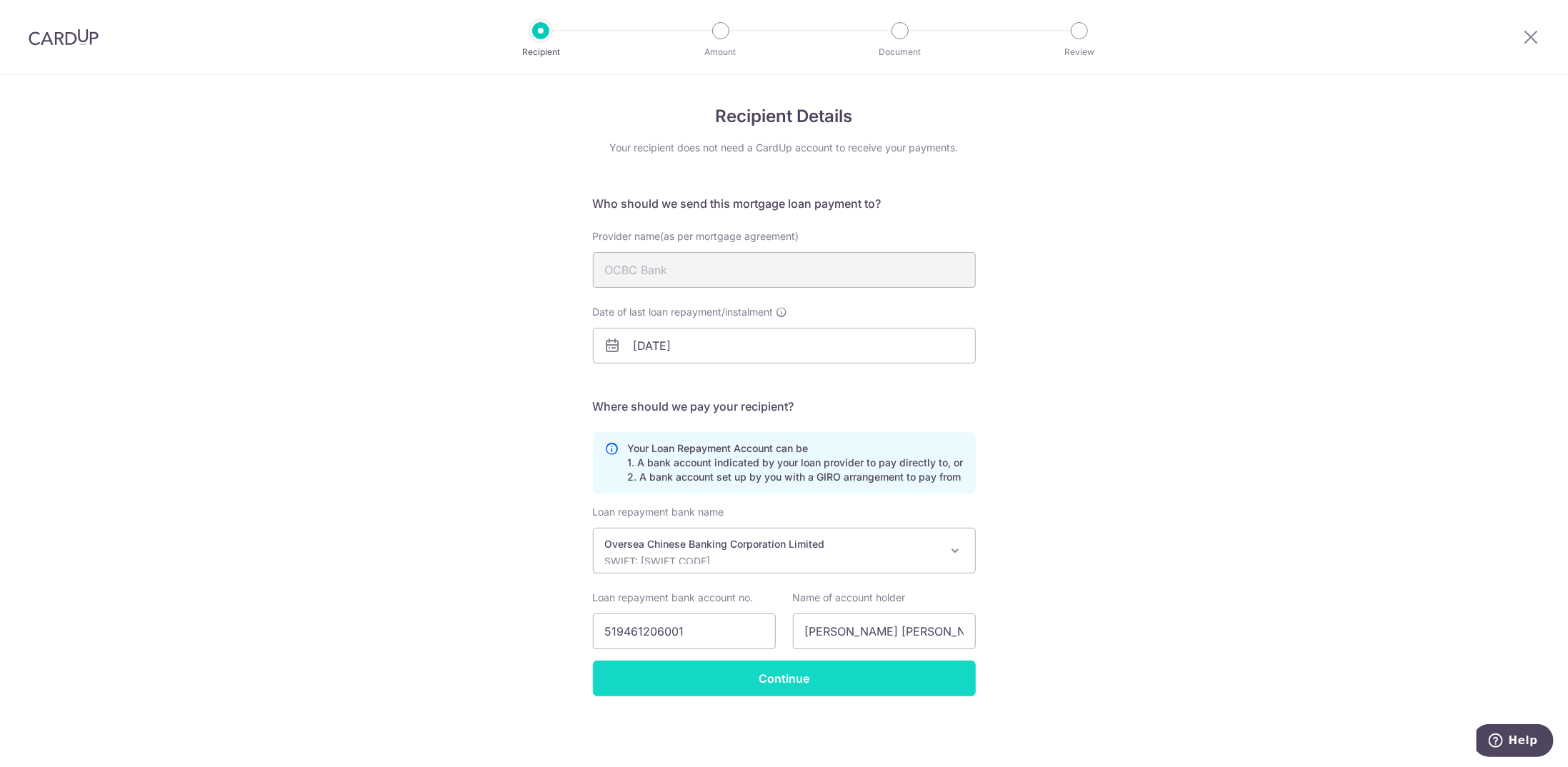
click at [887, 688] on input "Continue" at bounding box center [784, 678] width 382 height 36
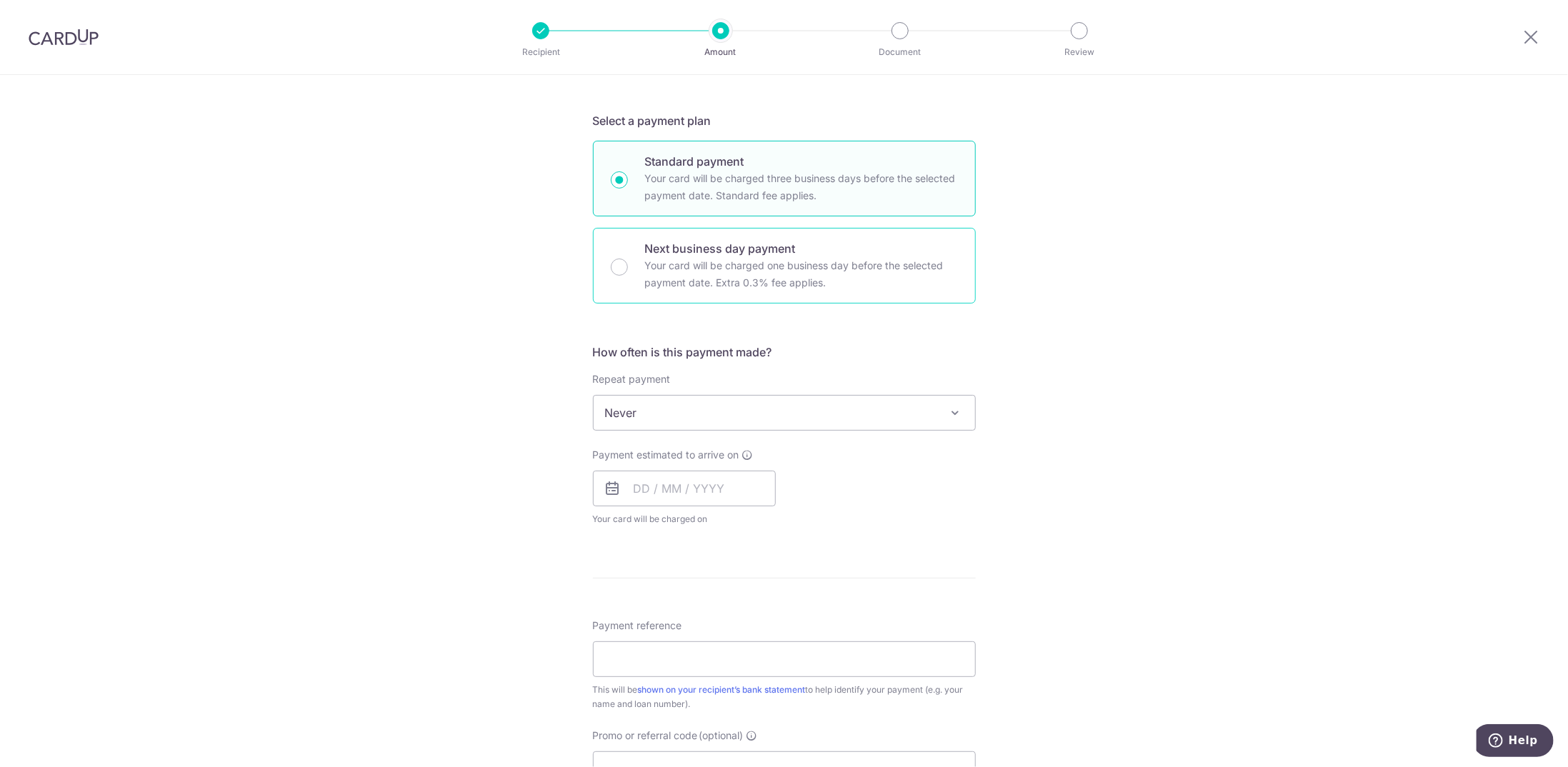
scroll to position [285, 0]
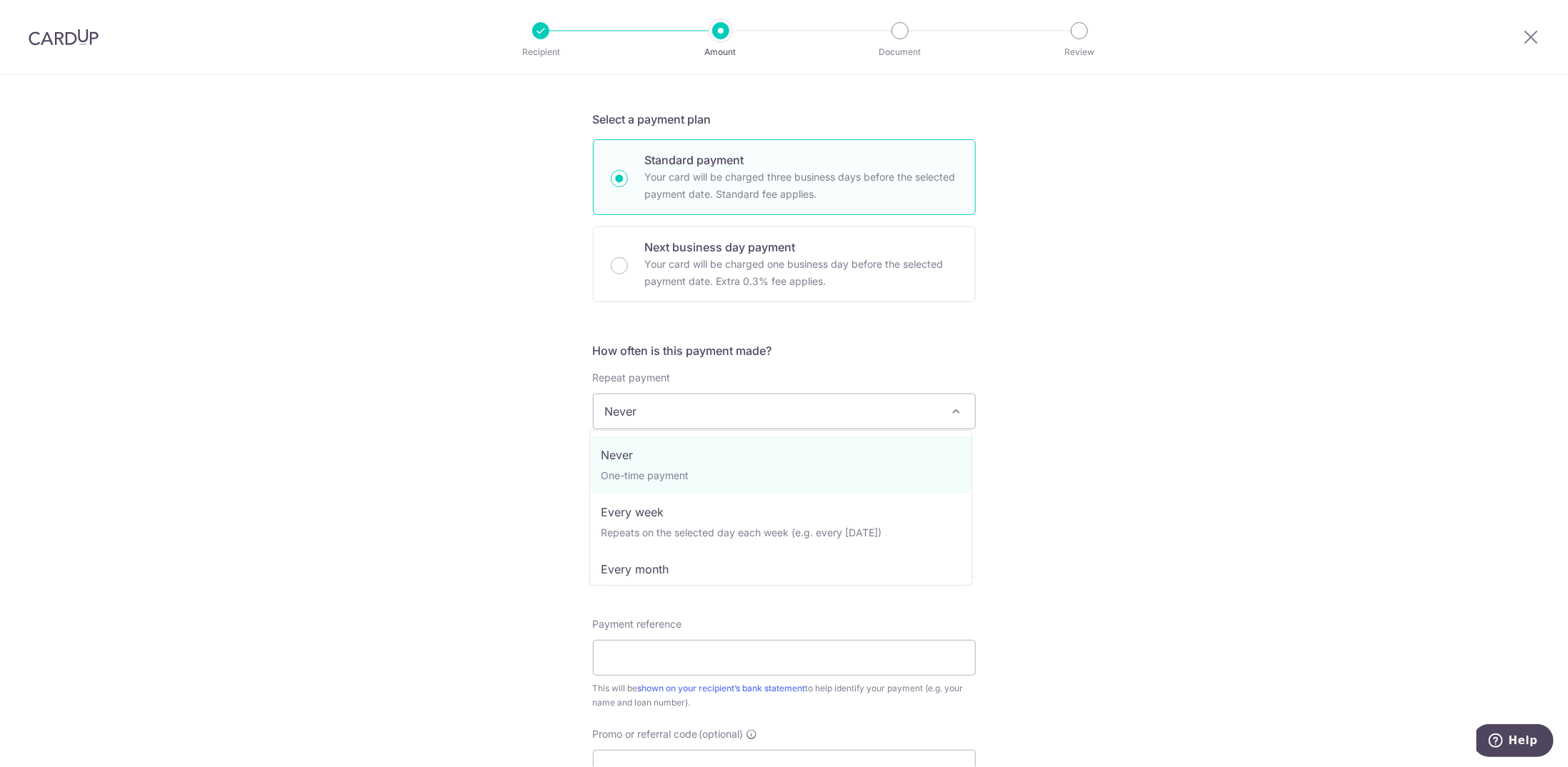
click at [758, 414] on span "Never" at bounding box center [784, 411] width 382 height 34
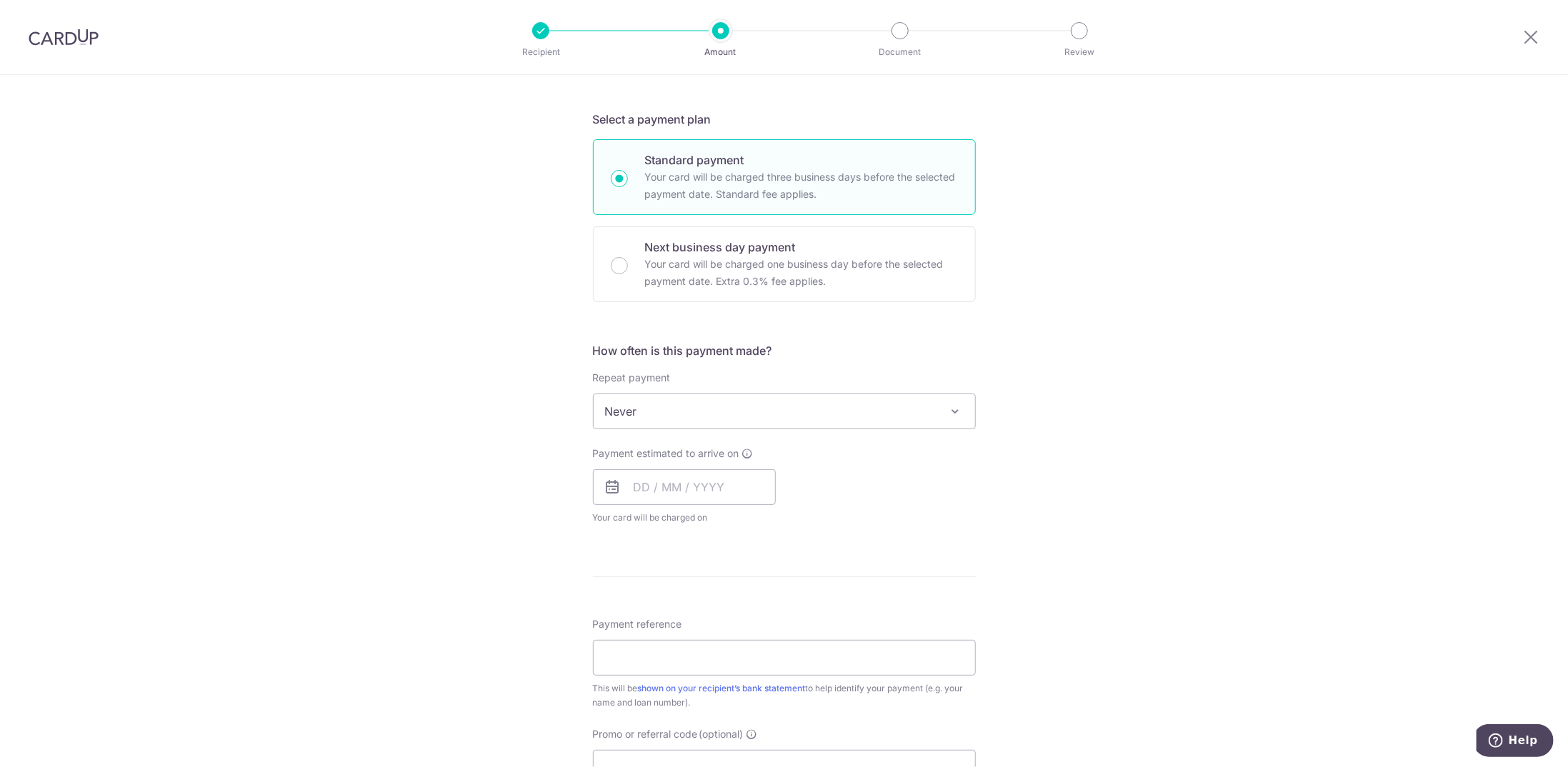
click at [758, 414] on span "Never" at bounding box center [784, 411] width 382 height 34
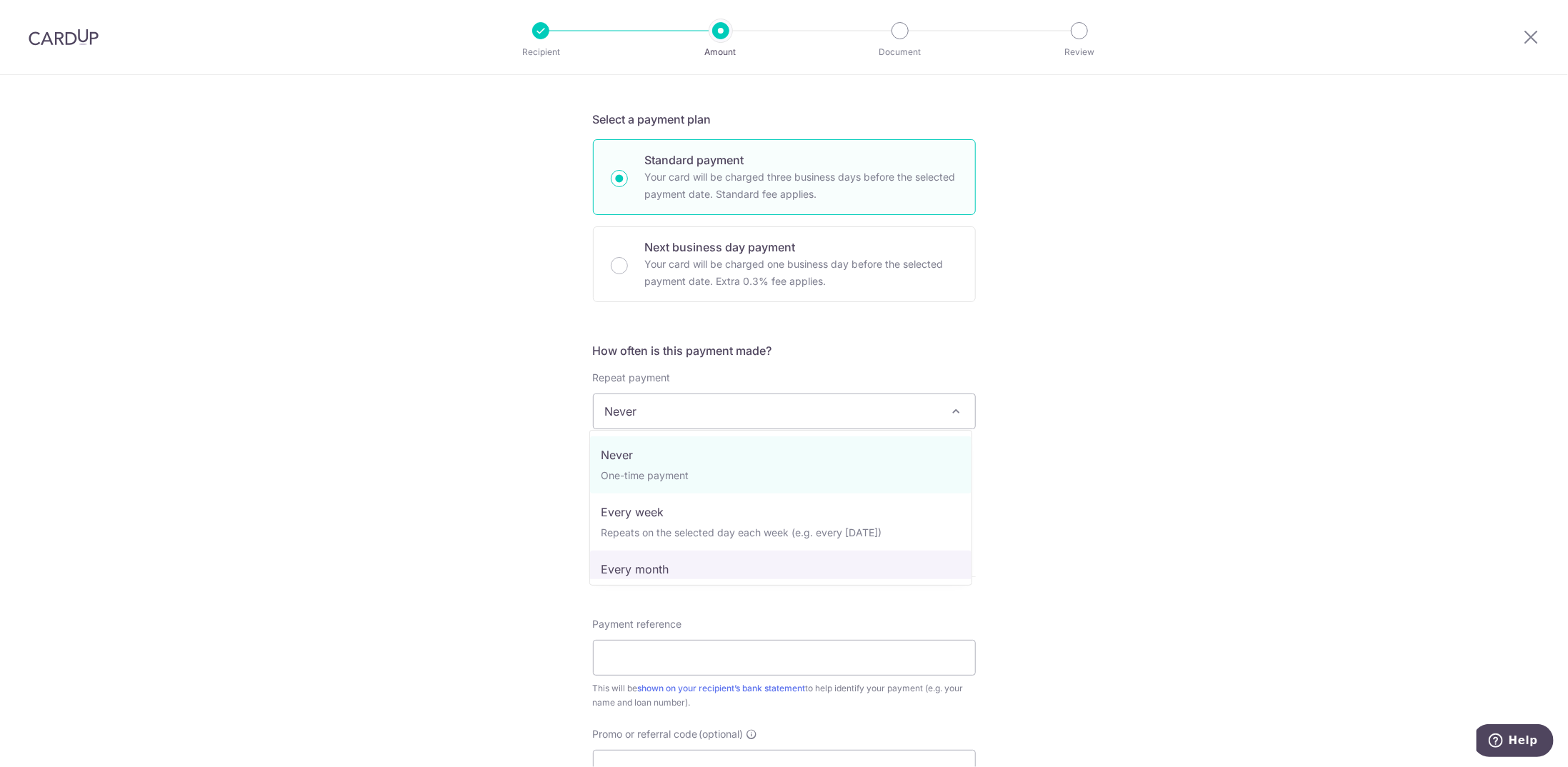
select select "3"
type input "[DATE]"
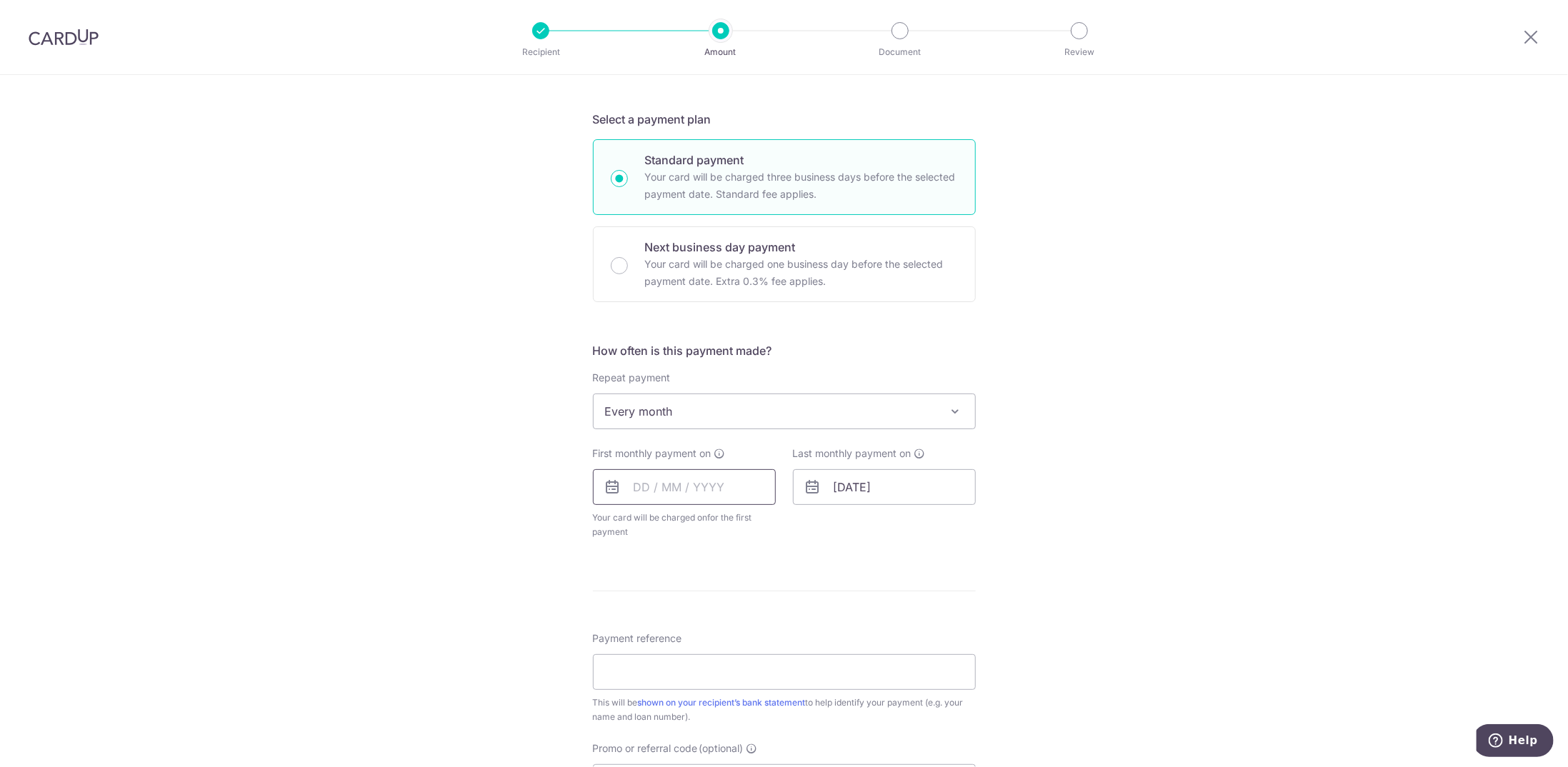
click at [738, 492] on input "text" at bounding box center [684, 487] width 183 height 36
click at [1030, 542] on div "Tell us more about your payment Enter payment amount SGD Select Card Select opt…" at bounding box center [784, 441] width 1568 height 1305
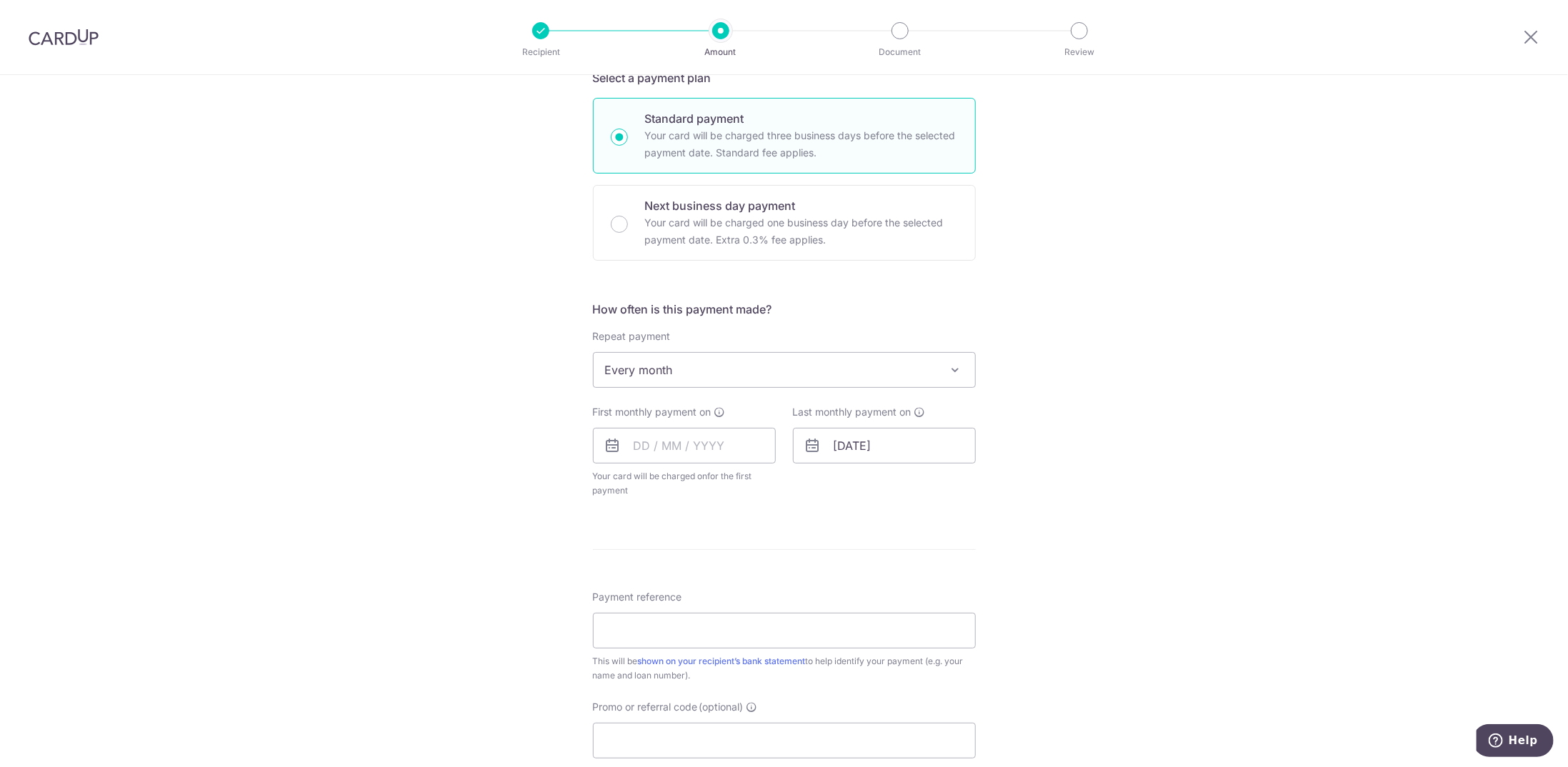
scroll to position [428, 0]
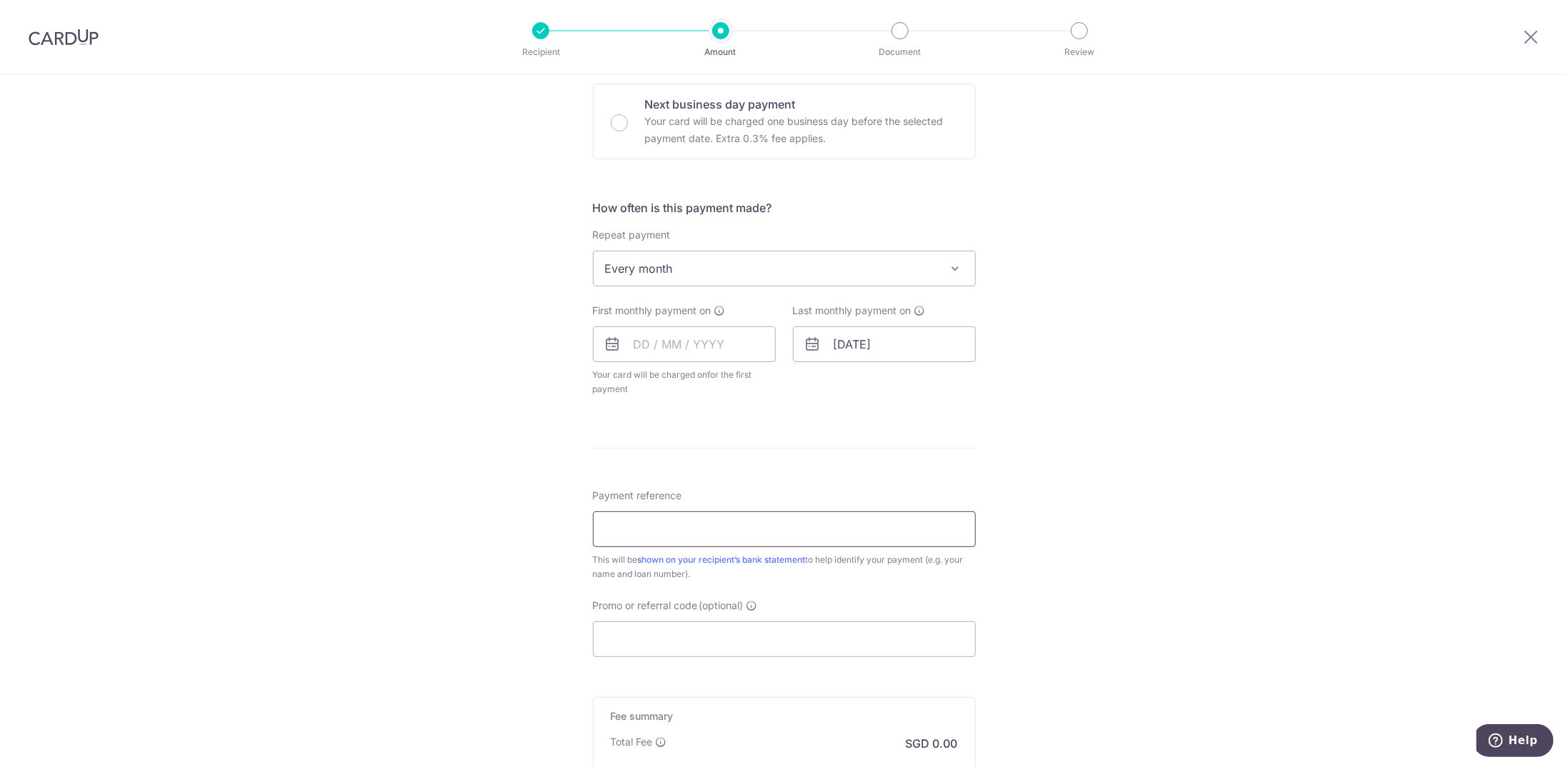
click at [732, 519] on input "Payment reference" at bounding box center [784, 529] width 382 height 36
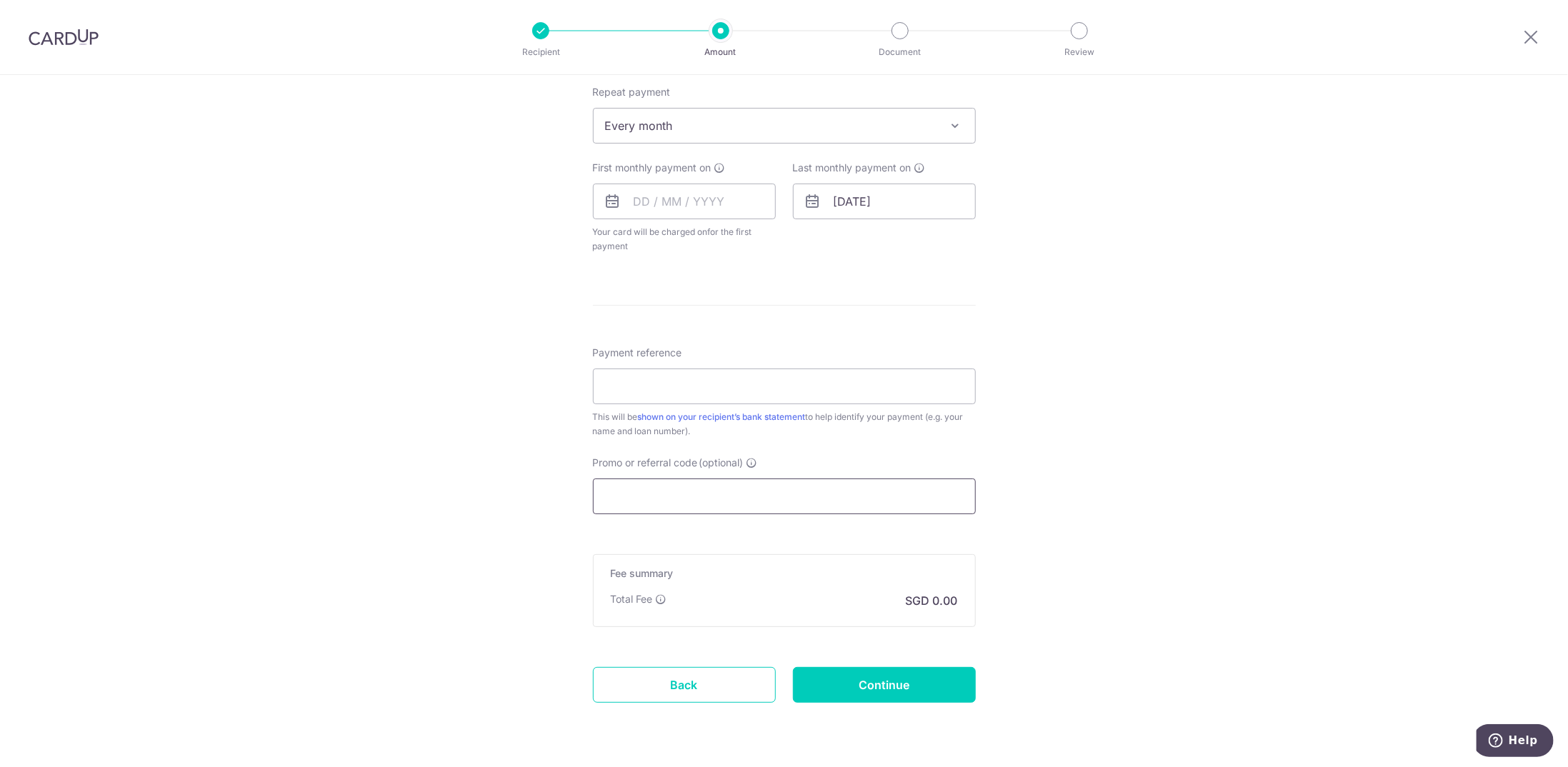
click at [647, 502] on input "Promo or referral code (optional)" at bounding box center [784, 496] width 382 height 36
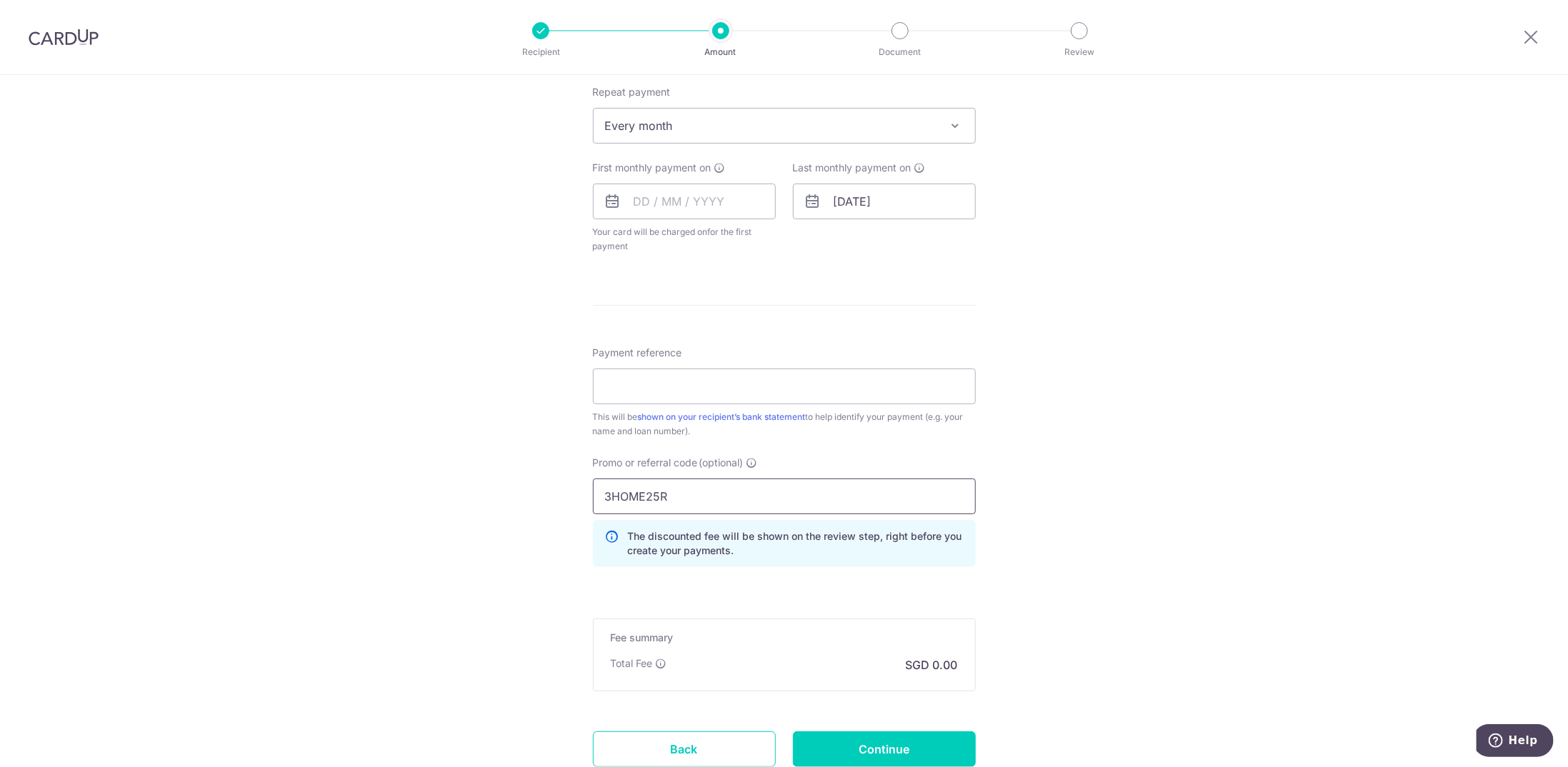
type input "3HOME25R"
drag, startPoint x: 1272, startPoint y: 467, endPoint x: 1105, endPoint y: 575, distance: 198.9
click at [1271, 467] on div "Tell us more about your payment Enter payment amount SGD Select Card Select opt…" at bounding box center [784, 188] width 1568 height 1370
click at [835, 478] on input "3HOME25R" at bounding box center [784, 496] width 382 height 36
click at [714, 396] on input "Payment reference" at bounding box center [784, 386] width 382 height 36
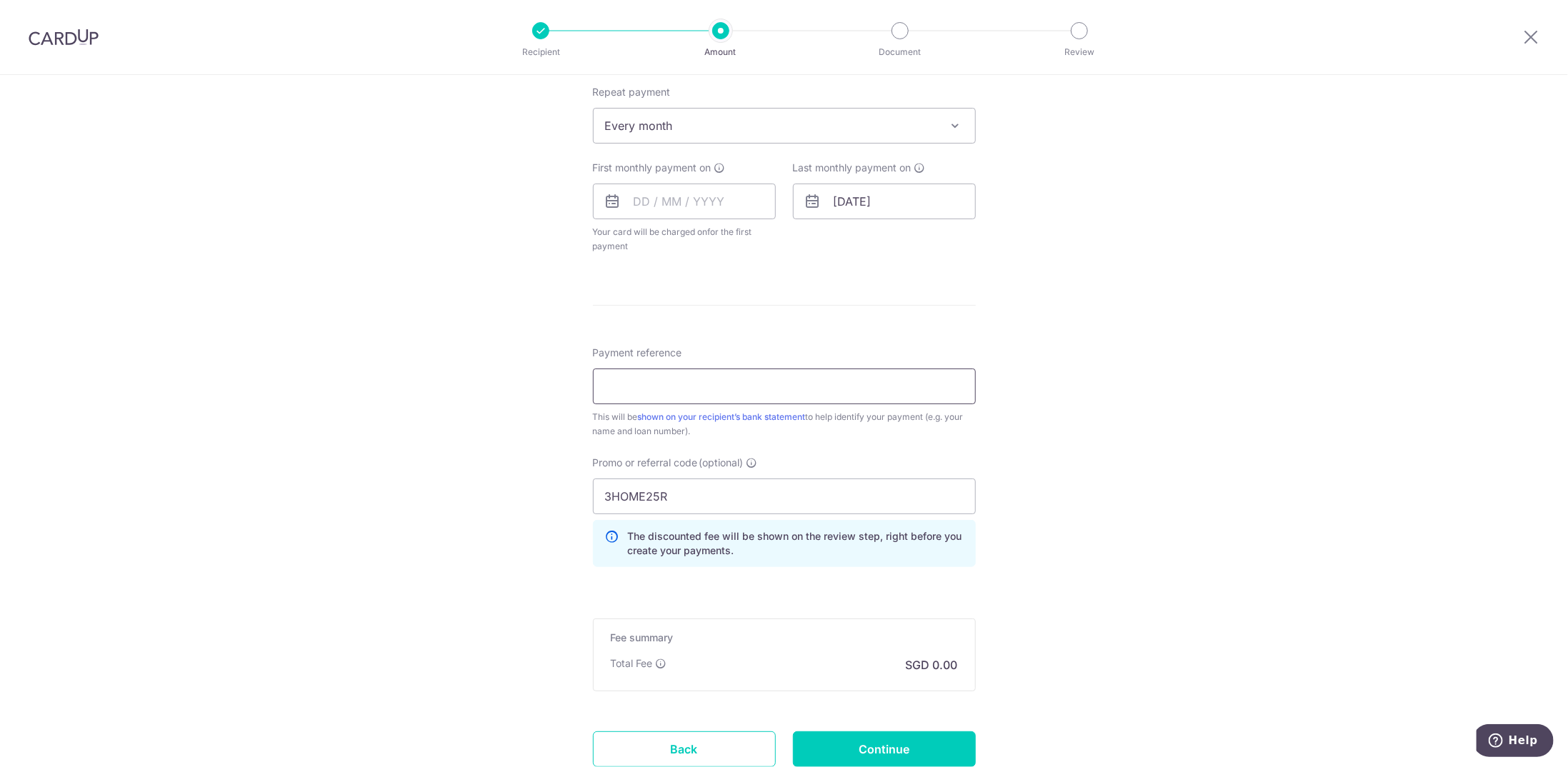
type input "#01-63"
click at [871, 737] on input "Continue" at bounding box center [884, 748] width 183 height 36
type input "Create Schedule"
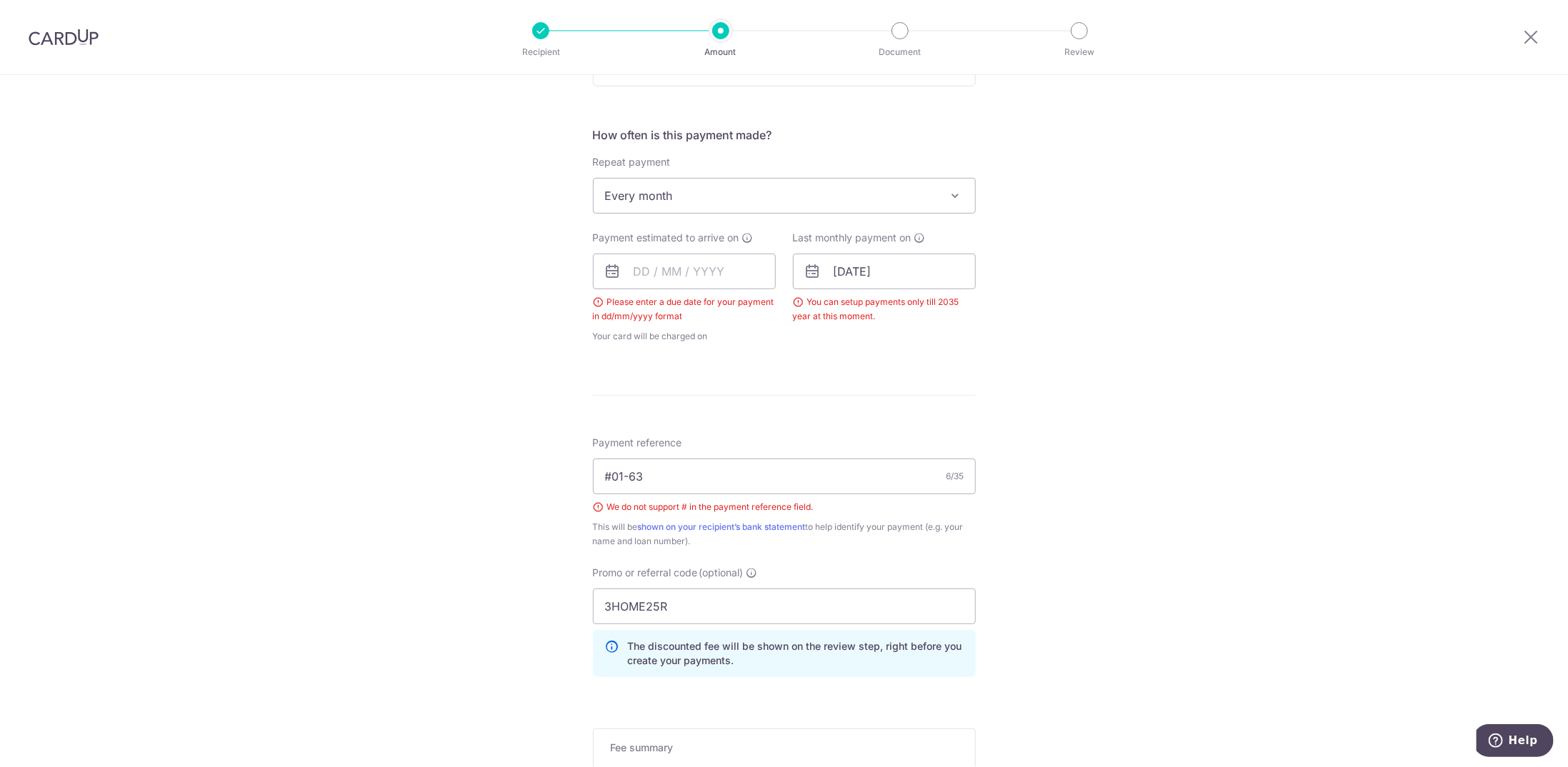
scroll to position [534, 0]
drag, startPoint x: 689, startPoint y: 483, endPoint x: 585, endPoint y: 483, distance: 104.0
click at [585, 483] on div "Tell us more about your payment Enter payment amount SGD Please enter your paym…" at bounding box center [784, 263] width 1568 height 1444
click at [601, 478] on input "#01-63" at bounding box center [784, 478] width 382 height 36
click at [607, 477] on input "#01-63" at bounding box center [784, 478] width 382 height 36
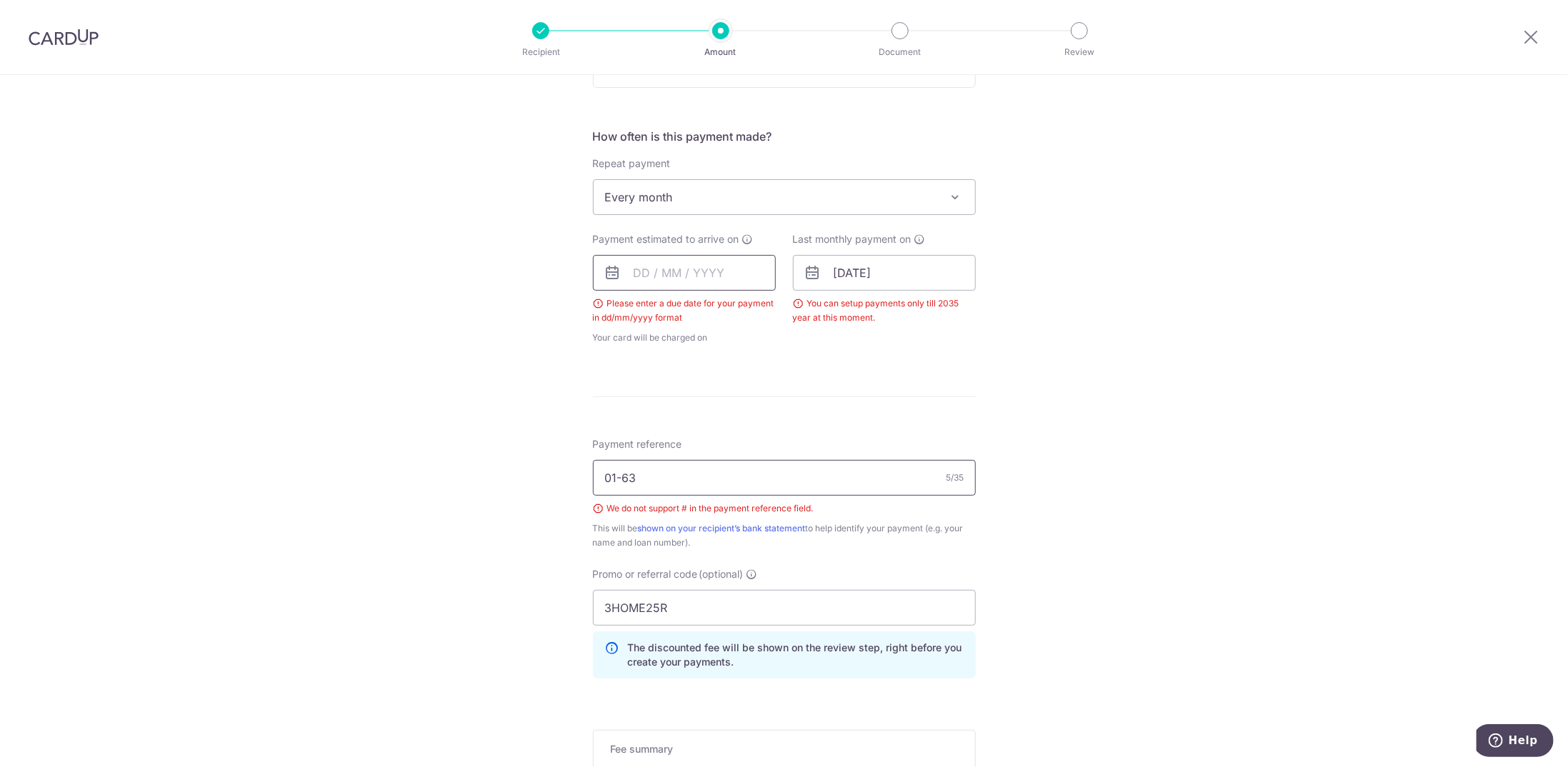
type input "01-63"
click at [681, 274] on input "text" at bounding box center [684, 272] width 183 height 36
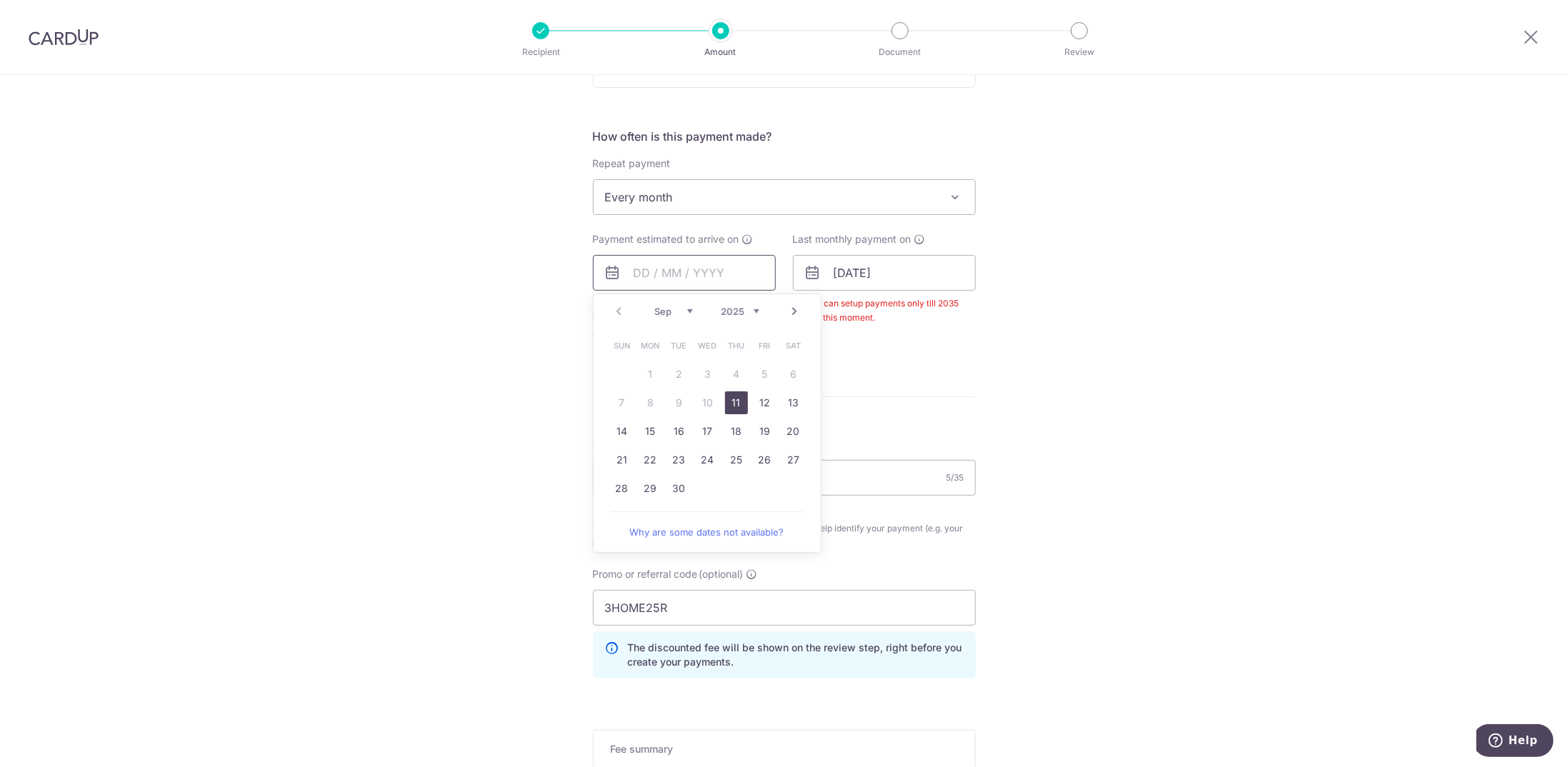
click at [636, 272] on input "text" at bounding box center [684, 272] width 183 height 36
click at [789, 309] on link "Next" at bounding box center [794, 311] width 17 height 17
click at [758, 378] on link "3" at bounding box center [765, 374] width 23 height 23
type input "[DATE]"
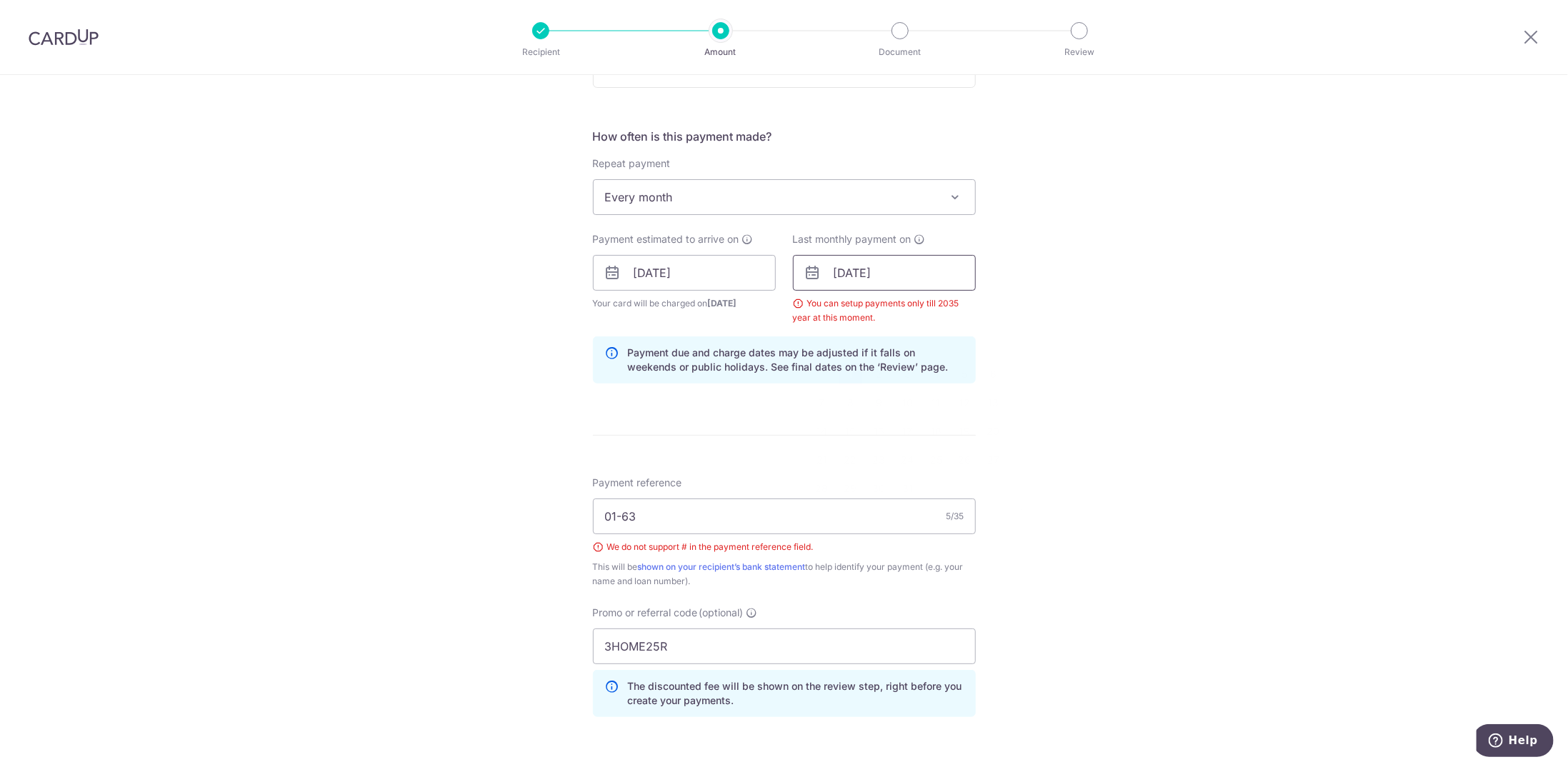
click at [869, 273] on input "[DATE]" at bounding box center [884, 272] width 183 height 36
click at [1101, 300] on div "Tell us more about your payment Enter payment amount SGD Please enter your paym…" at bounding box center [784, 282] width 1568 height 1483
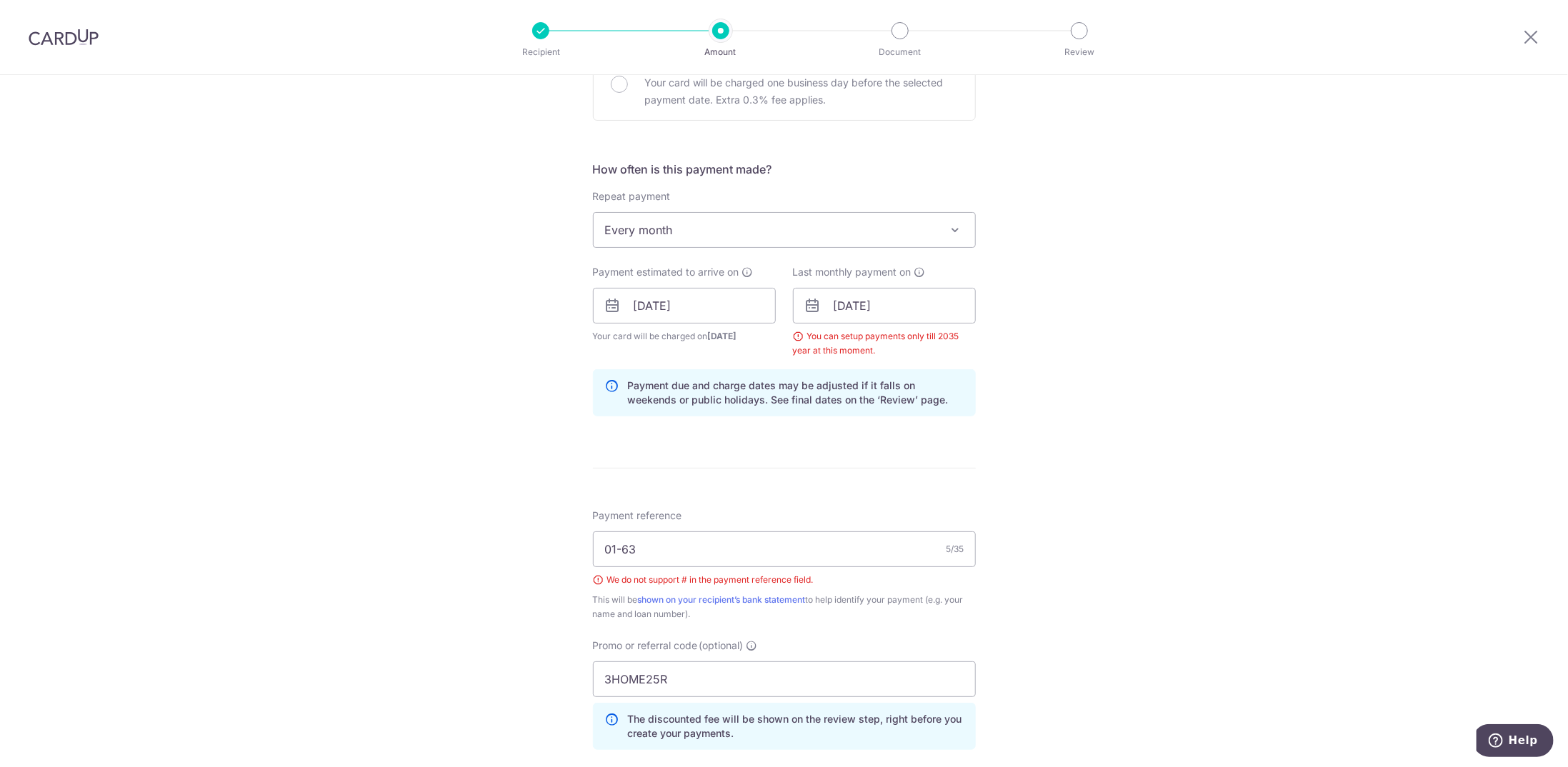
scroll to position [500, 0]
drag, startPoint x: 910, startPoint y: 306, endPoint x: 692, endPoint y: 318, distance: 218.3
click at [699, 317] on div "Payment estimated to arrive on 03/10/2025 Please enter a due date for your paym…" at bounding box center [784, 312] width 400 height 93
click at [1157, 369] on div "Tell us more about your payment Enter payment amount SGD Please enter your paym…" at bounding box center [784, 316] width 1568 height 1483
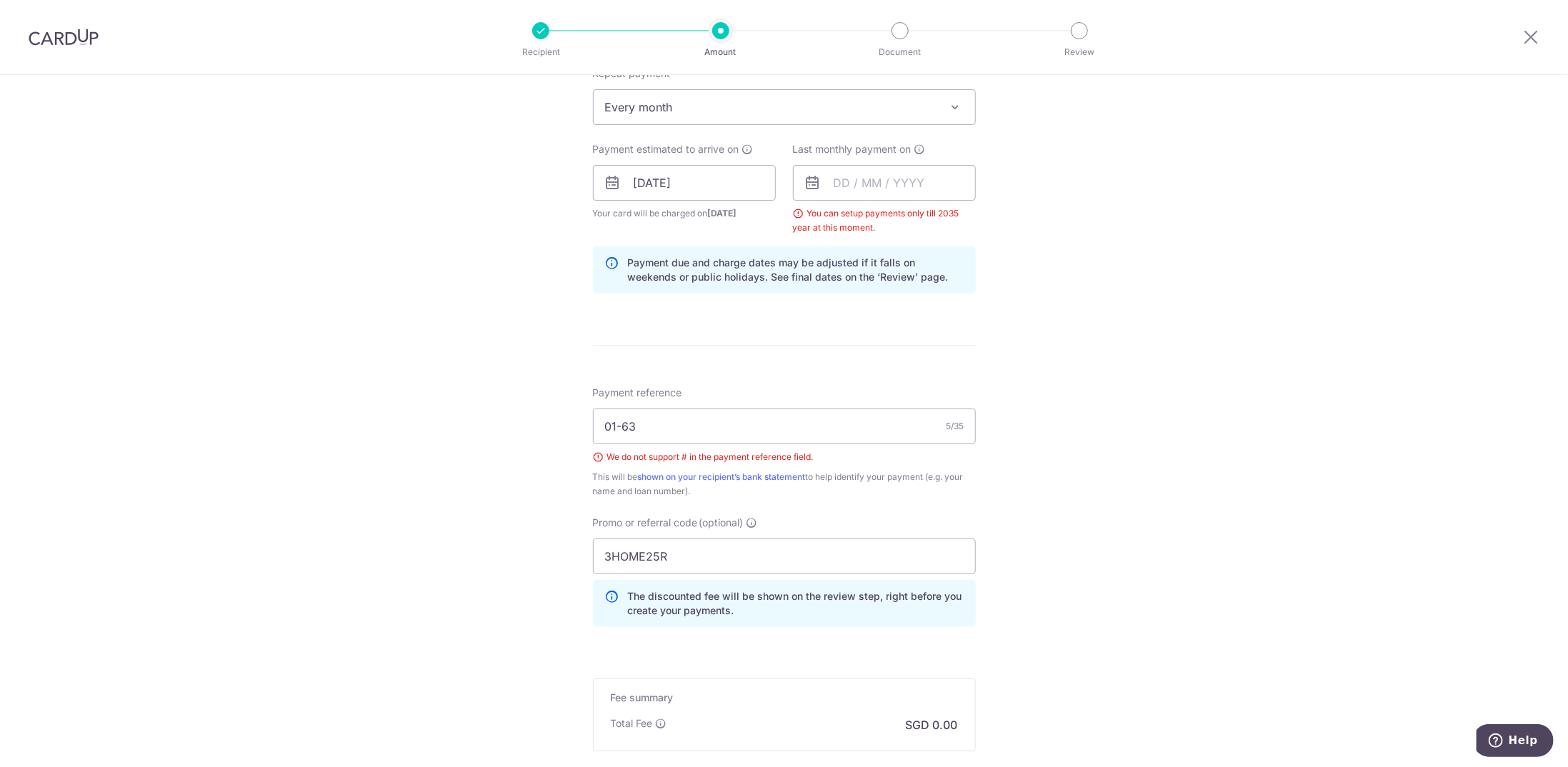
scroll to position [786, 0]
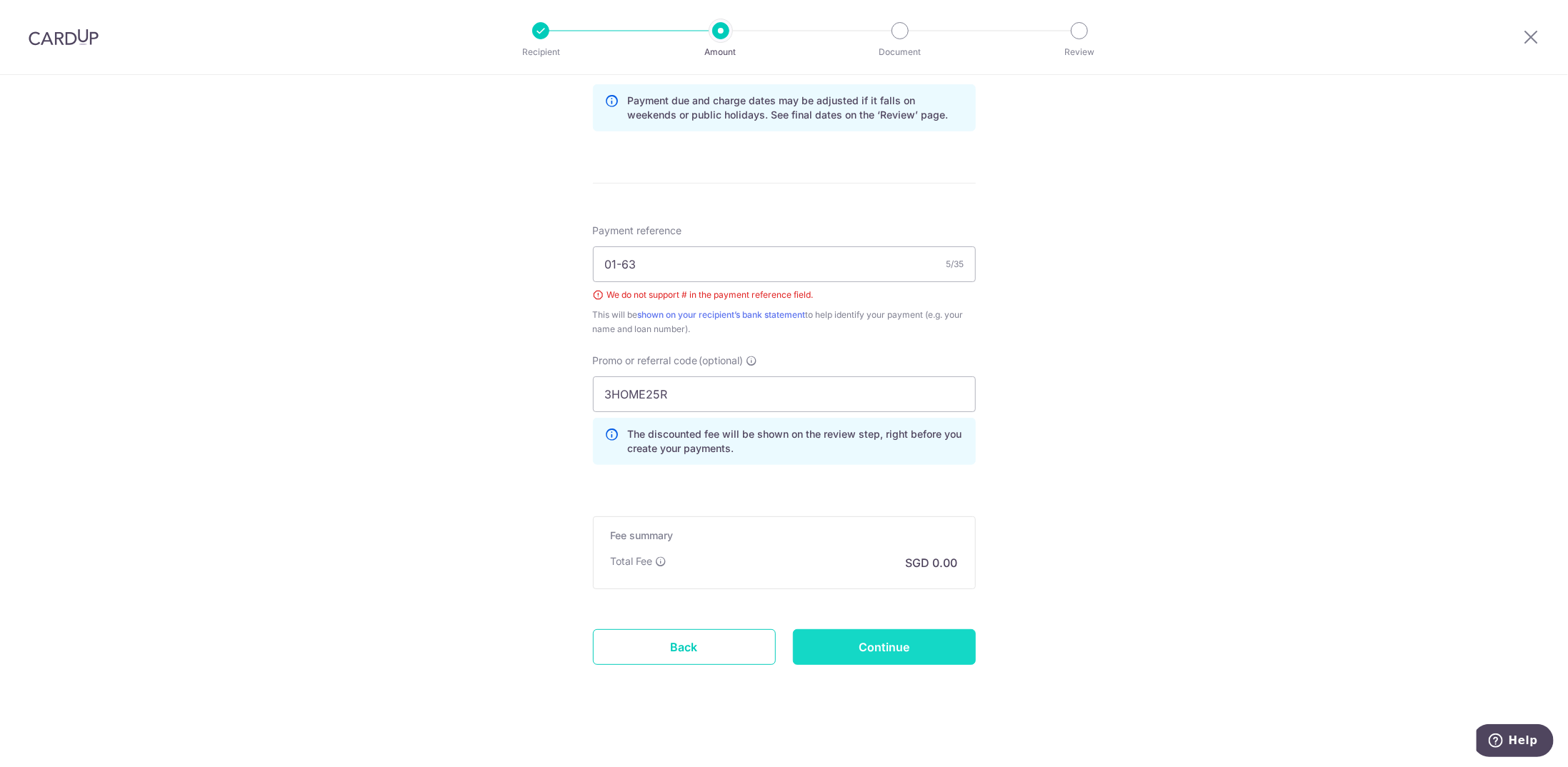
click at [870, 651] on input "Continue" at bounding box center [884, 647] width 183 height 36
type input "Create Schedule"
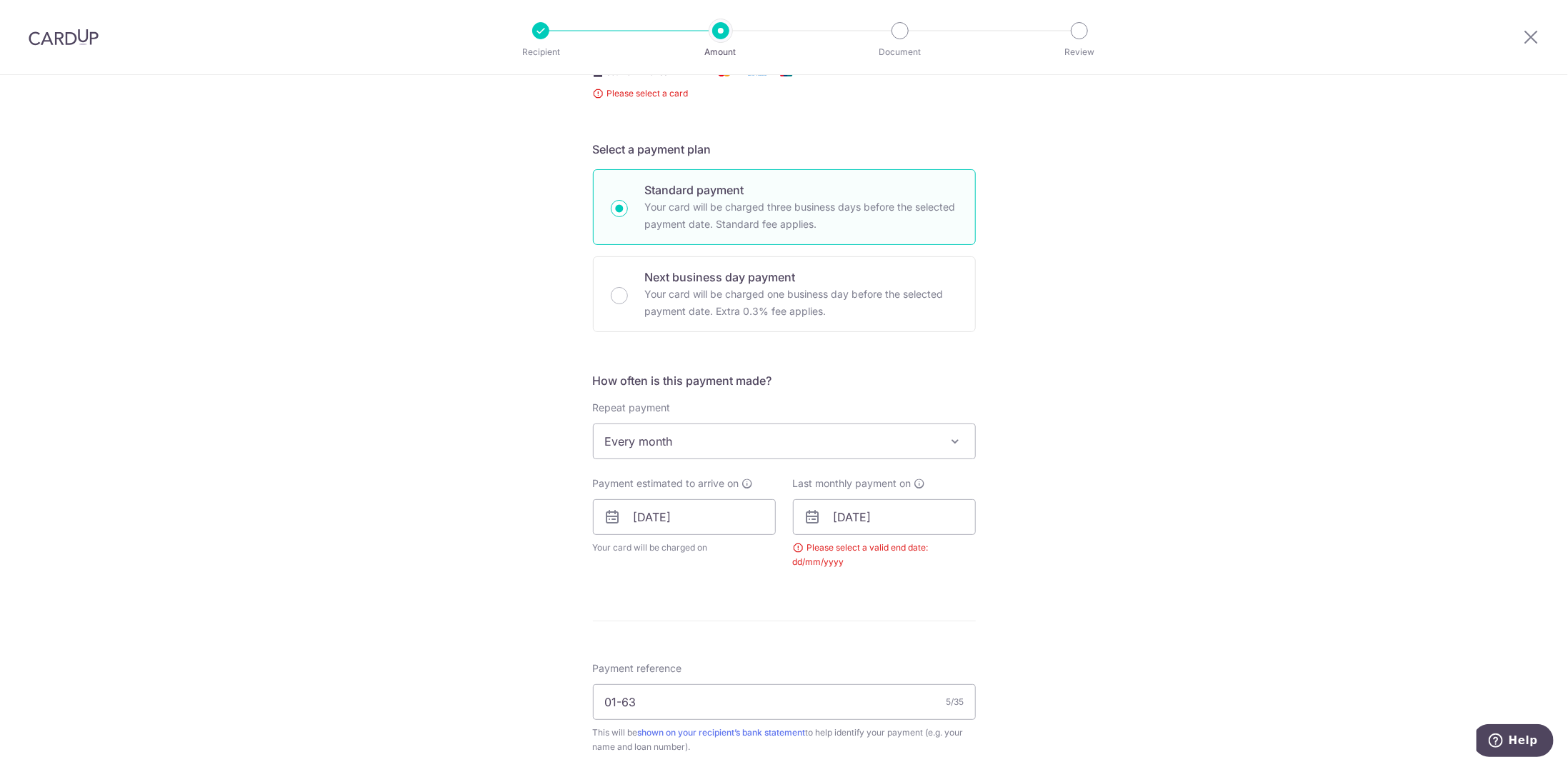
scroll to position [87, 0]
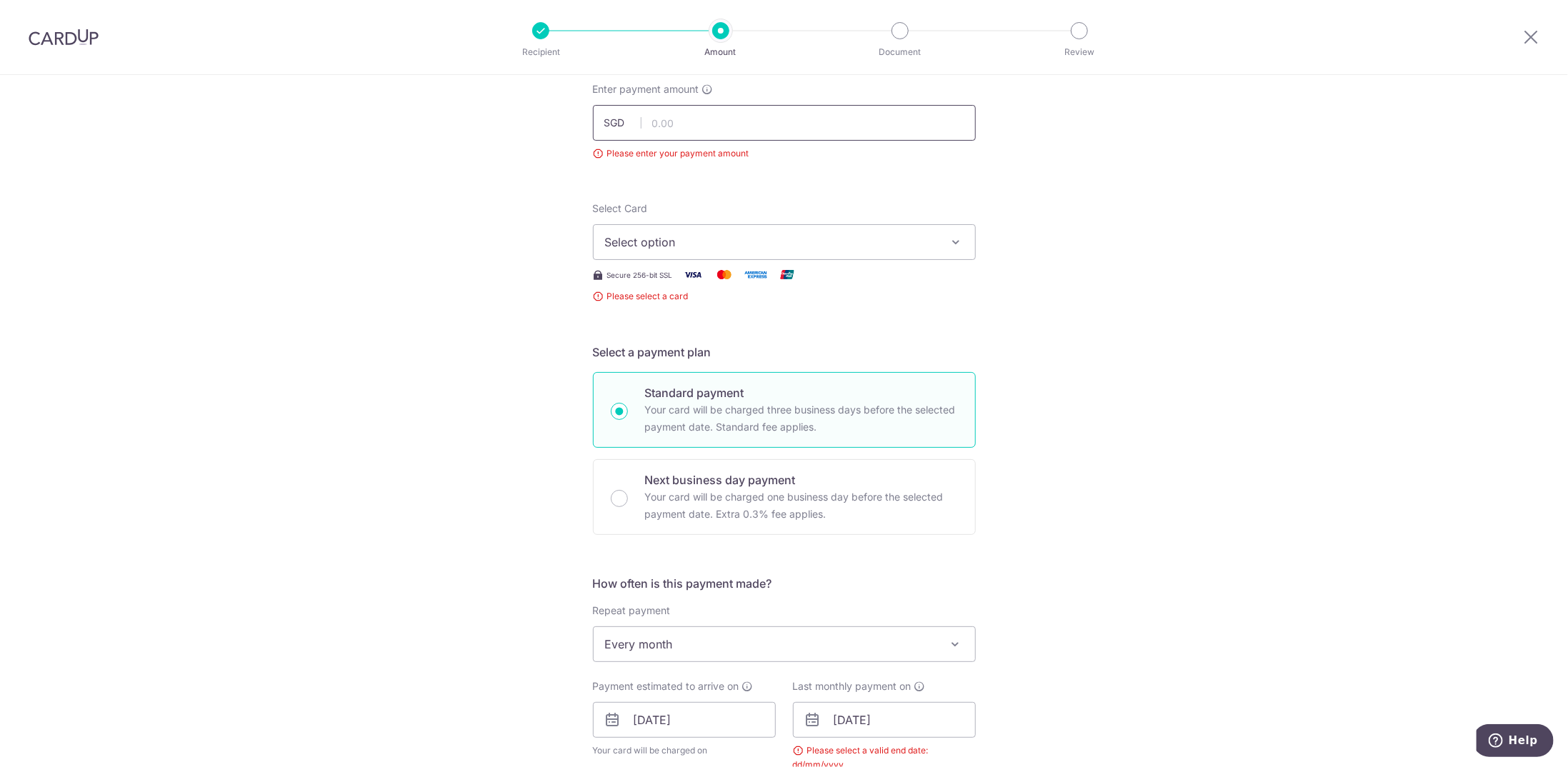
click at [776, 128] on input "text" at bounding box center [784, 123] width 382 height 36
type input "1,000.00"
drag, startPoint x: 1106, startPoint y: 282, endPoint x: 1098, endPoint y: 348, distance: 66.5
click at [1106, 282] on div "Tell us more about your payment Enter payment amount SGD 1,000.00 1000.00 Pleas…" at bounding box center [784, 689] width 1568 height 1404
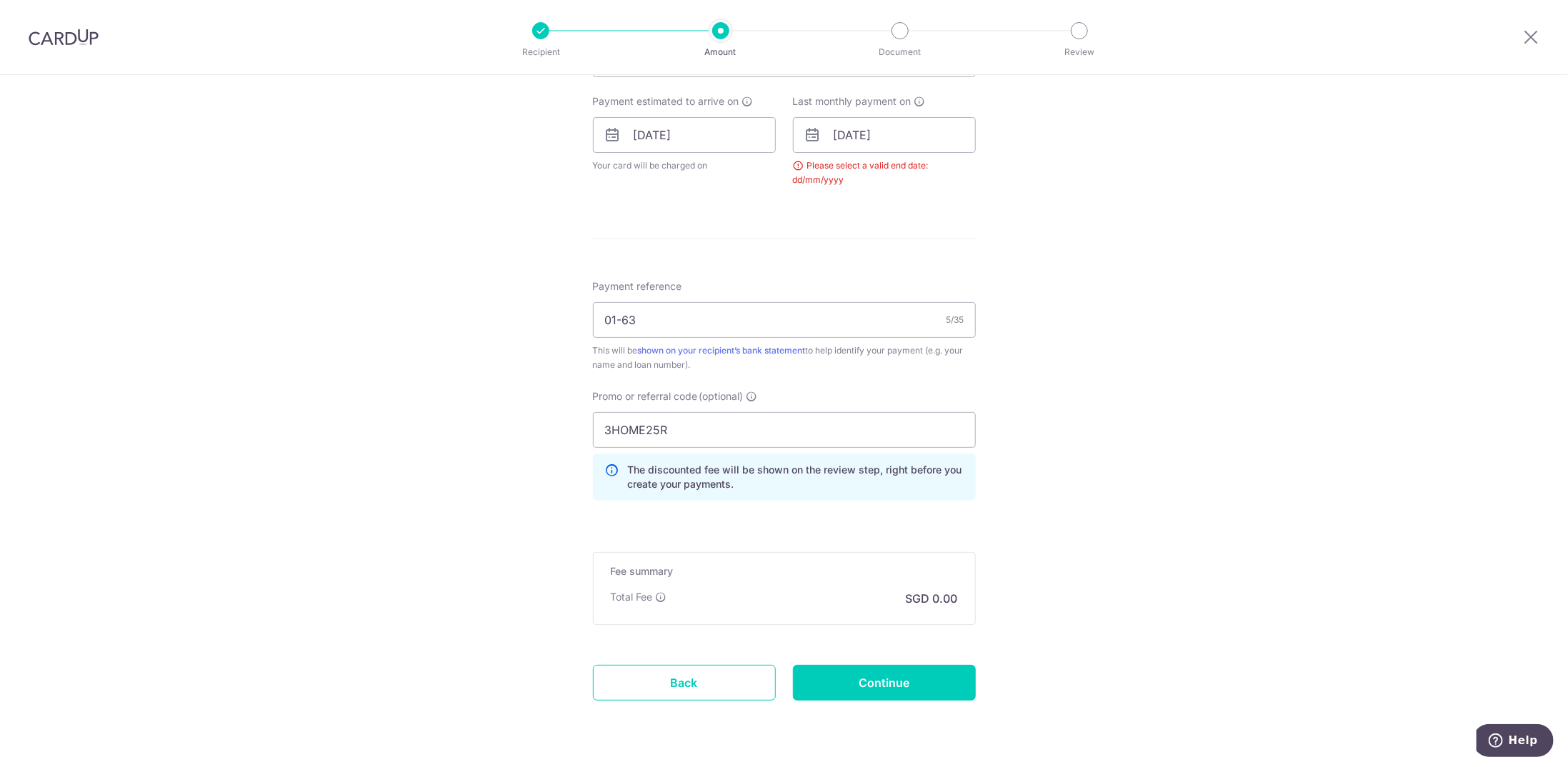
scroll to position [708, 0]
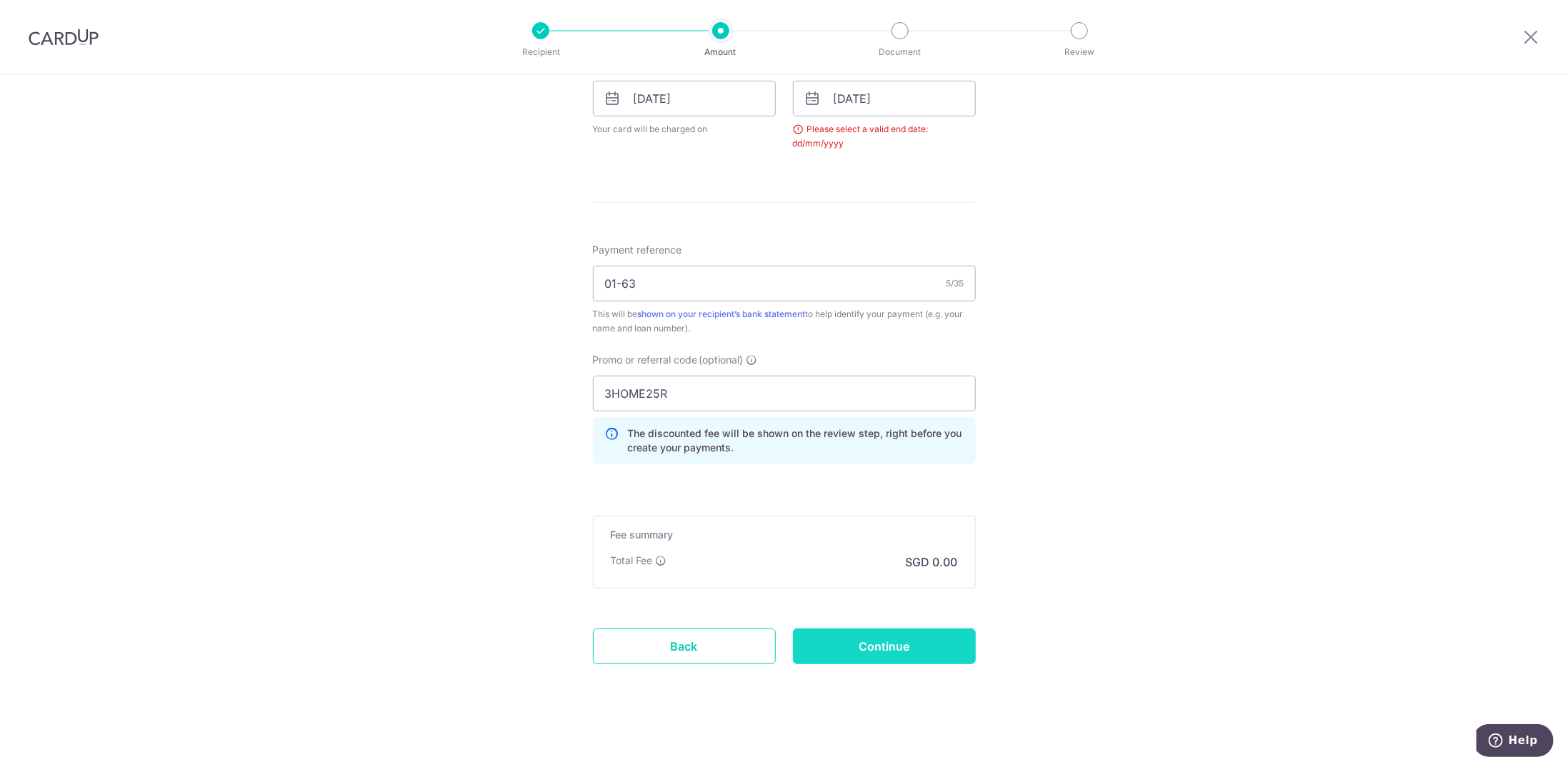
click at [869, 638] on input "Continue" at bounding box center [884, 646] width 183 height 36
type input "Create Schedule"
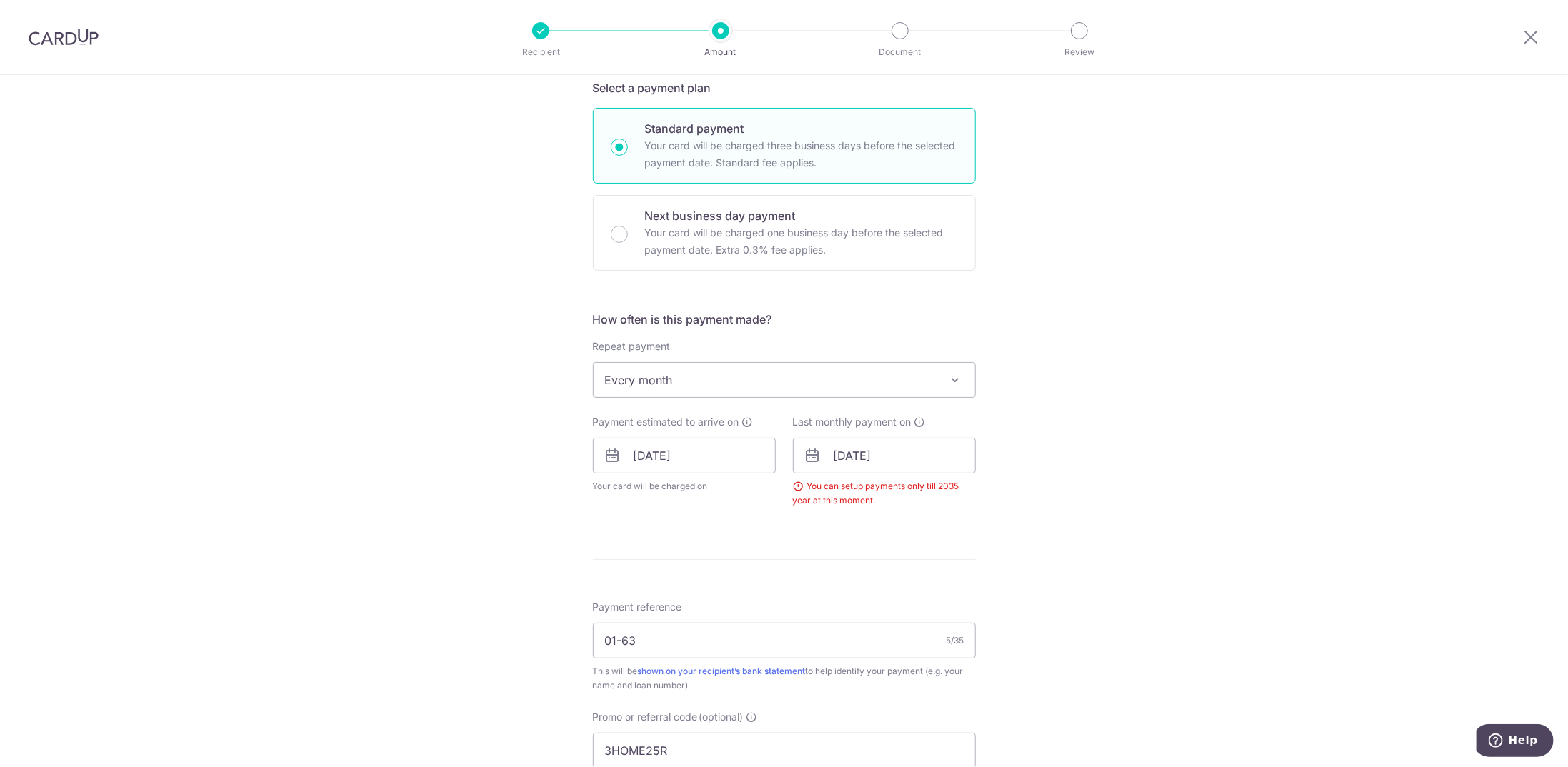
scroll to position [331, 0]
click at [898, 468] on input "[DATE]" at bounding box center [884, 455] width 183 height 36
click at [949, 489] on select "2025 2026 2027 2028 2029 2030 2031 2032 2033 2034 2035" at bounding box center [940, 494] width 38 height 11
click at [846, 584] on link "3" at bounding box center [851, 585] width 23 height 23
type input "[DATE]"
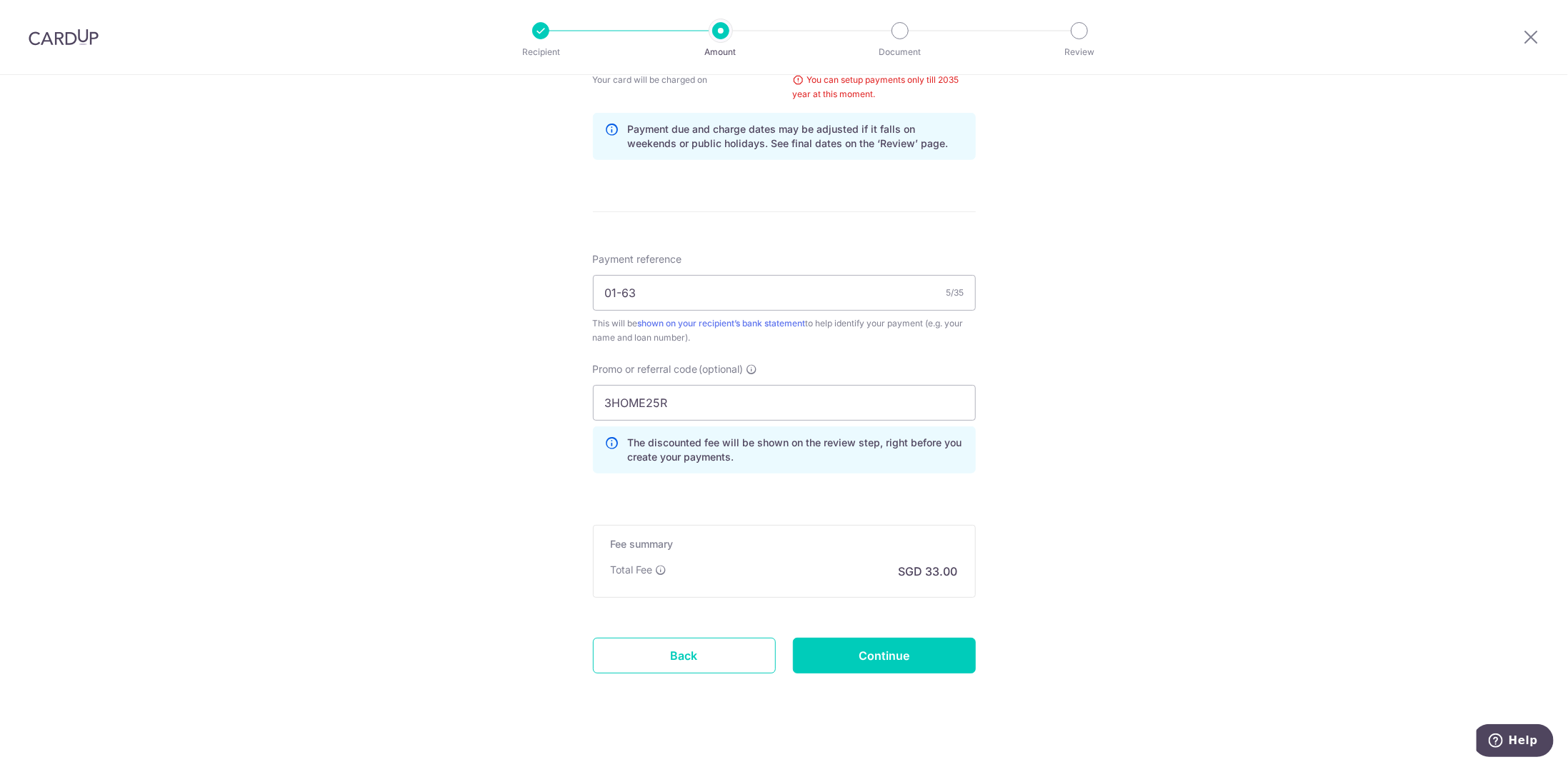
scroll to position [746, 0]
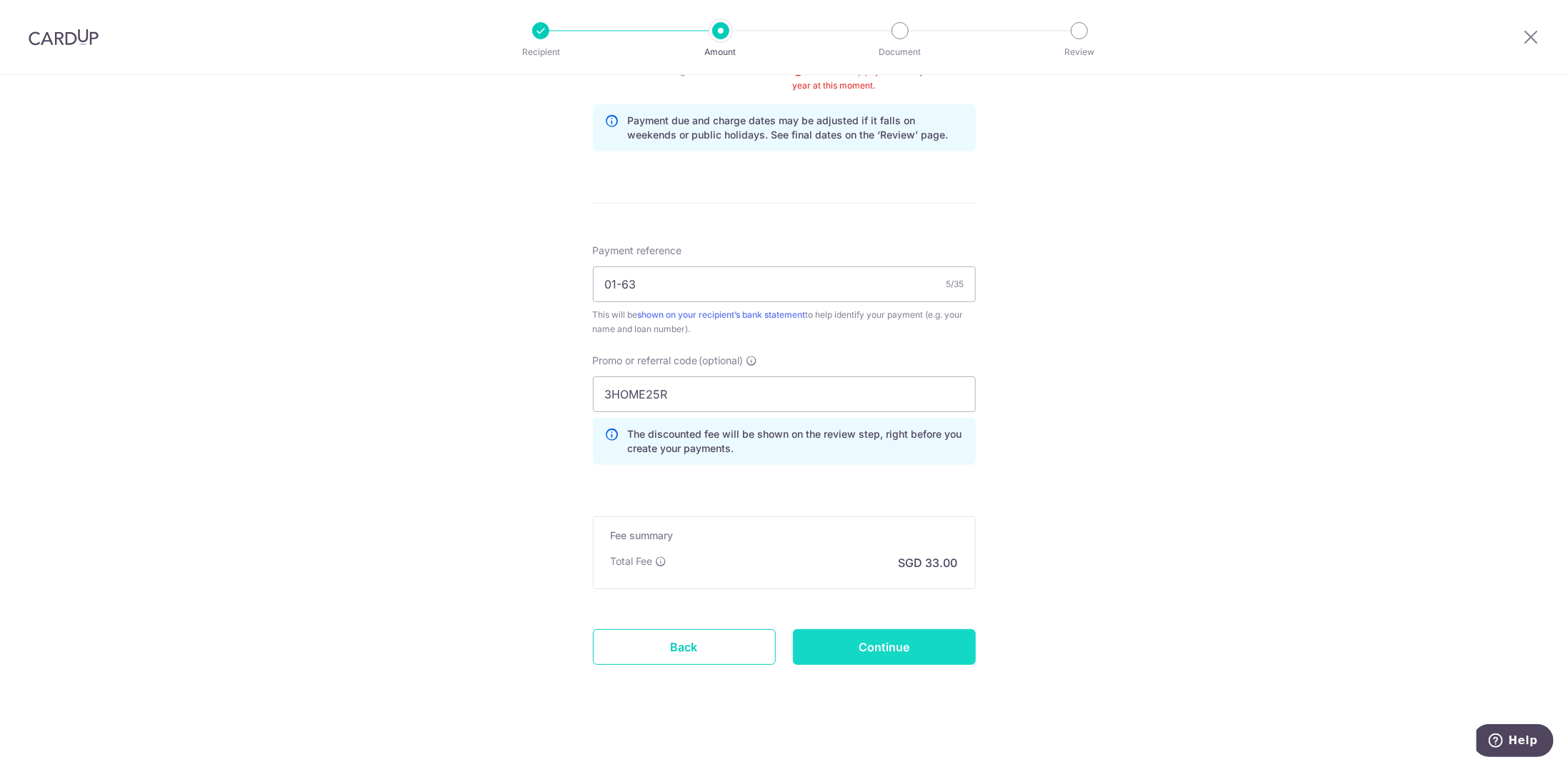
click at [872, 641] on input "Continue" at bounding box center [884, 647] width 183 height 36
type input "Create Schedule"
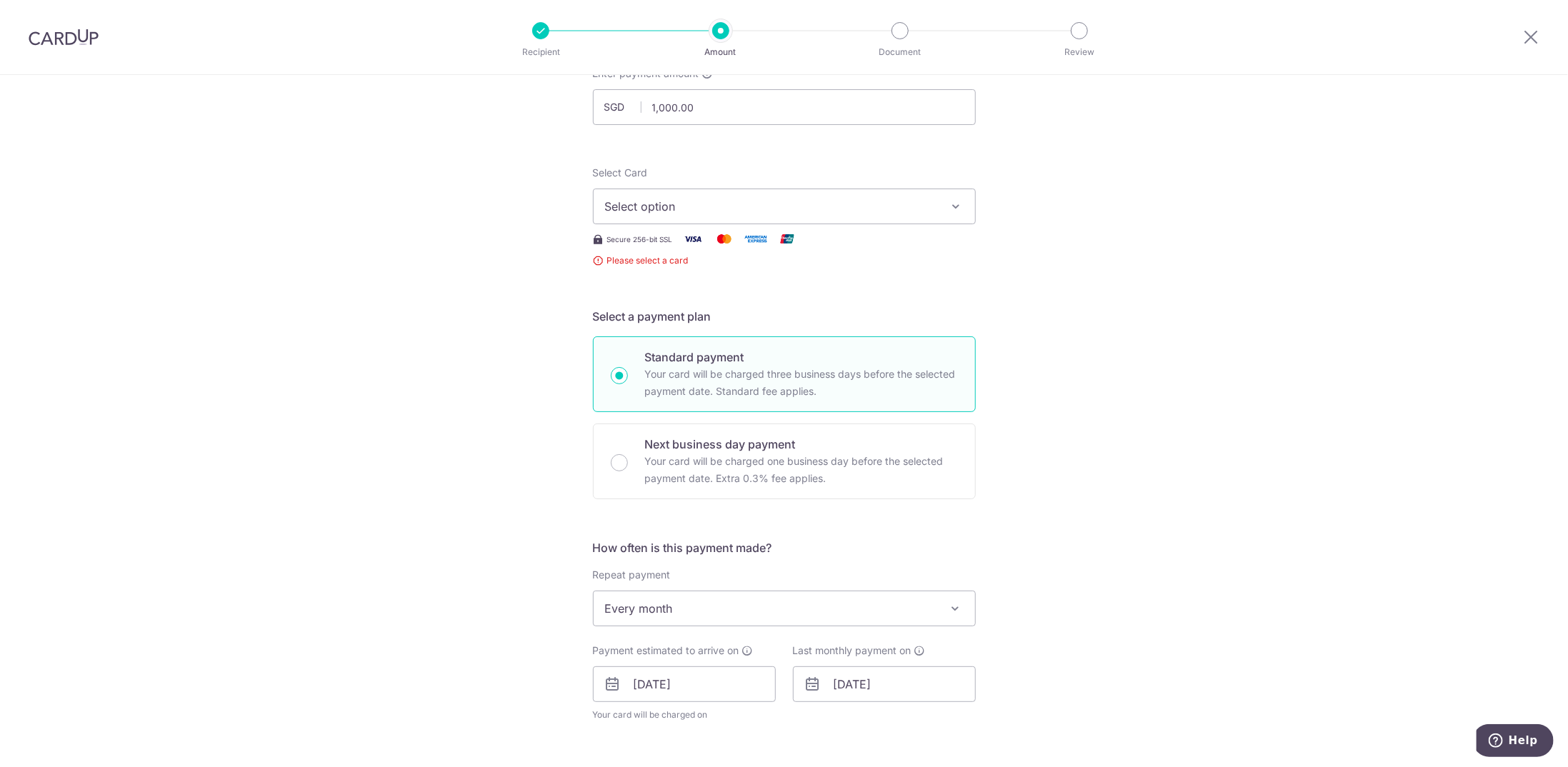
scroll to position [103, 0]
click at [767, 199] on span "Select option" at bounding box center [771, 206] width 333 height 17
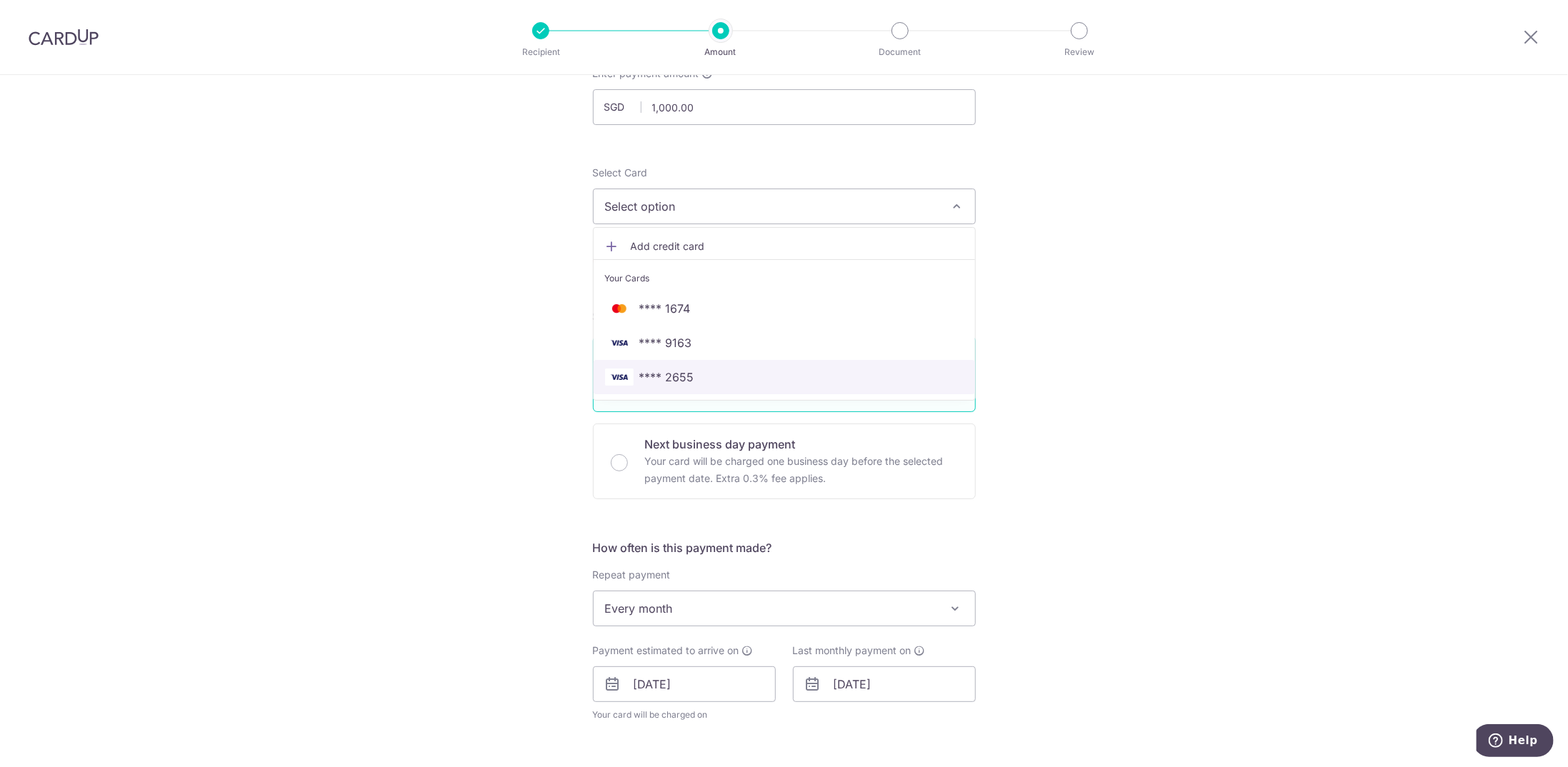
click at [688, 370] on span "**** 2655" at bounding box center [667, 377] width 55 height 17
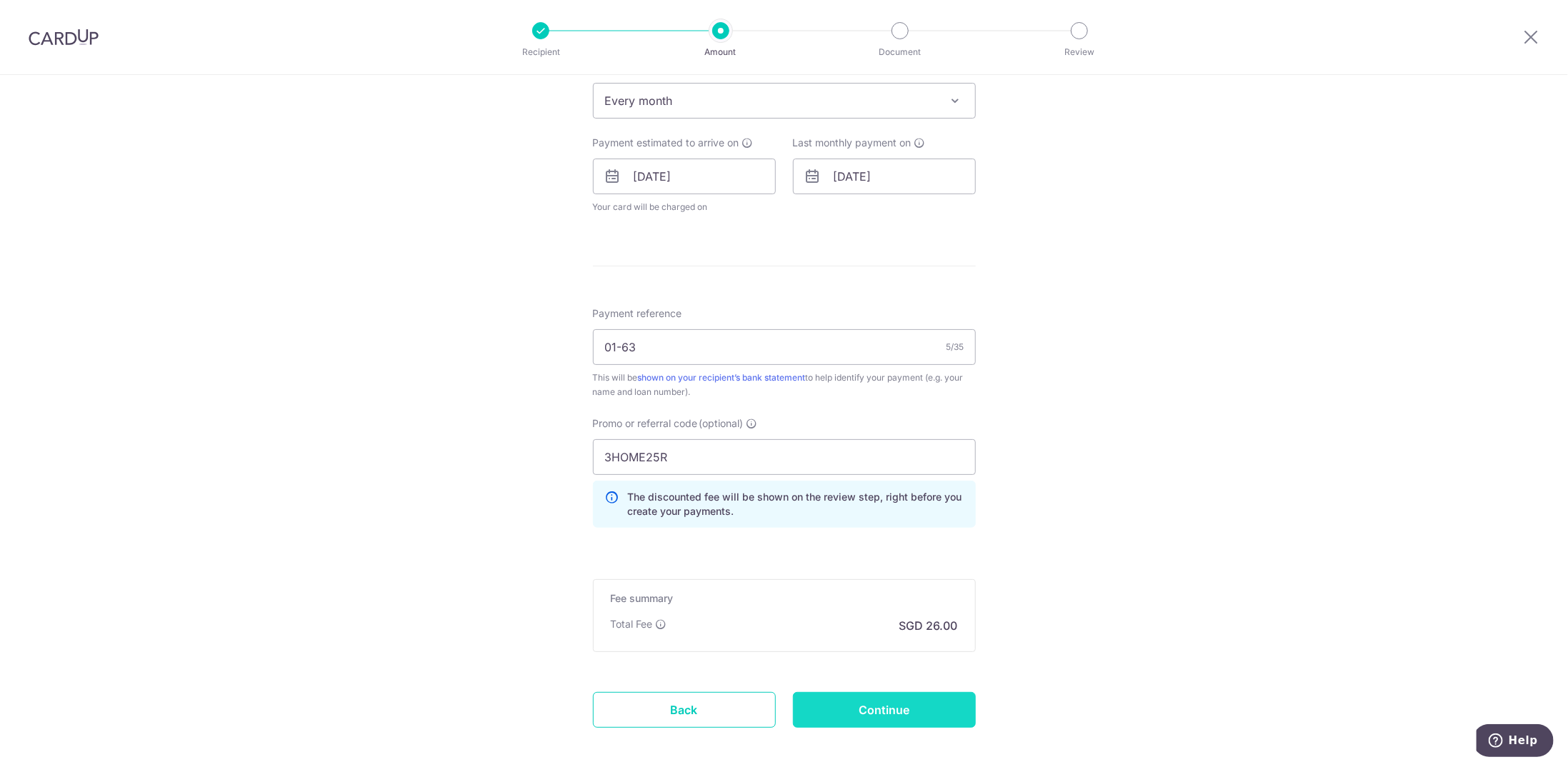
scroll to position [602, 0]
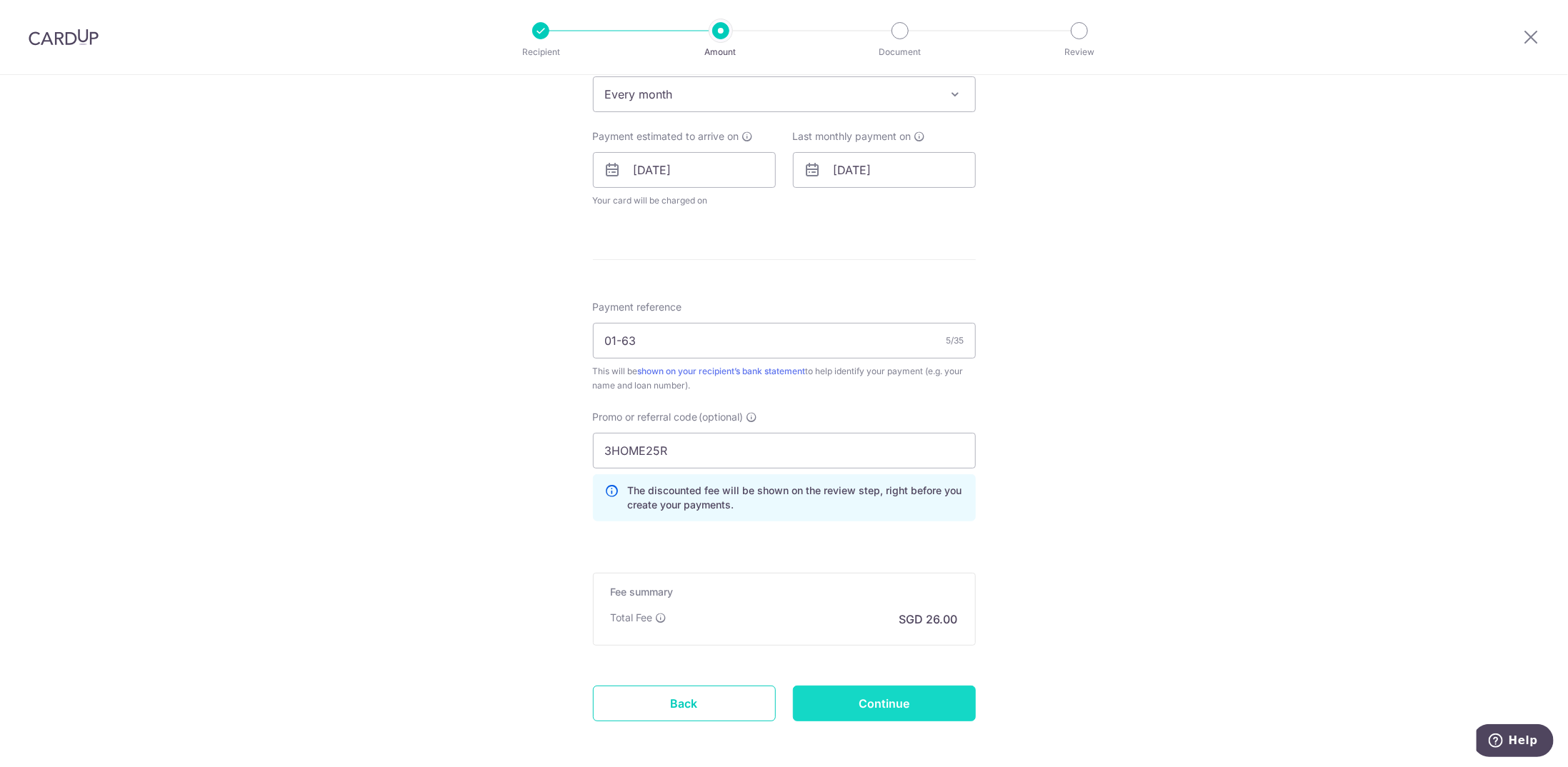
click at [894, 694] on input "Continue" at bounding box center [884, 703] width 183 height 36
type input "Create Schedule"
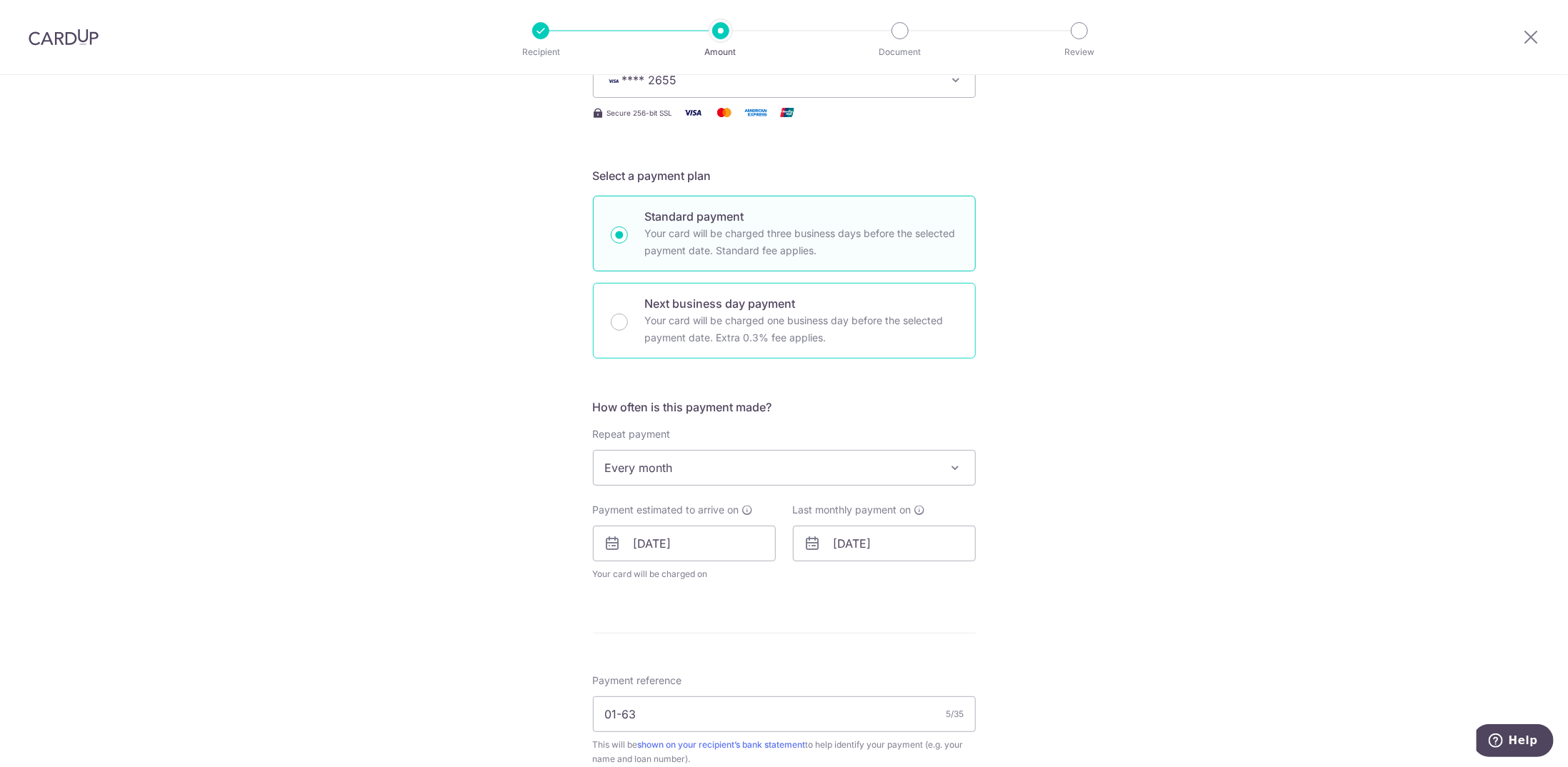
scroll to position [428, 0]
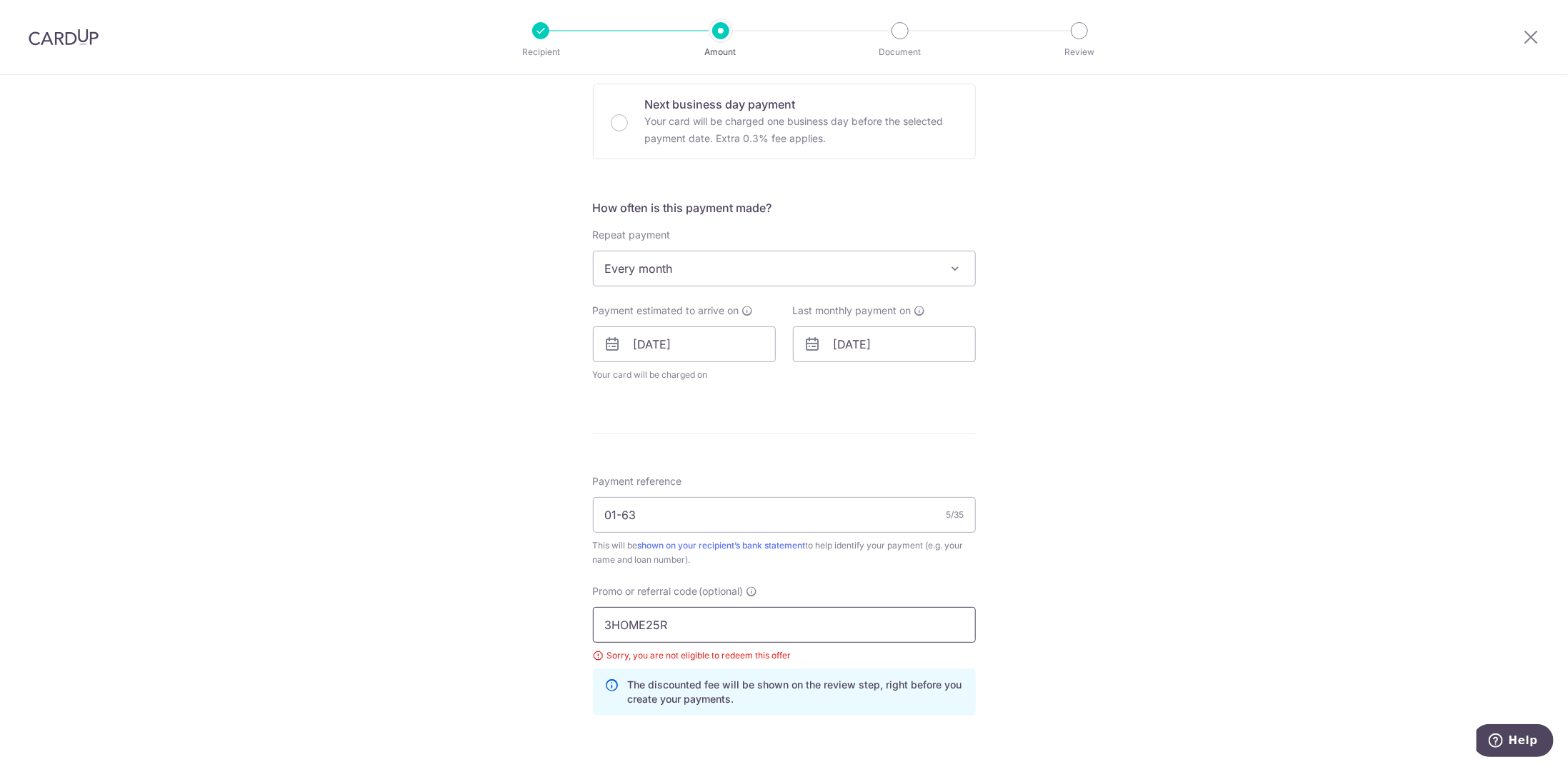
drag, startPoint x: 672, startPoint y: 617, endPoint x: 421, endPoint y: 638, distance: 251.9
click at [421, 638] on div "Tell us more about your payment Enter payment amount SGD 1,000.00 1000.00 Selec…" at bounding box center [784, 335] width 1568 height 1376
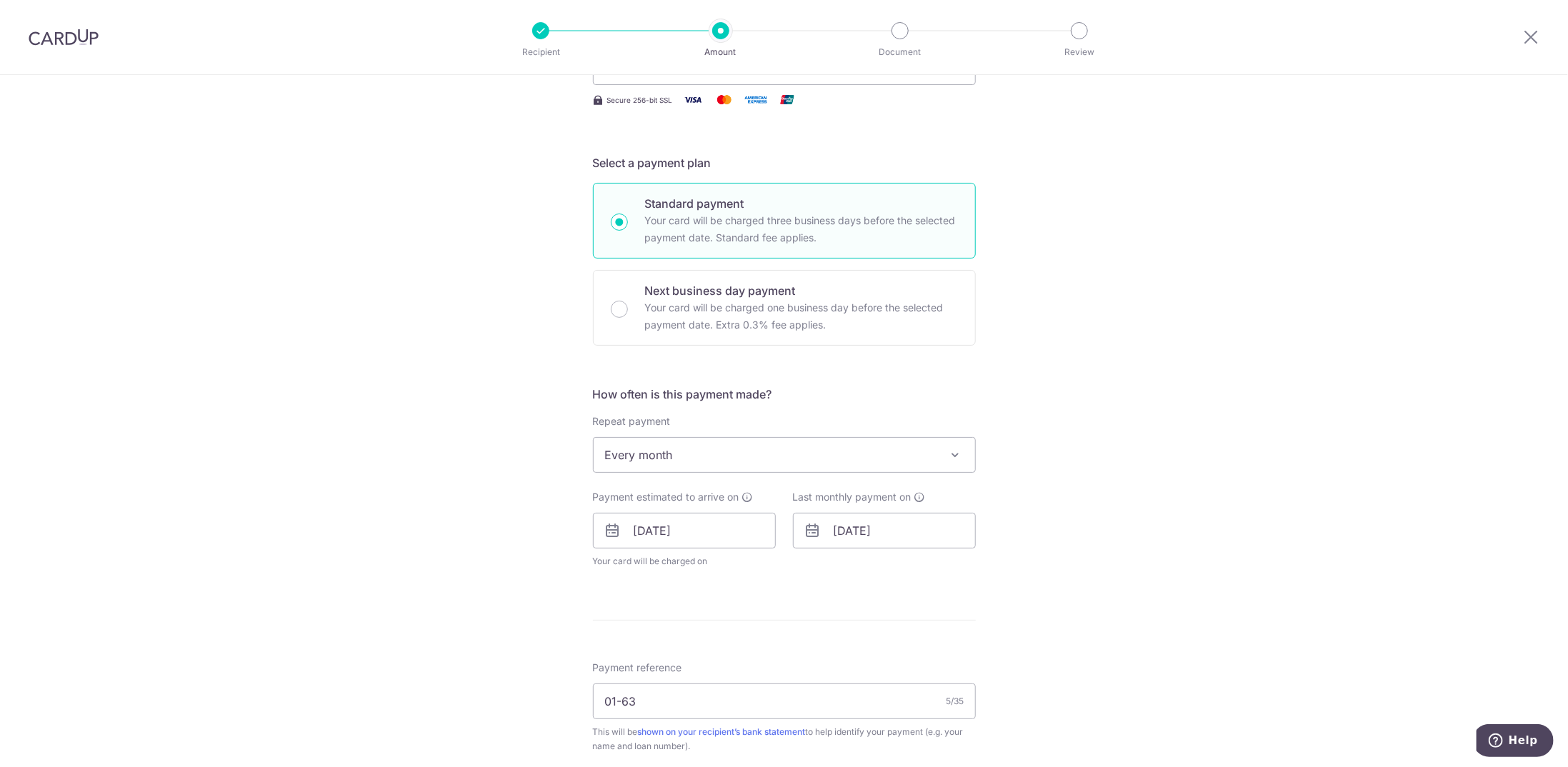
scroll to position [0, 0]
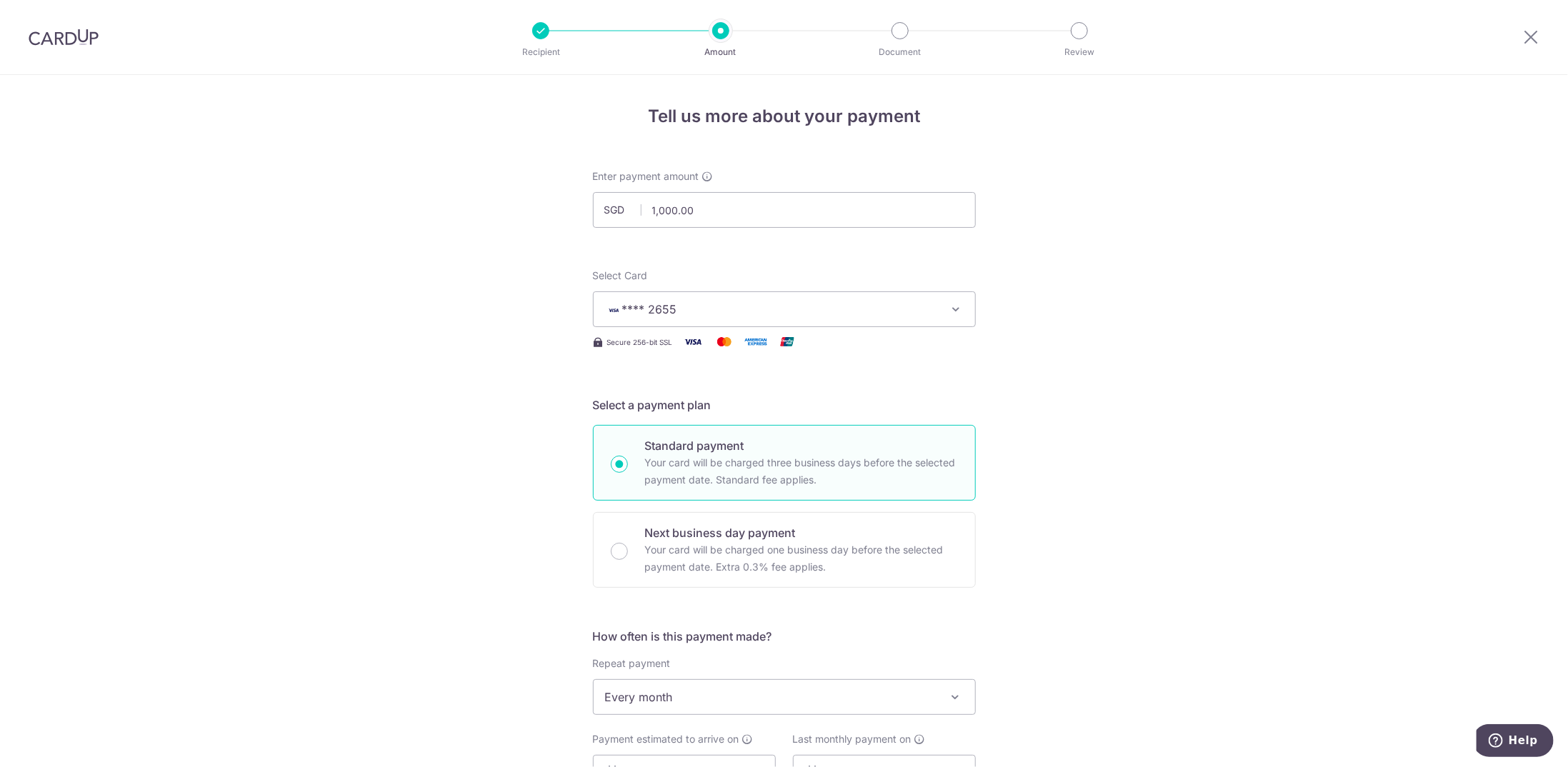
type input "REC185"
drag, startPoint x: 64, startPoint y: 18, endPoint x: 60, endPoint y: 54, distance: 36.2
click at [63, 21] on div at bounding box center [63, 37] width 127 height 74
click at [68, 46] on div at bounding box center [63, 37] width 127 height 74
click at [69, 40] on img at bounding box center [63, 36] width 70 height 17
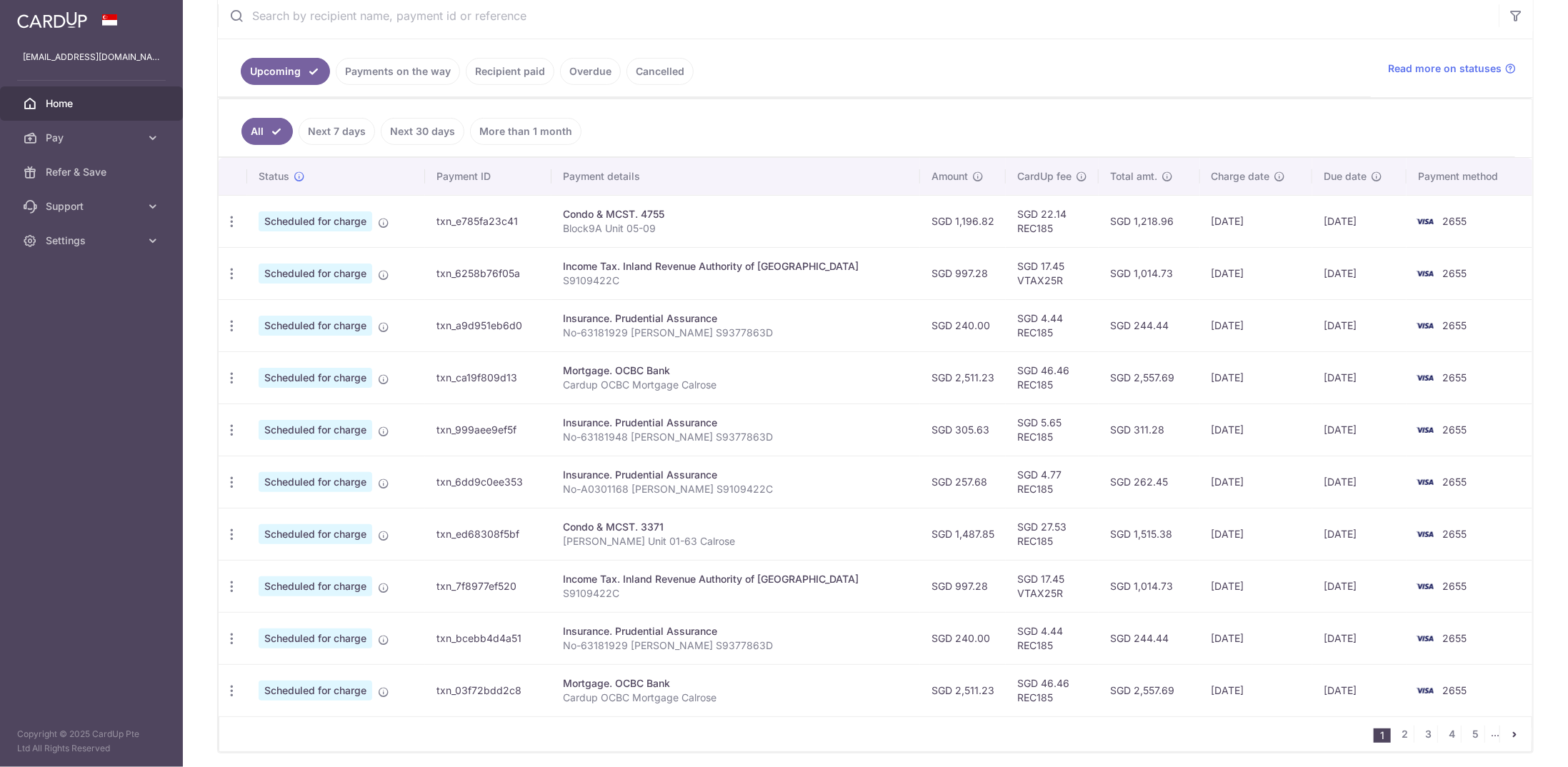
scroll to position [285, 0]
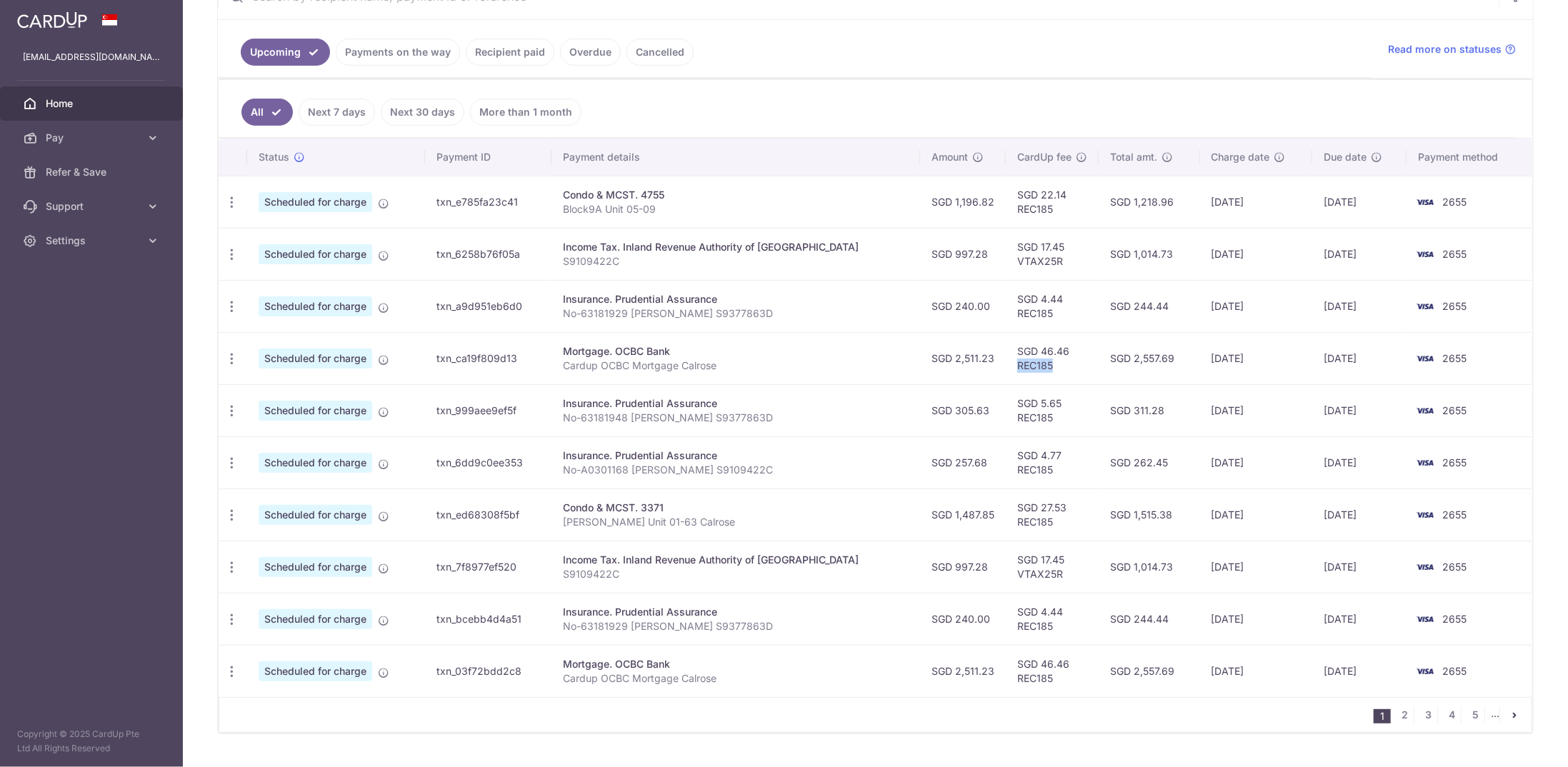
drag, startPoint x: 994, startPoint y: 363, endPoint x: 1025, endPoint y: 361, distance: 31.1
click at [1025, 361] on td "SGD 46.46 REC185" at bounding box center [1052, 358] width 93 height 52
copy td "REC185"
click at [233, 352] on icon "button" at bounding box center [231, 359] width 15 height 15
click at [304, 434] on span "Cancel payment" at bounding box center [308, 432] width 95 height 17
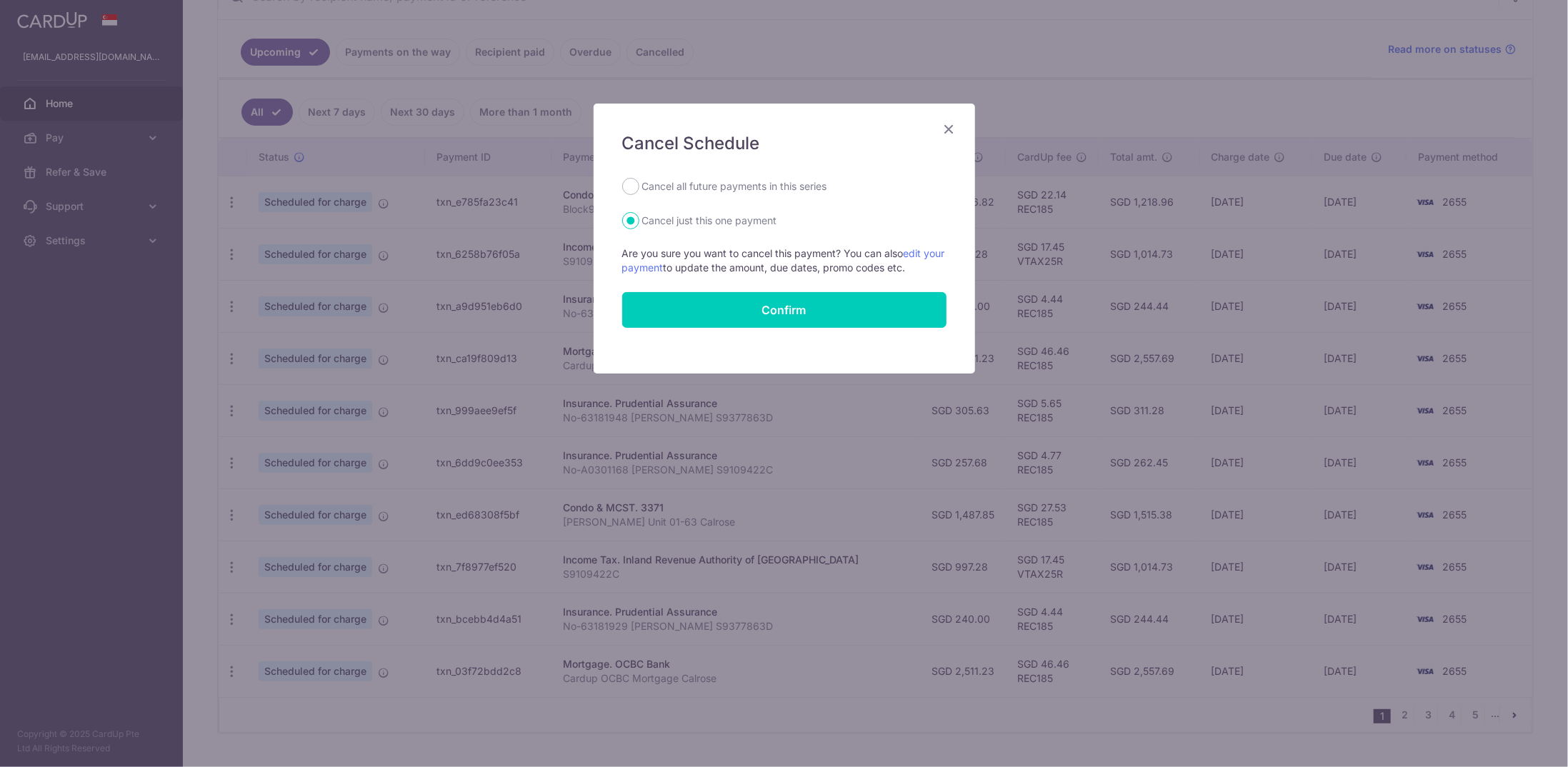
click at [642, 189] on label "Cancel all future payments in this series" at bounding box center [734, 186] width 185 height 17
click at [640, 189] on input "Cancel all future payments in this series" at bounding box center [630, 186] width 17 height 17
radio input "true"
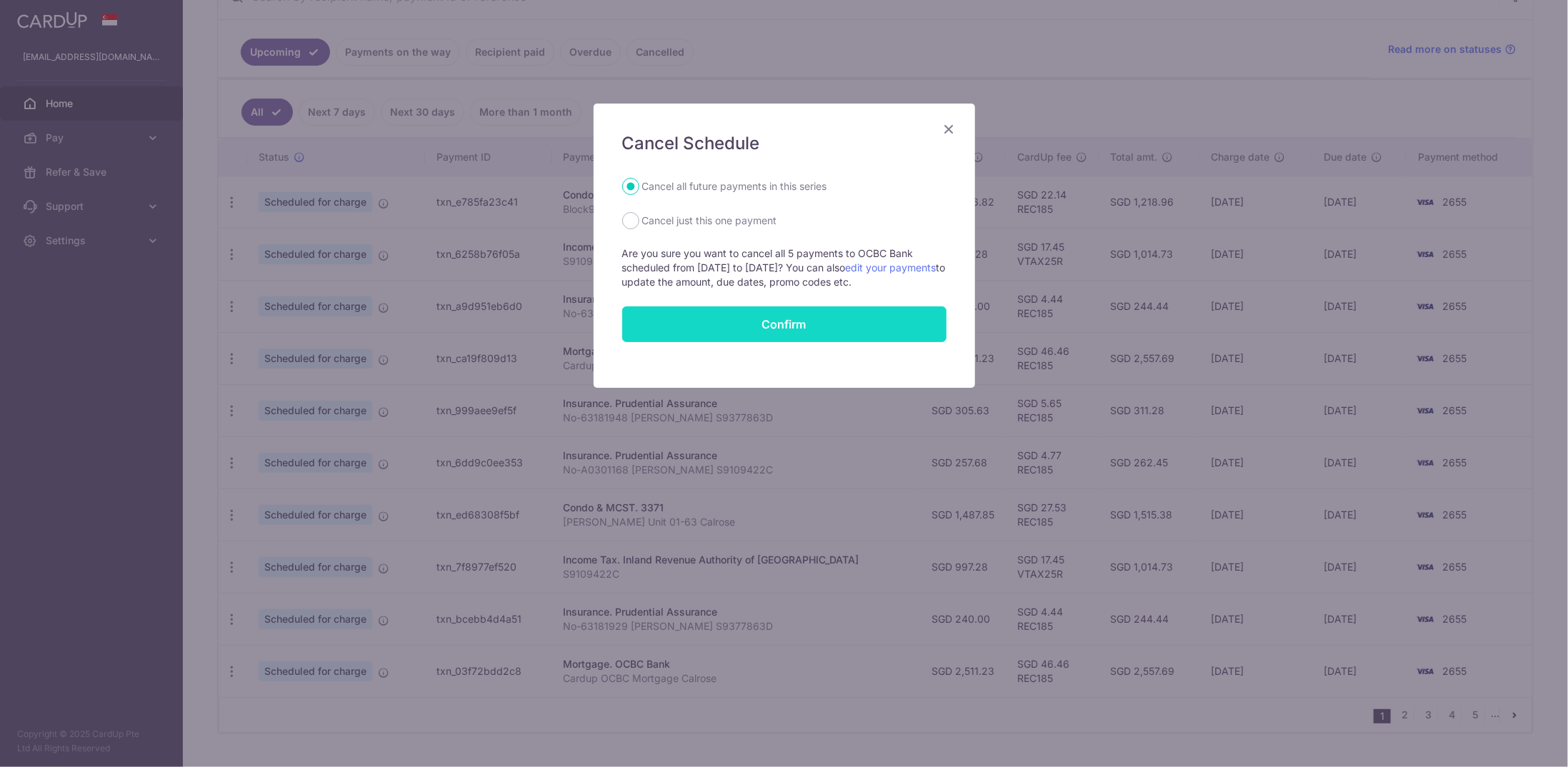
click at [761, 322] on button "Confirm" at bounding box center [784, 324] width 324 height 36
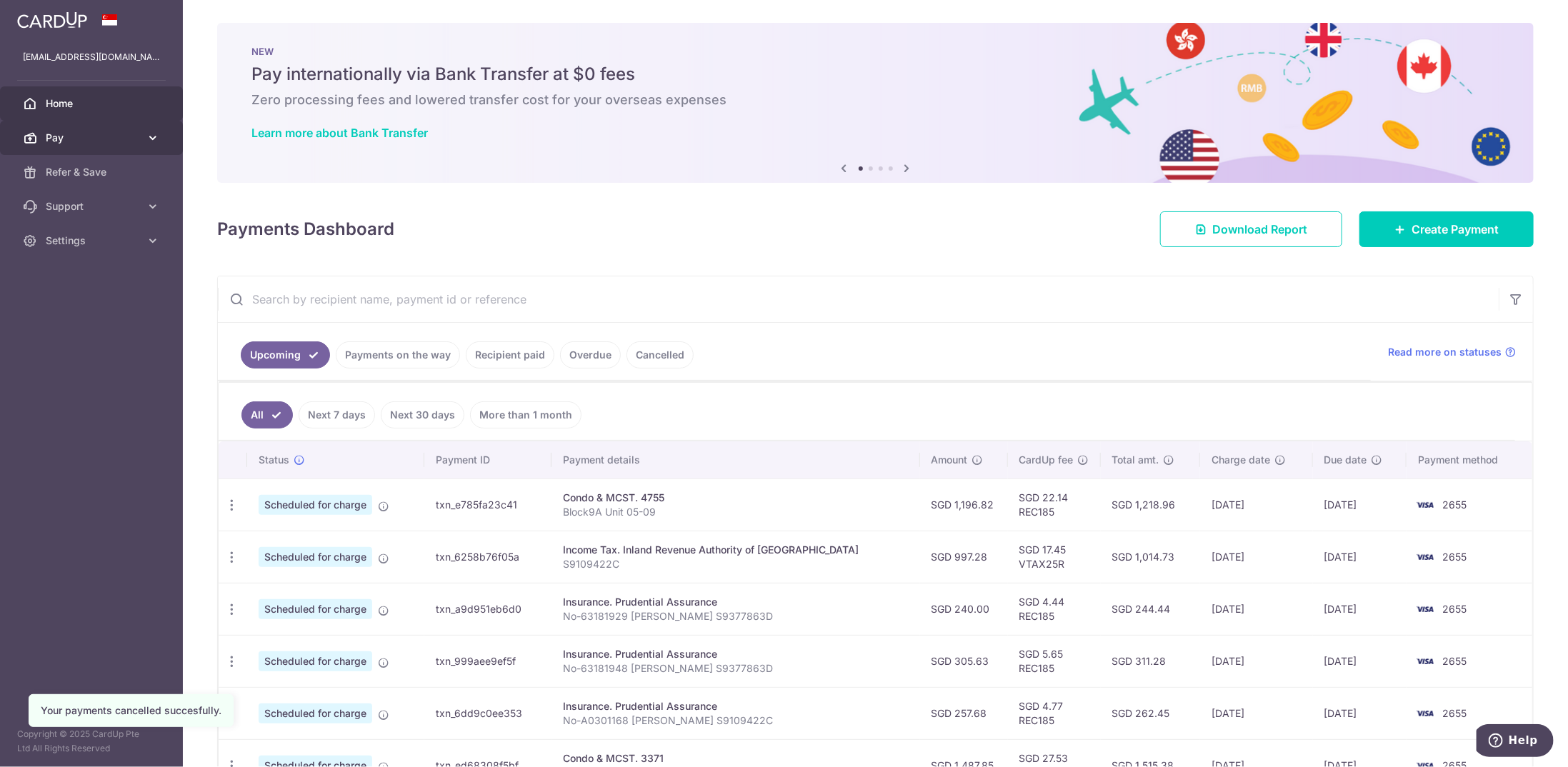
click at [108, 141] on span "Pay" at bounding box center [93, 138] width 95 height 15
click at [84, 168] on span "Payments" at bounding box center [93, 172] width 95 height 15
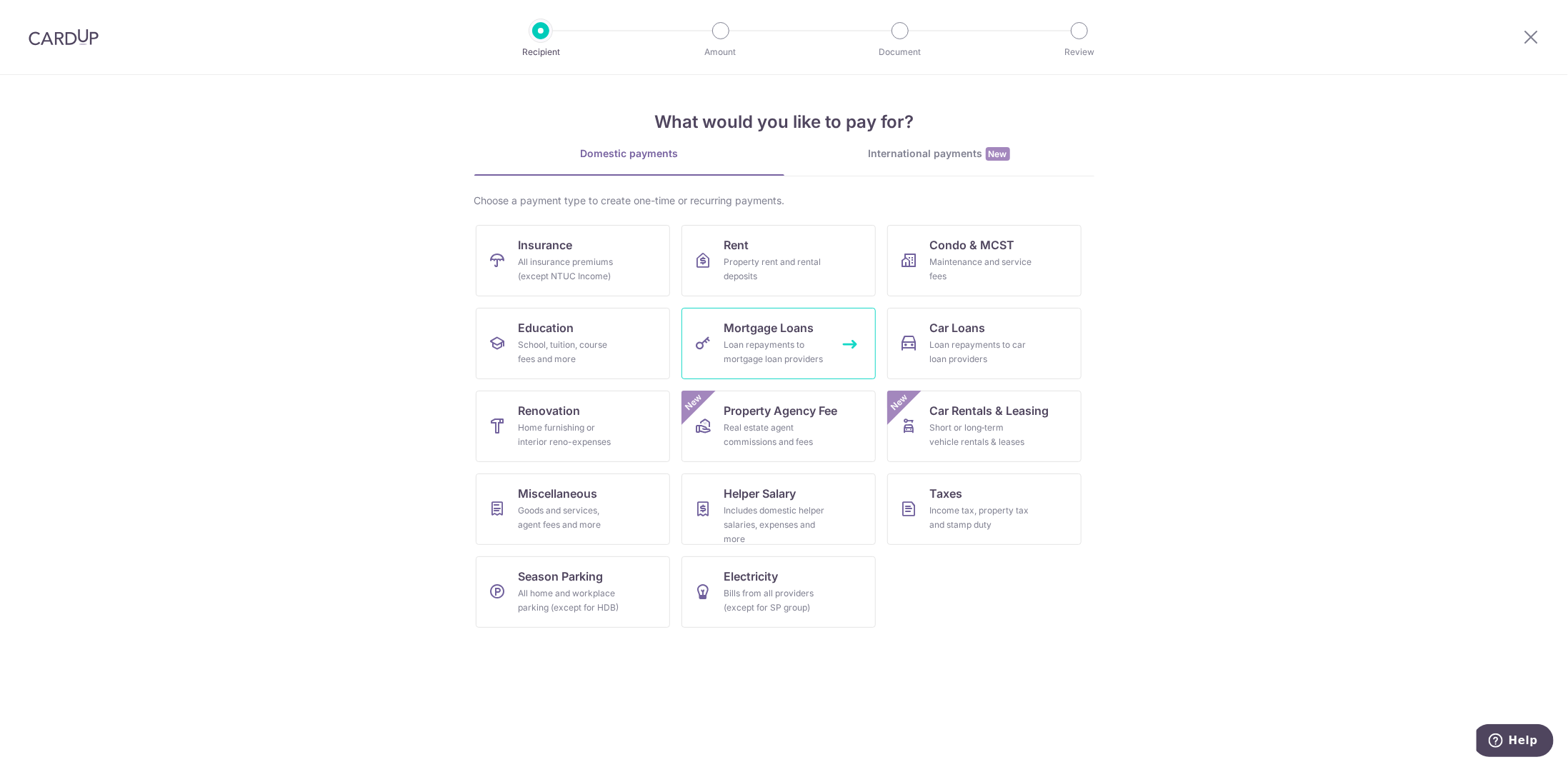
click at [798, 338] on div "Loan repayments to mortgage loan providers" at bounding box center [776, 352] width 103 height 28
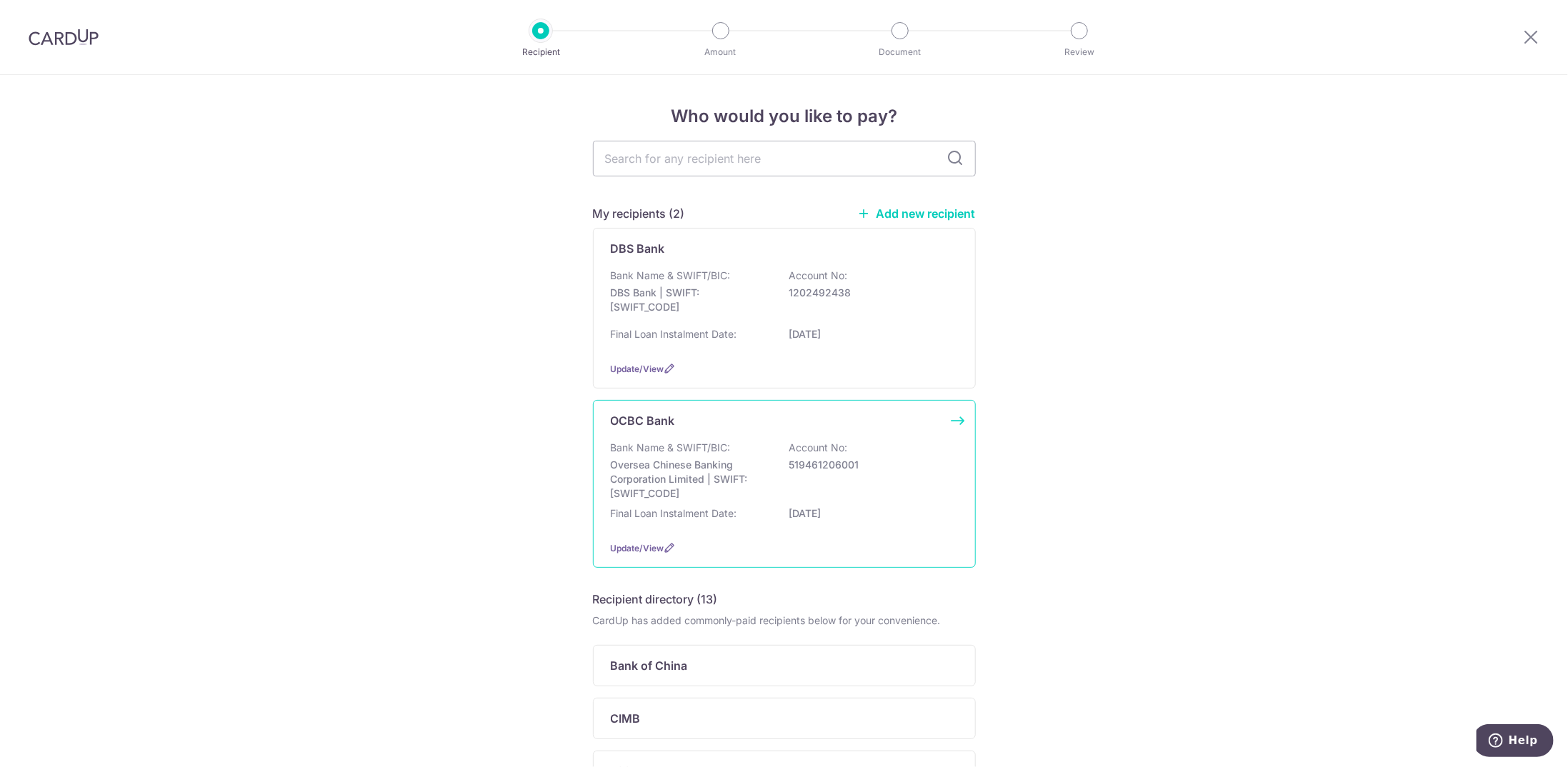
click at [818, 471] on div "Bank Name & SWIFT/BIC: Oversea Chinese Banking Corporation Limited | SWIFT: [SW…" at bounding box center [784, 470] width 347 height 60
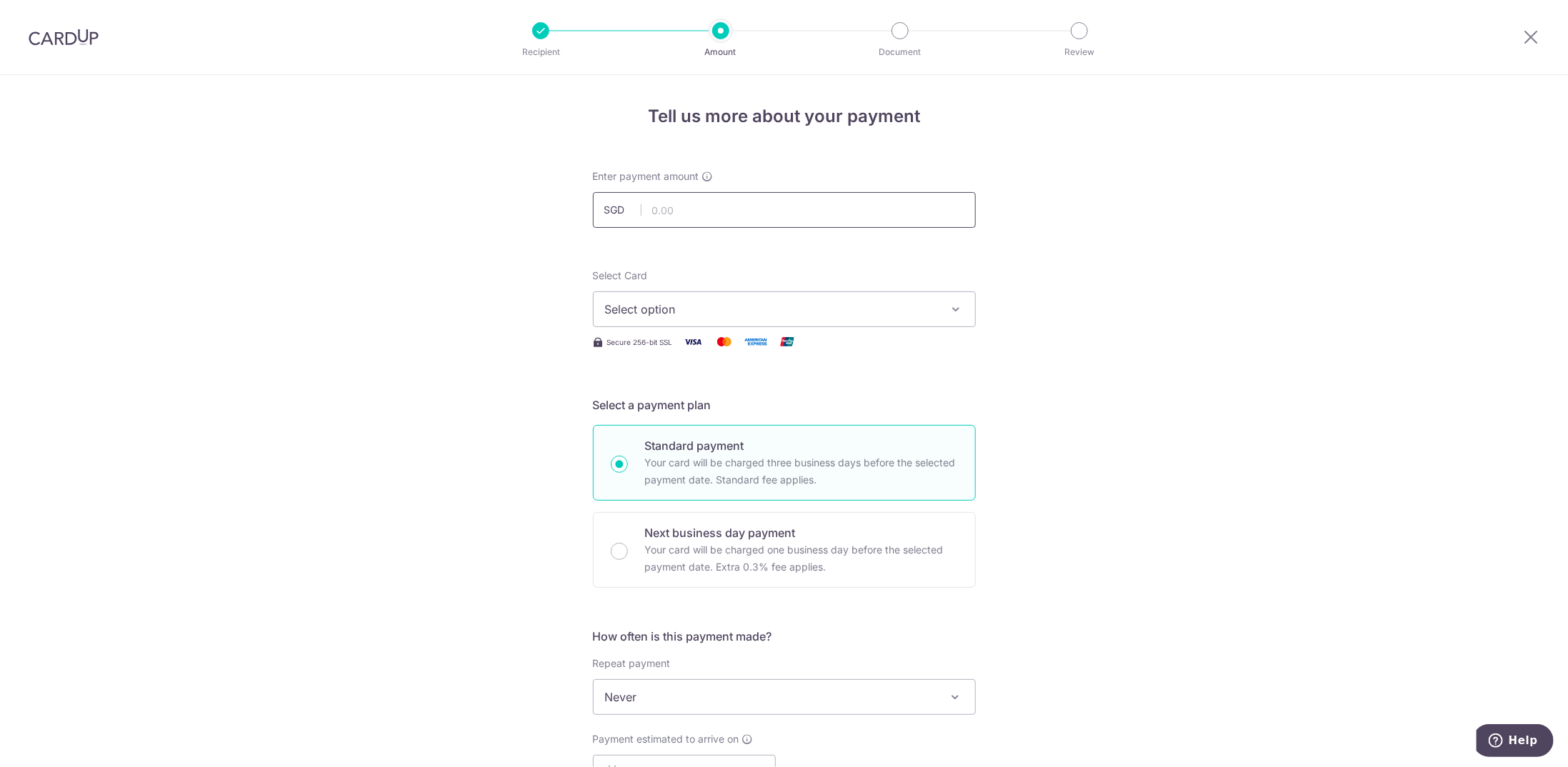
click at [675, 214] on input "text" at bounding box center [784, 210] width 382 height 36
type input "2,511.23"
click at [736, 297] on button "Select option" at bounding box center [784, 309] width 382 height 36
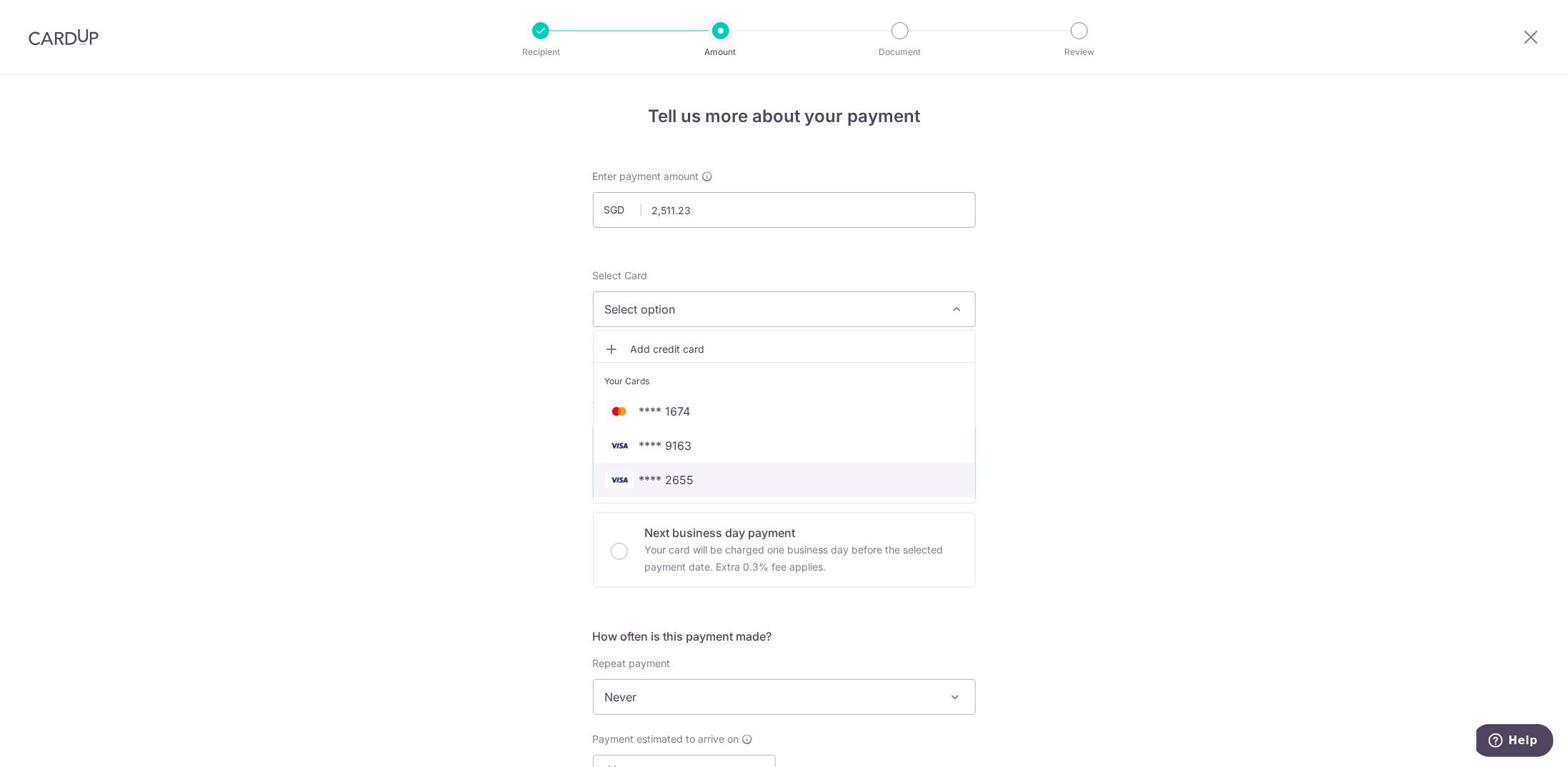
click at [643, 474] on span "**** 2655" at bounding box center [667, 479] width 55 height 17
type input "[DATE]"
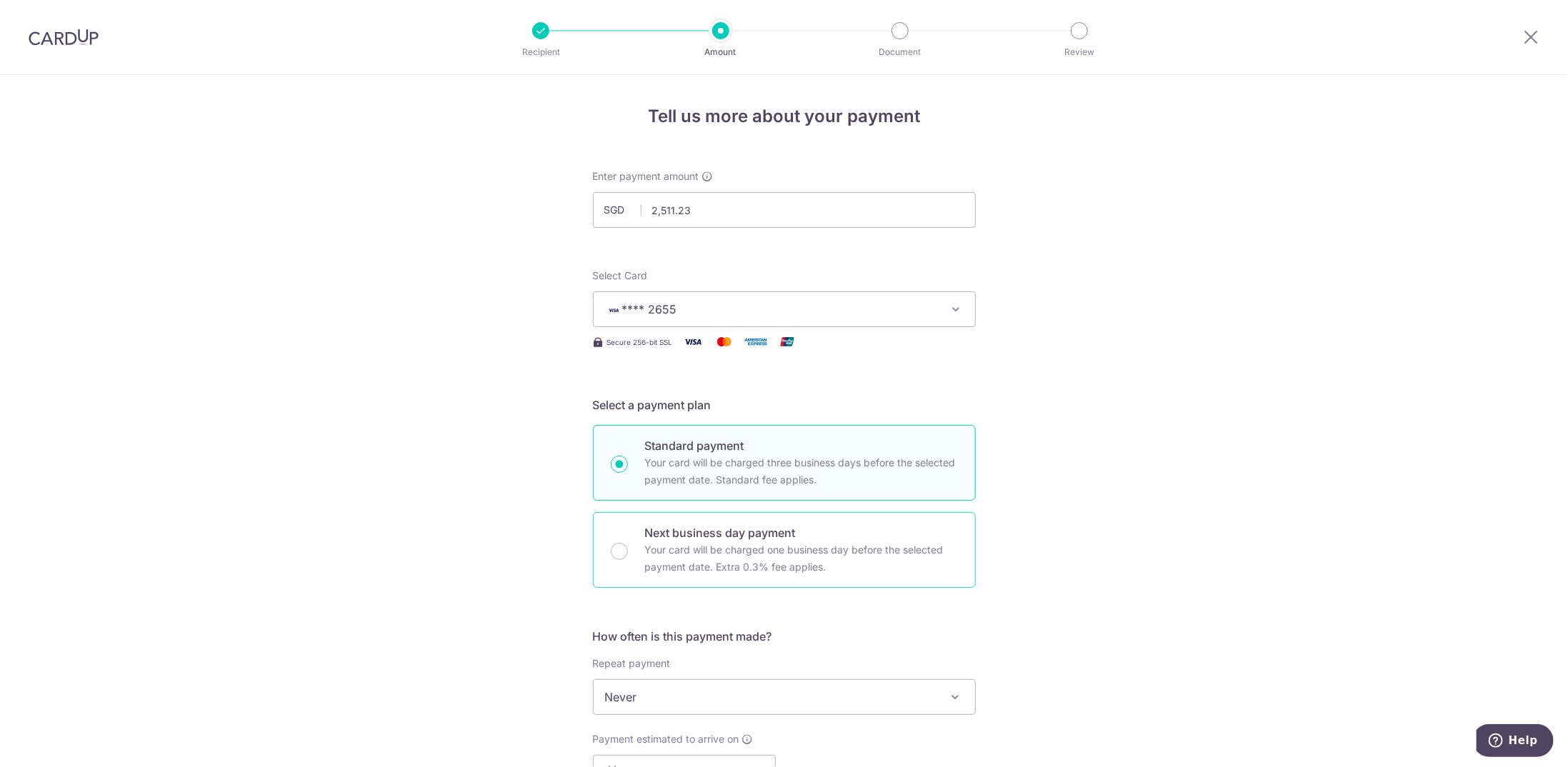
scroll to position [214, 0]
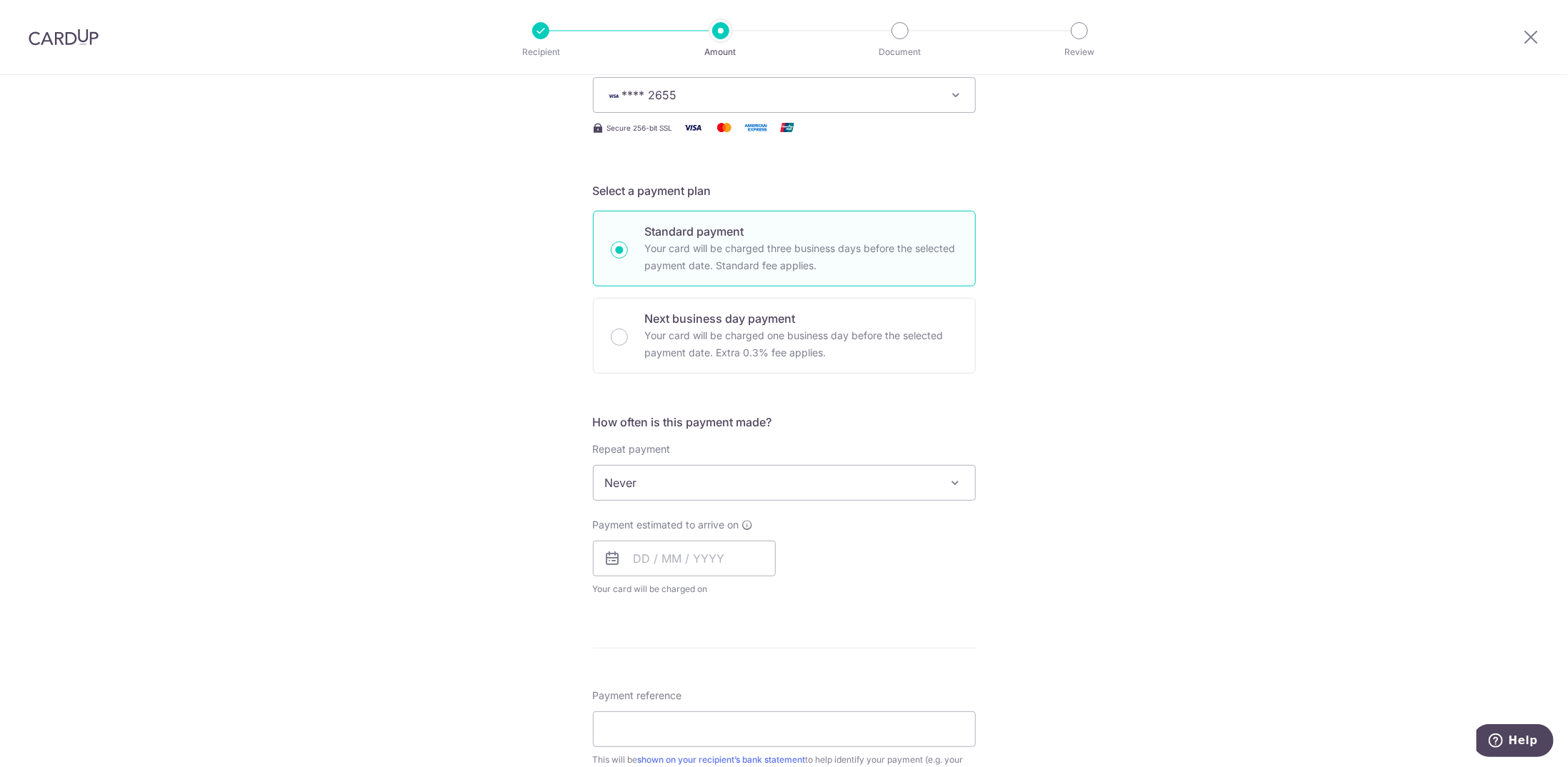
click at [754, 485] on span "Never" at bounding box center [784, 483] width 382 height 34
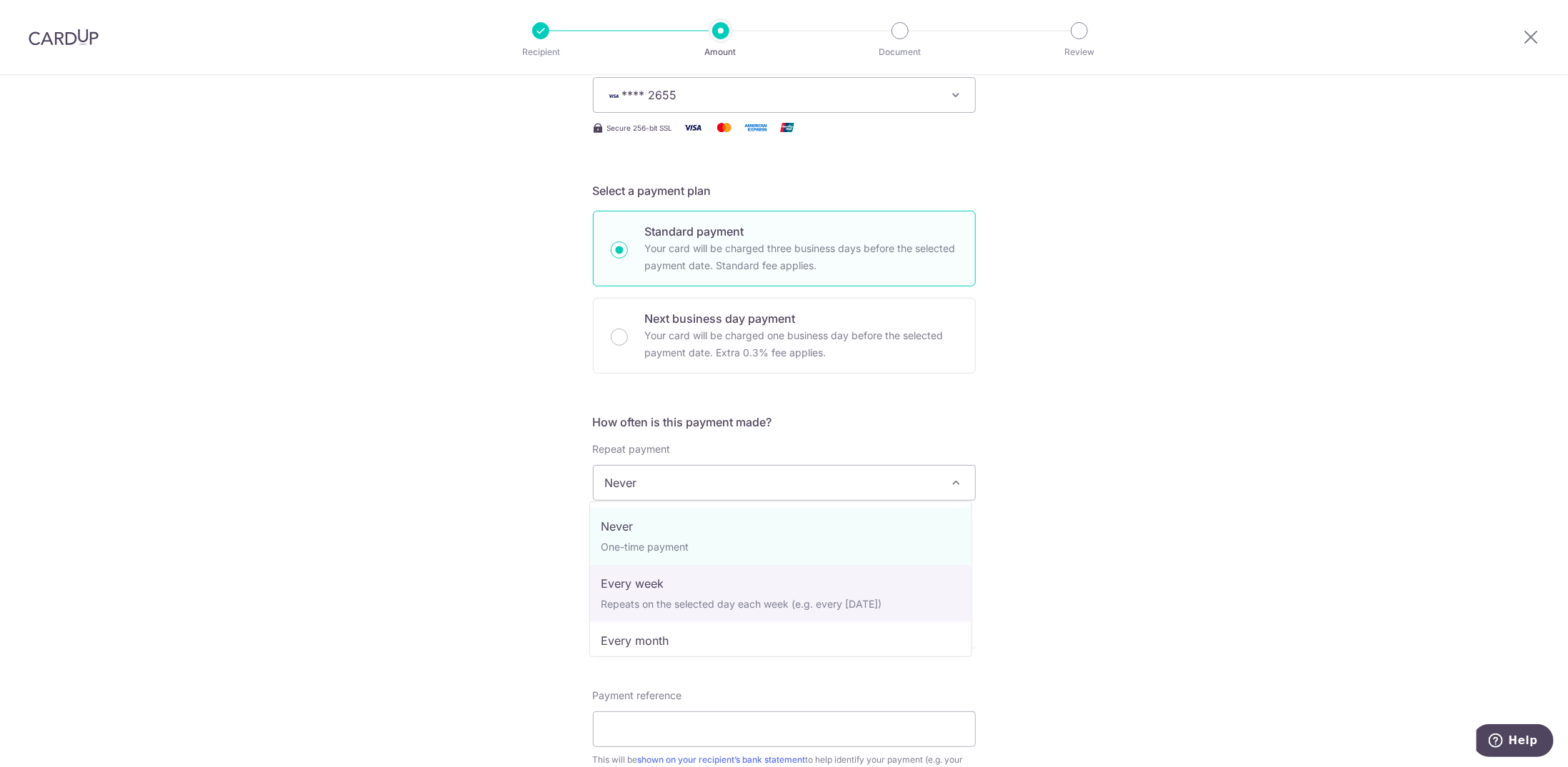
scroll to position [71, 0]
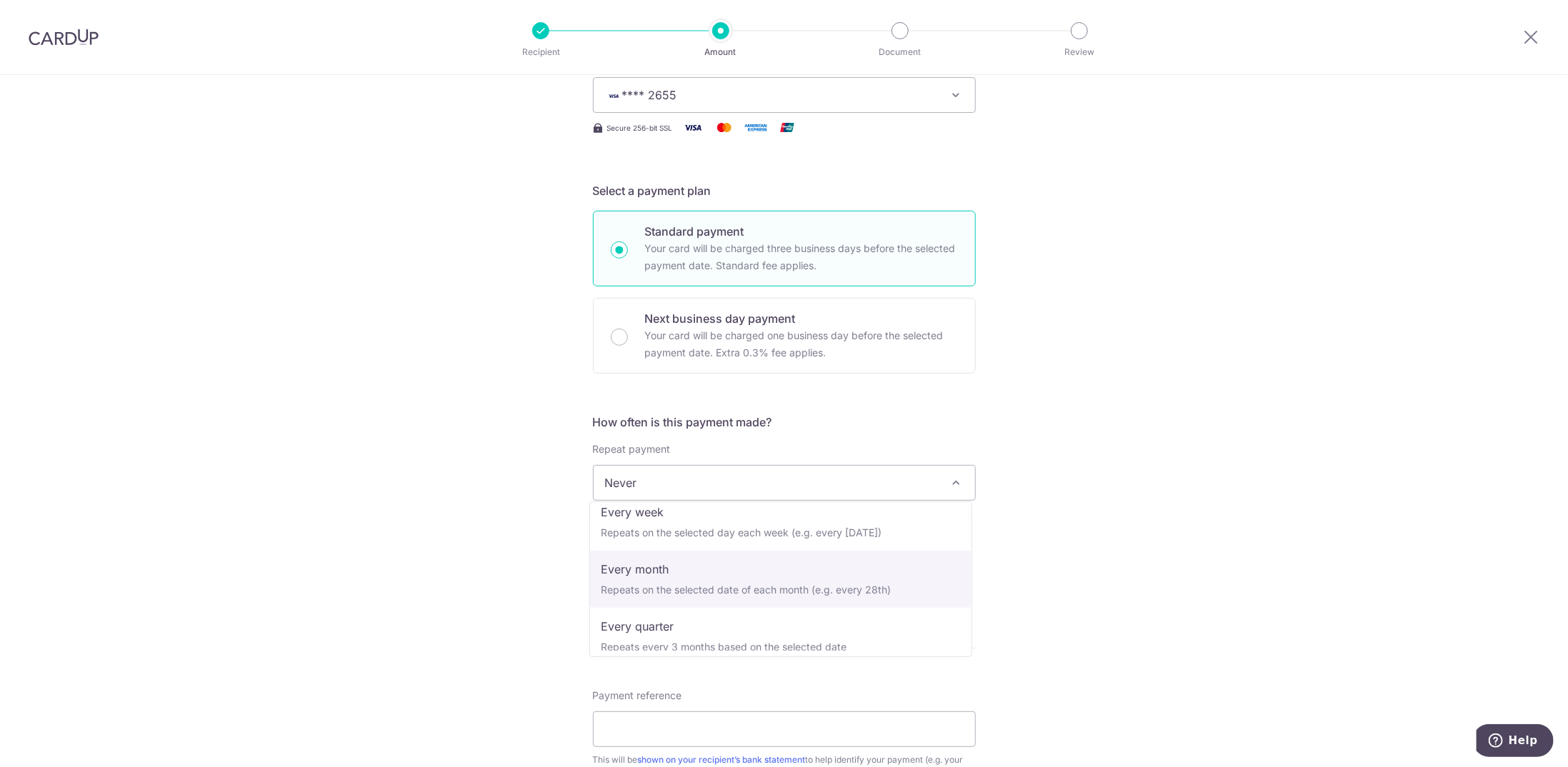
select select "3"
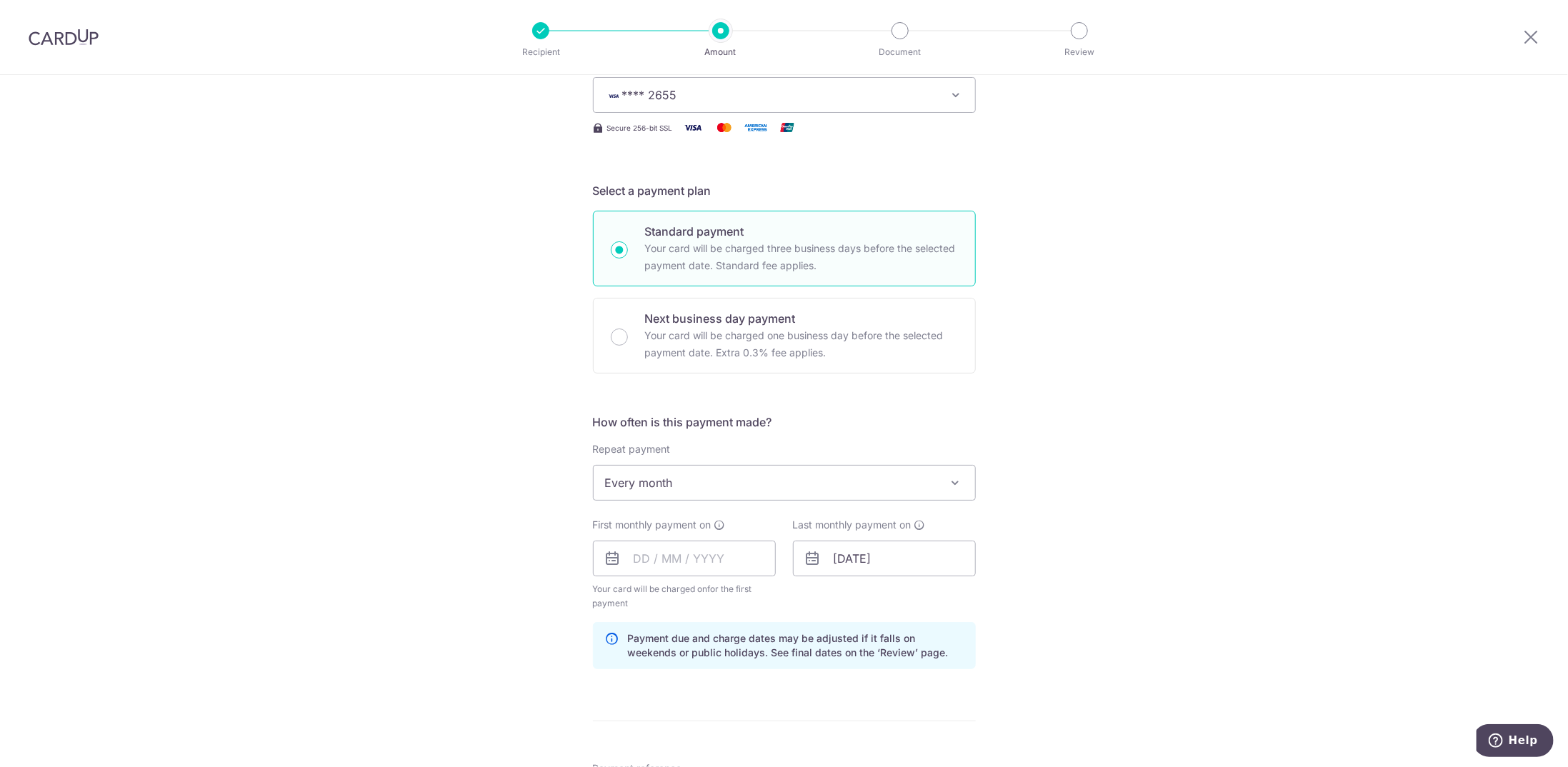
scroll to position [285, 0]
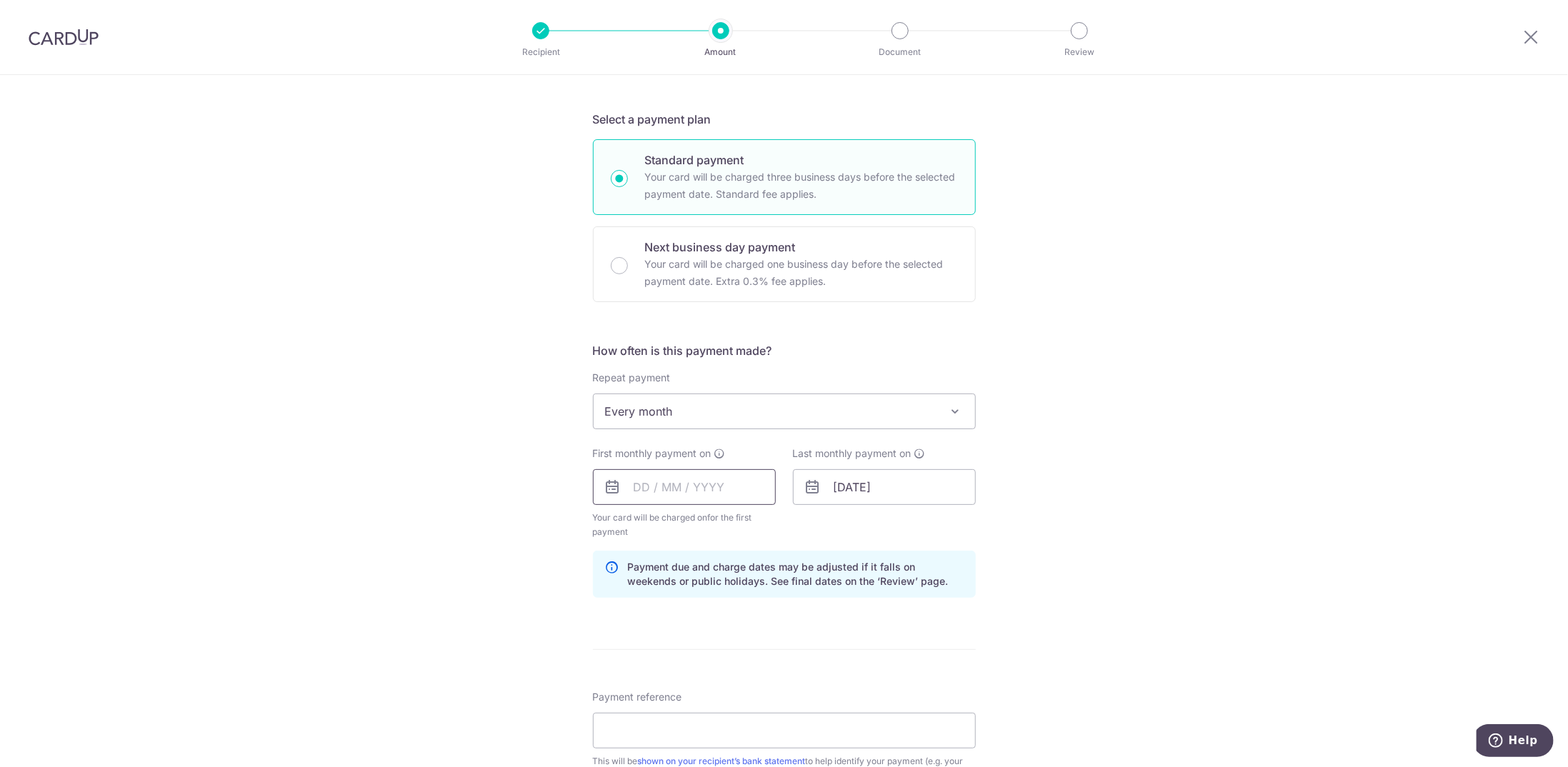
click at [664, 491] on input "text" at bounding box center [684, 487] width 183 height 36
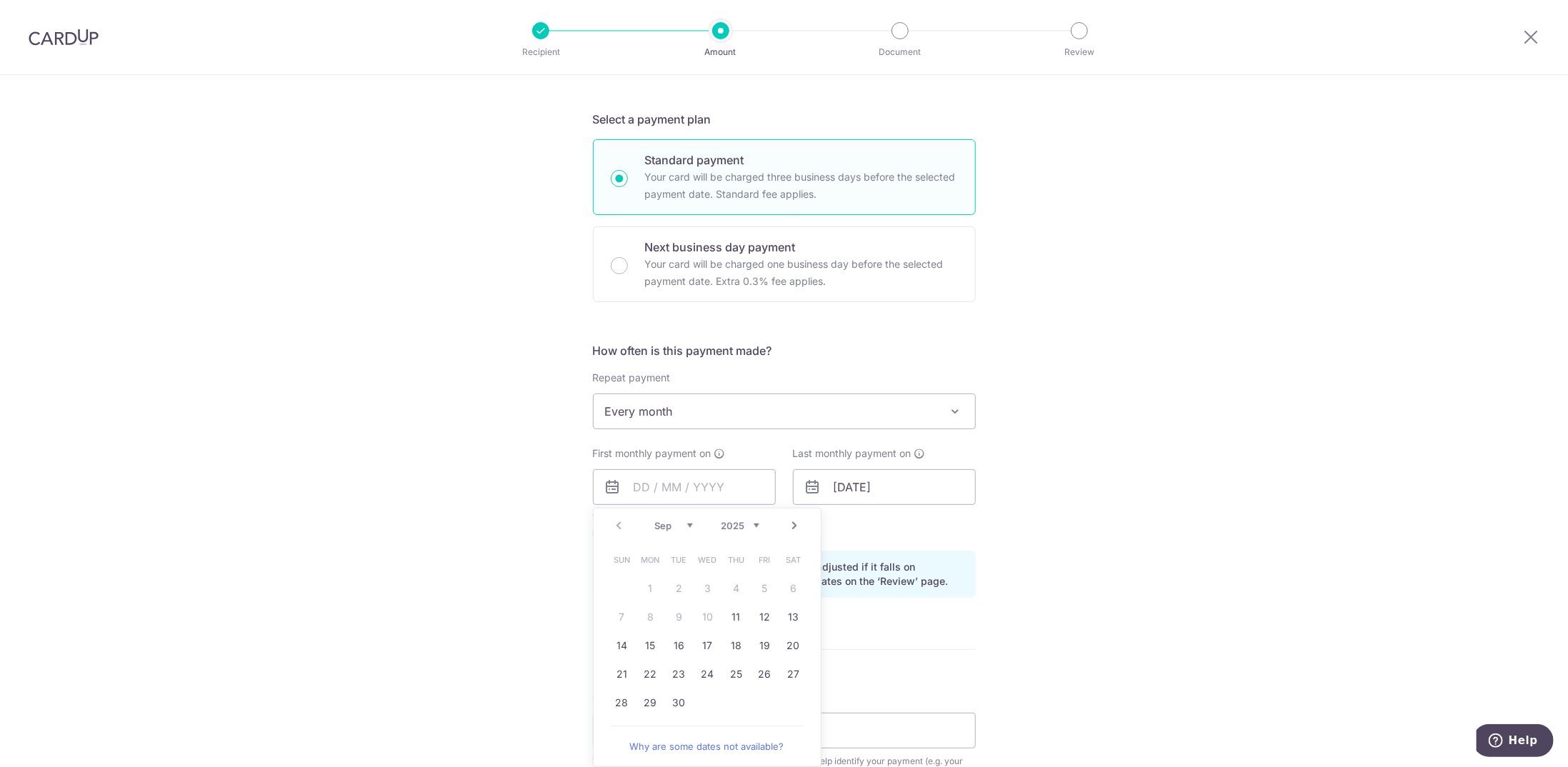
click at [786, 525] on link "Next" at bounding box center [794, 525] width 17 height 17
click at [762, 588] on link "3" at bounding box center [765, 588] width 23 height 23
type input "[DATE]"
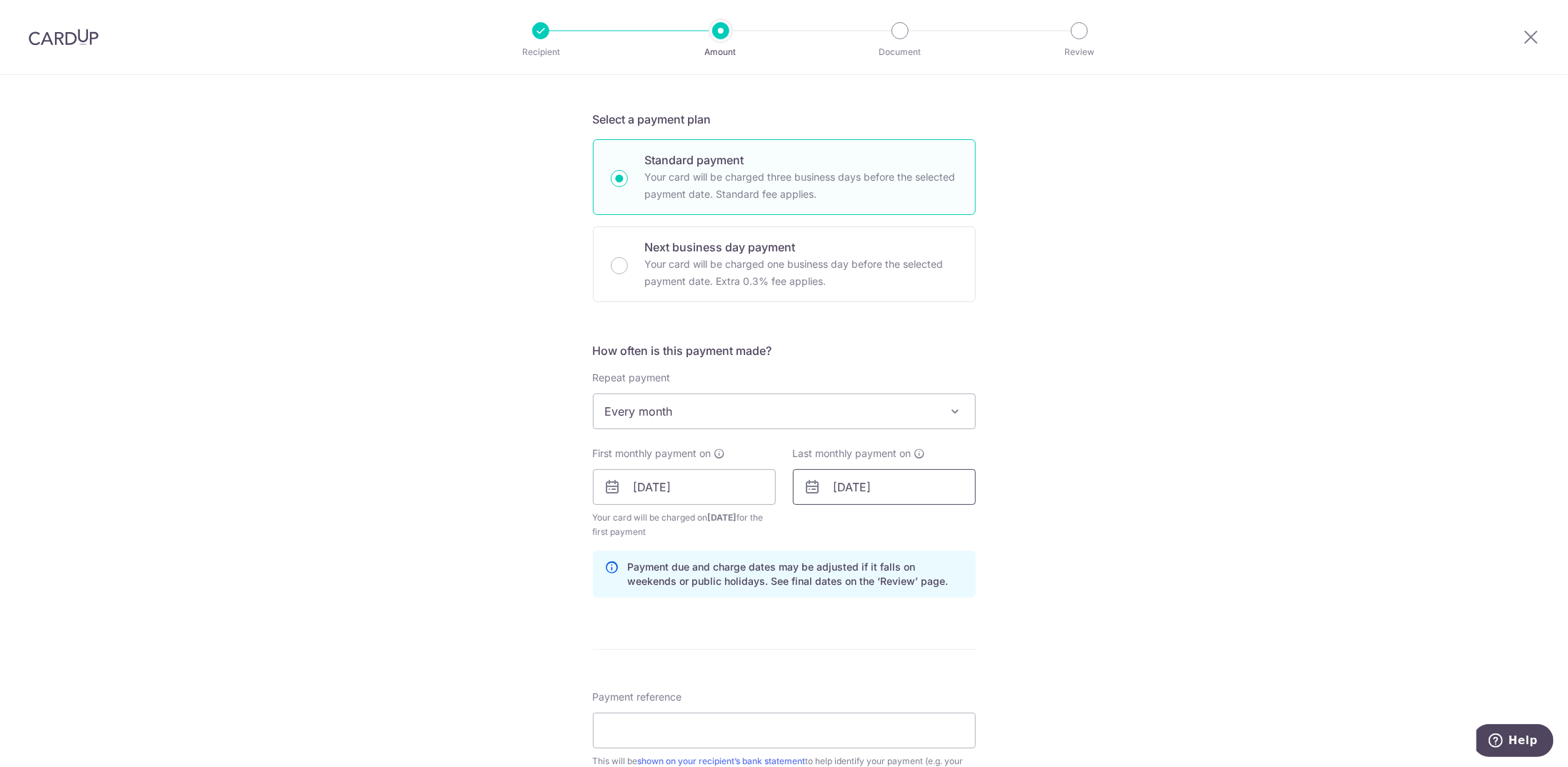
click at [856, 488] on input "[DATE]" at bounding box center [884, 487] width 183 height 36
click at [873, 520] on select "Jan Feb Mar Apr May Jun [DATE] Aug Sep Oct Nov Dec" at bounding box center [873, 525] width 38 height 11
click at [943, 528] on select "2024 2025 2026 2027 2028 2029 2030 2031 2032 2033 2034 2035" at bounding box center [940, 525] width 38 height 11
click at [890, 528] on div "Jan Feb Mar Apr May Jun [DATE] Aug Sep Oct Nov [DATE] 2025 2026 2027 2028 2029 …" at bounding box center [907, 525] width 104 height 12
click at [885, 525] on select "Jan Feb Mar Apr May Jun [DATE] Aug Sep Oct Nov Dec" at bounding box center [873, 525] width 38 height 11
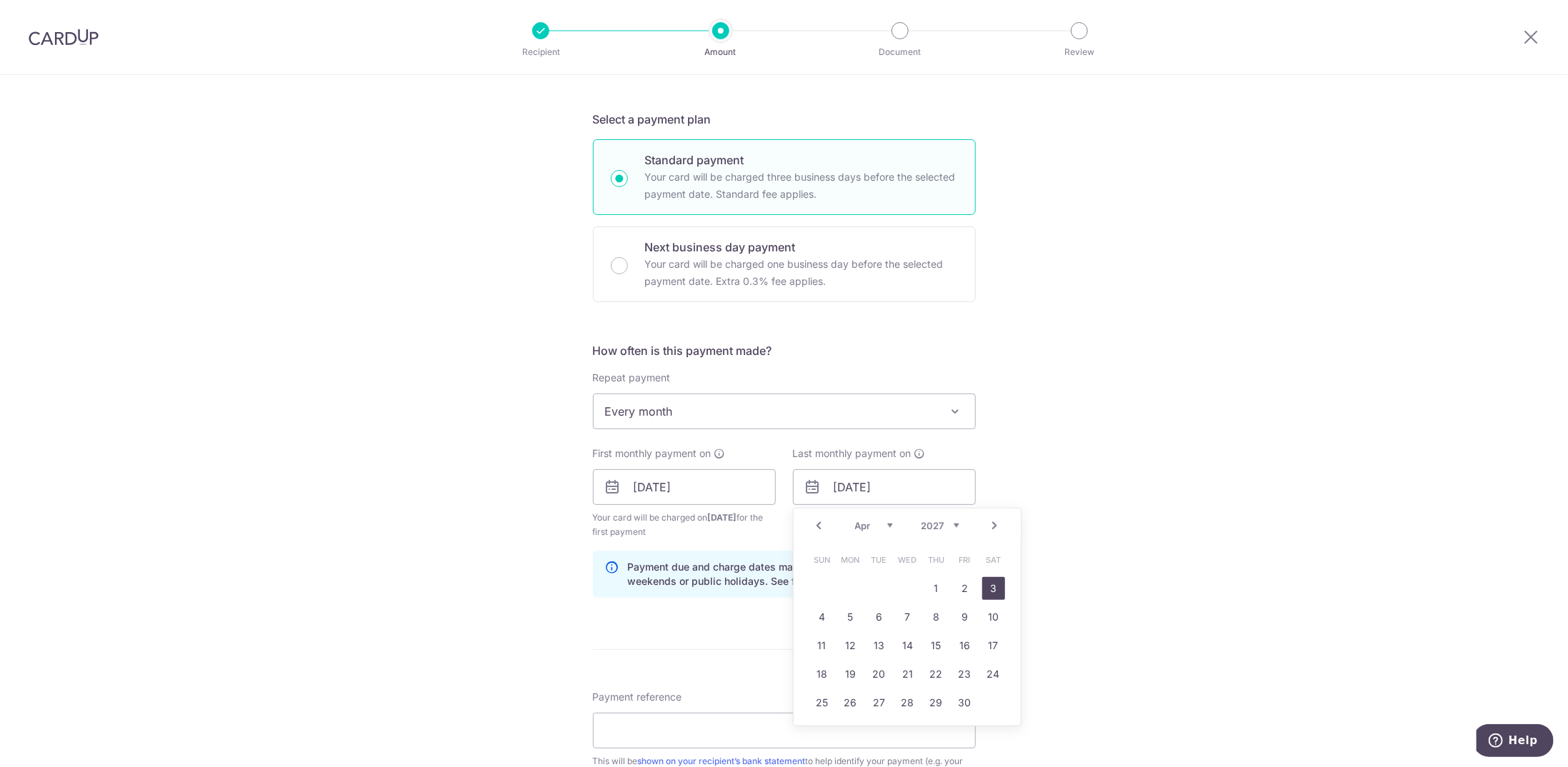
click at [983, 591] on link "3" at bounding box center [993, 588] width 23 height 23
type input "[DATE]"
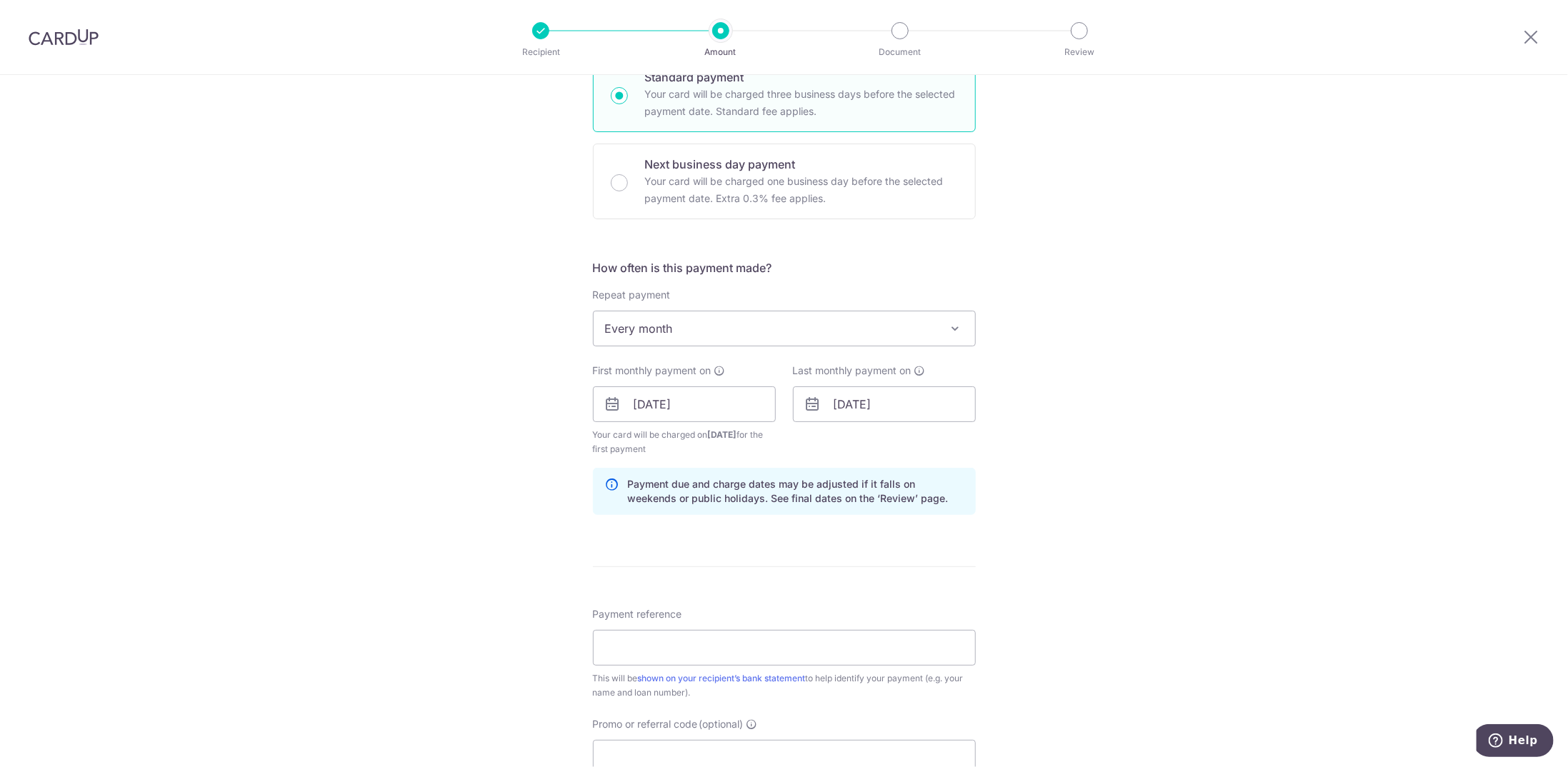
scroll to position [499, 0]
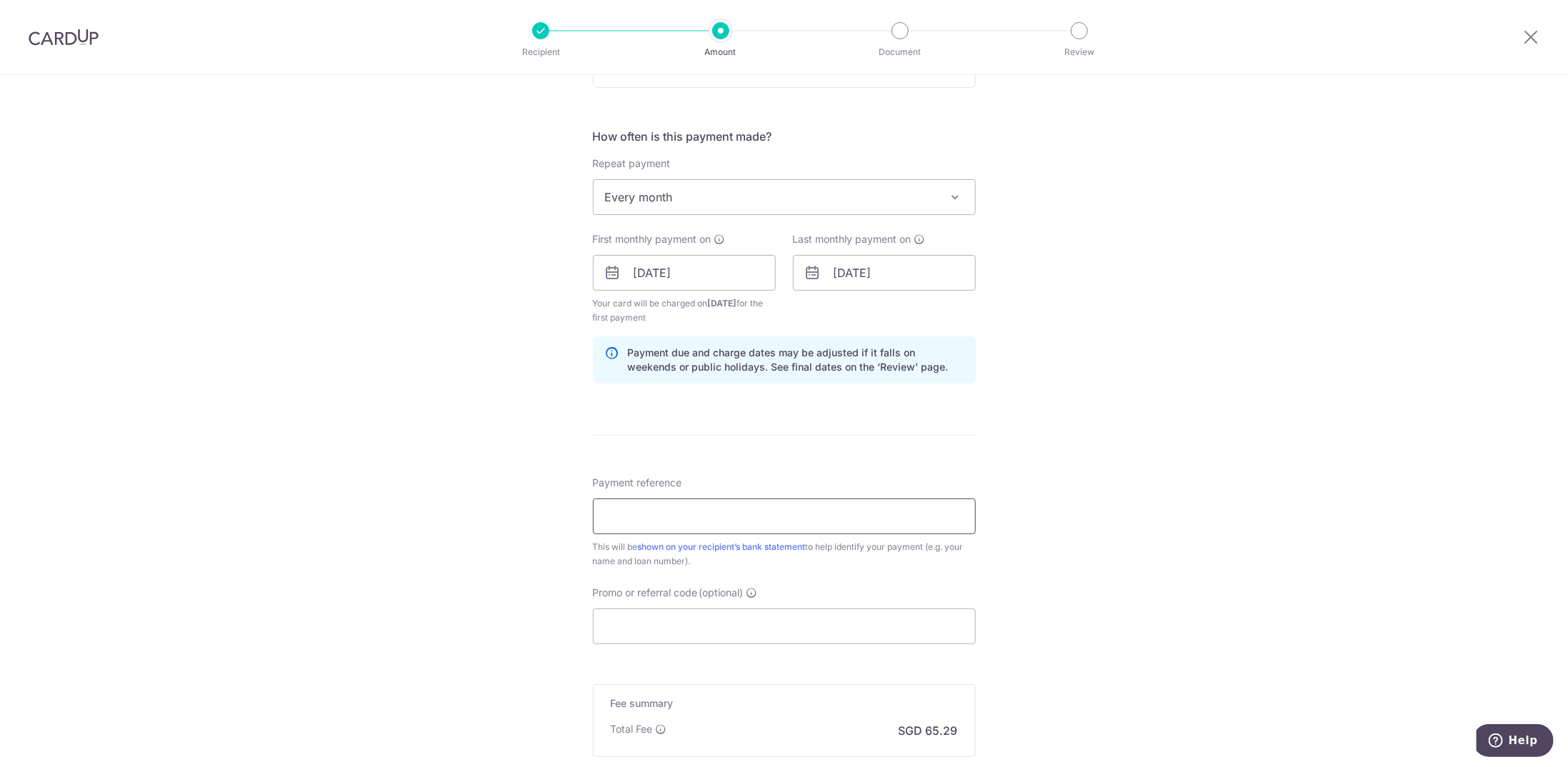
click at [706, 516] on input "Payment reference" at bounding box center [784, 516] width 382 height 36
click at [964, 480] on div "Payment reference This will be shown on your recipient’s bank statement to help…" at bounding box center [784, 521] width 382 height 93
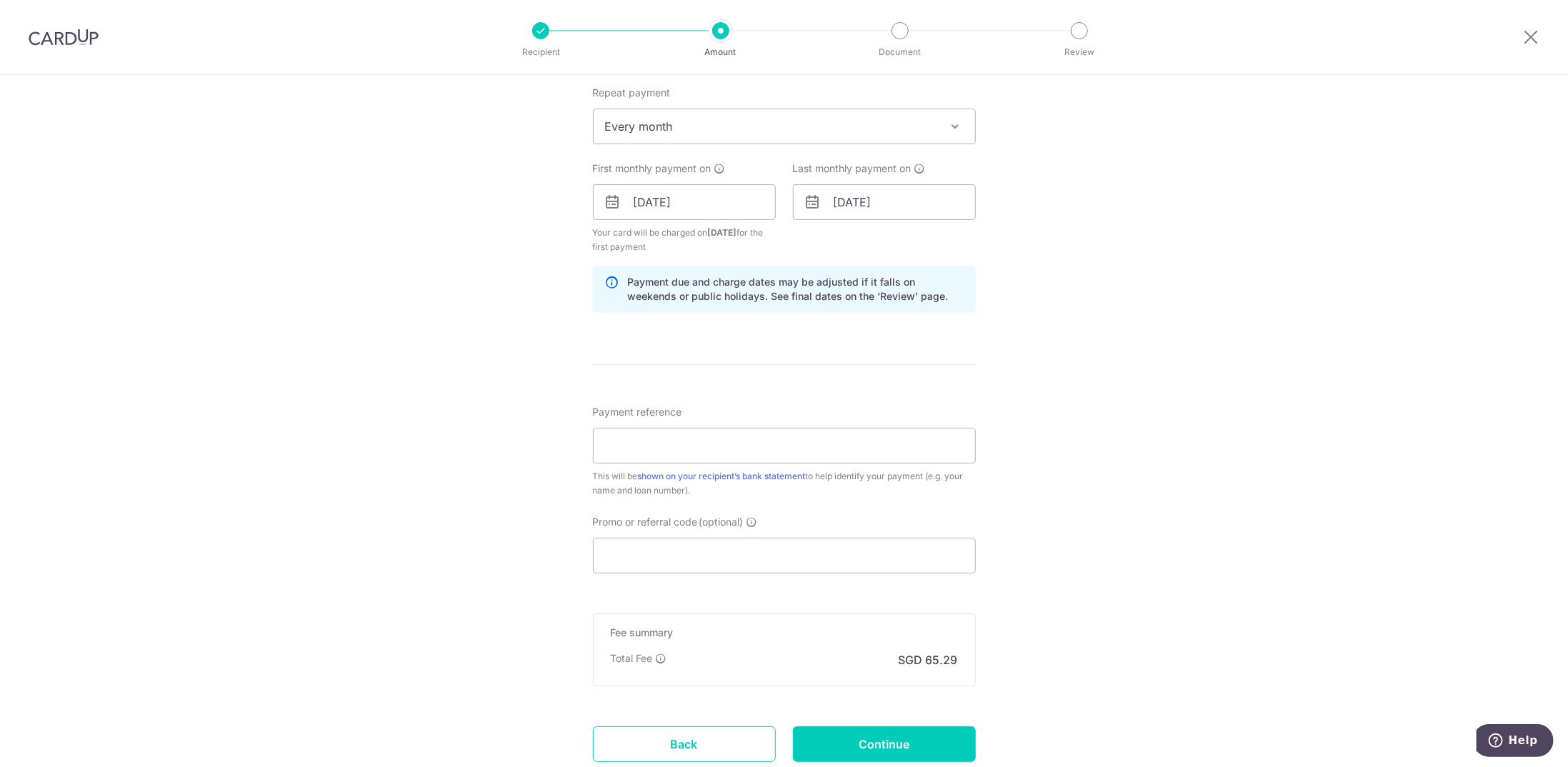
scroll to position [571, 0]
click at [691, 440] on input "Payment reference" at bounding box center [784, 445] width 382 height 36
type input "Calrose Loan ([PERSON_NAME] - 0137953221)"
click at [743, 547] on input "Promo or referral code (optional)" at bounding box center [784, 554] width 382 height 36
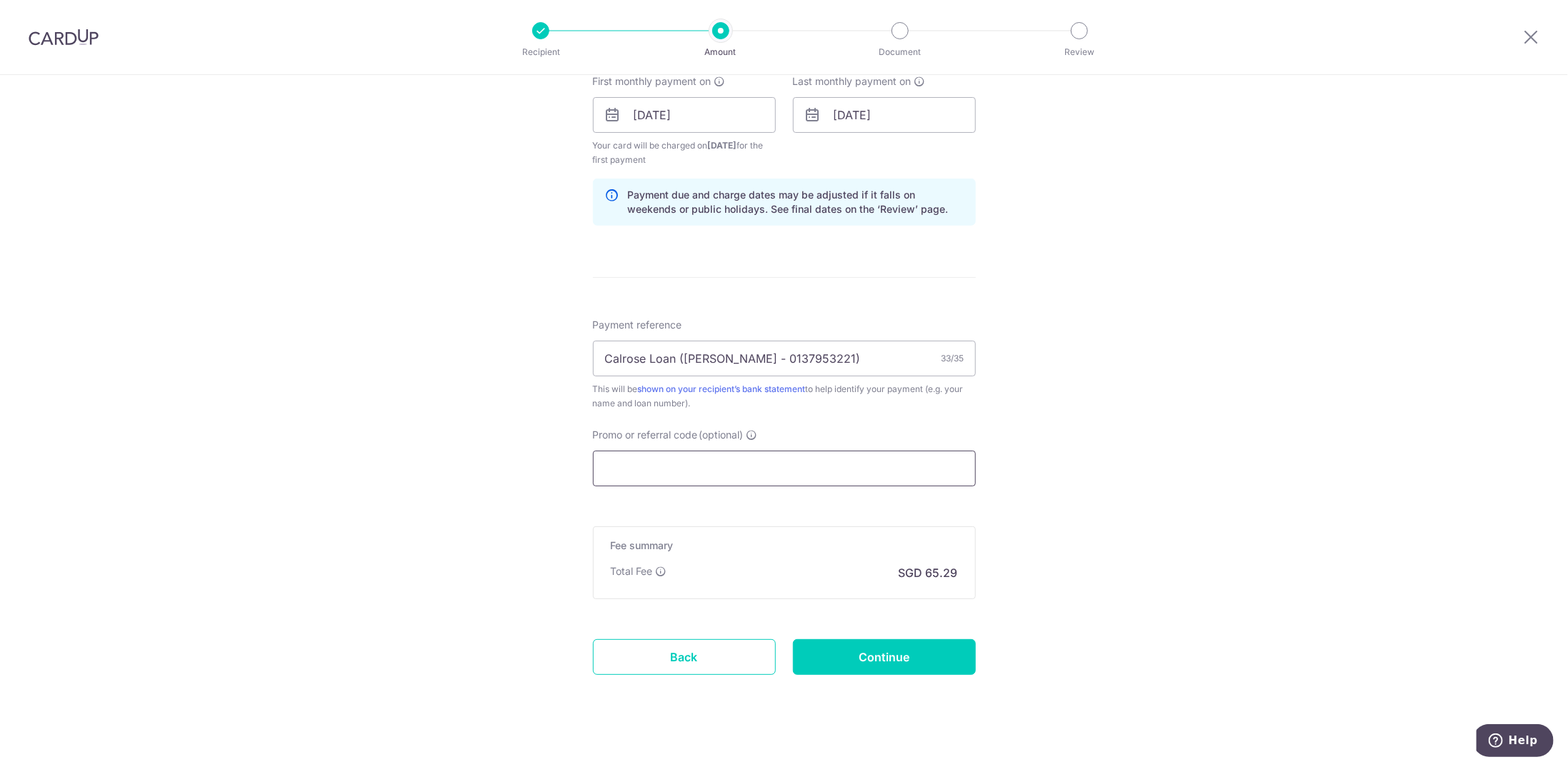
scroll to position [668, 0]
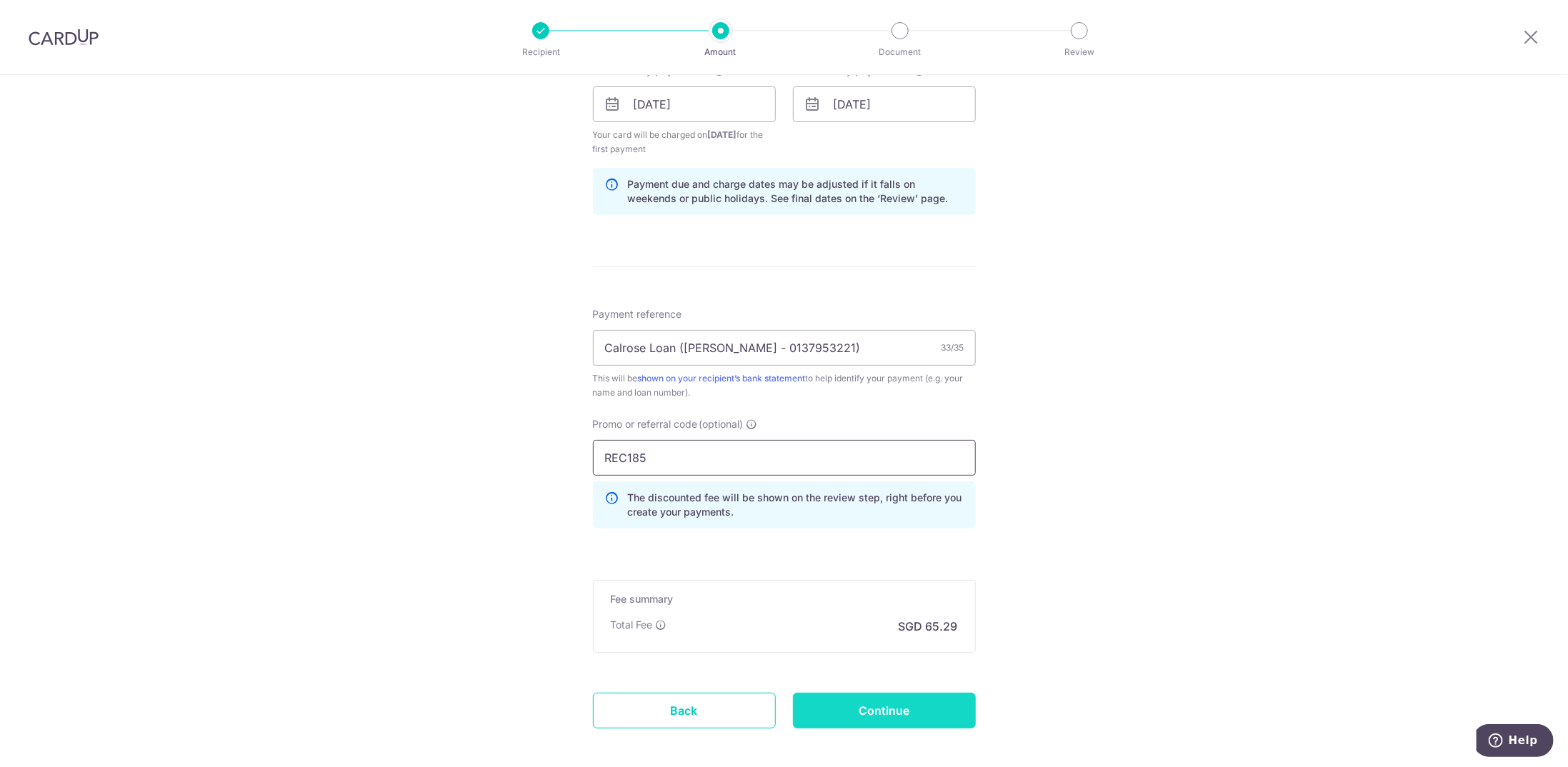
type input "REC185"
click at [907, 703] on input "Continue" at bounding box center [884, 710] width 183 height 36
type input "Create Schedule"
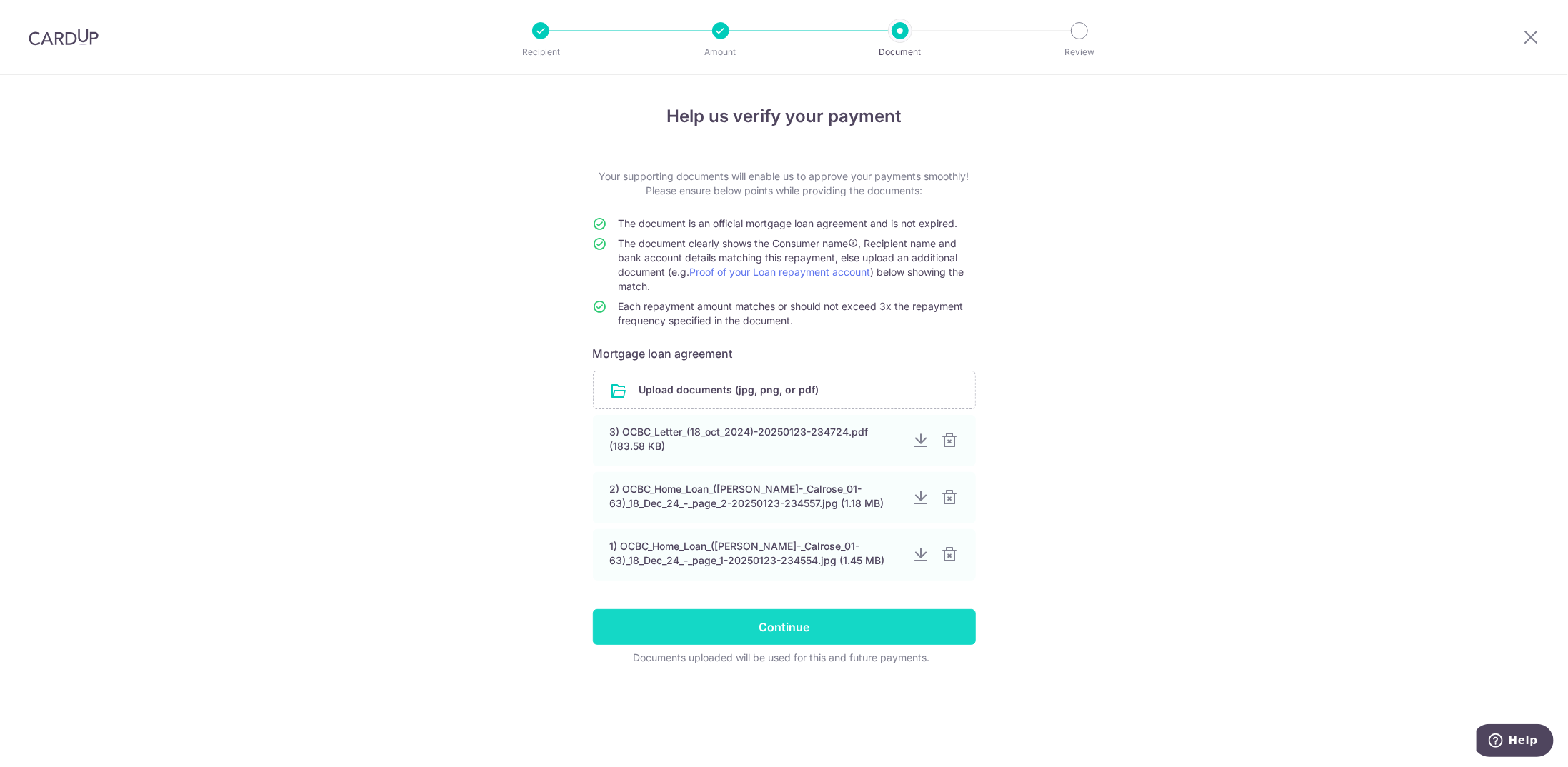
click at [832, 624] on input "Continue" at bounding box center [784, 626] width 382 height 36
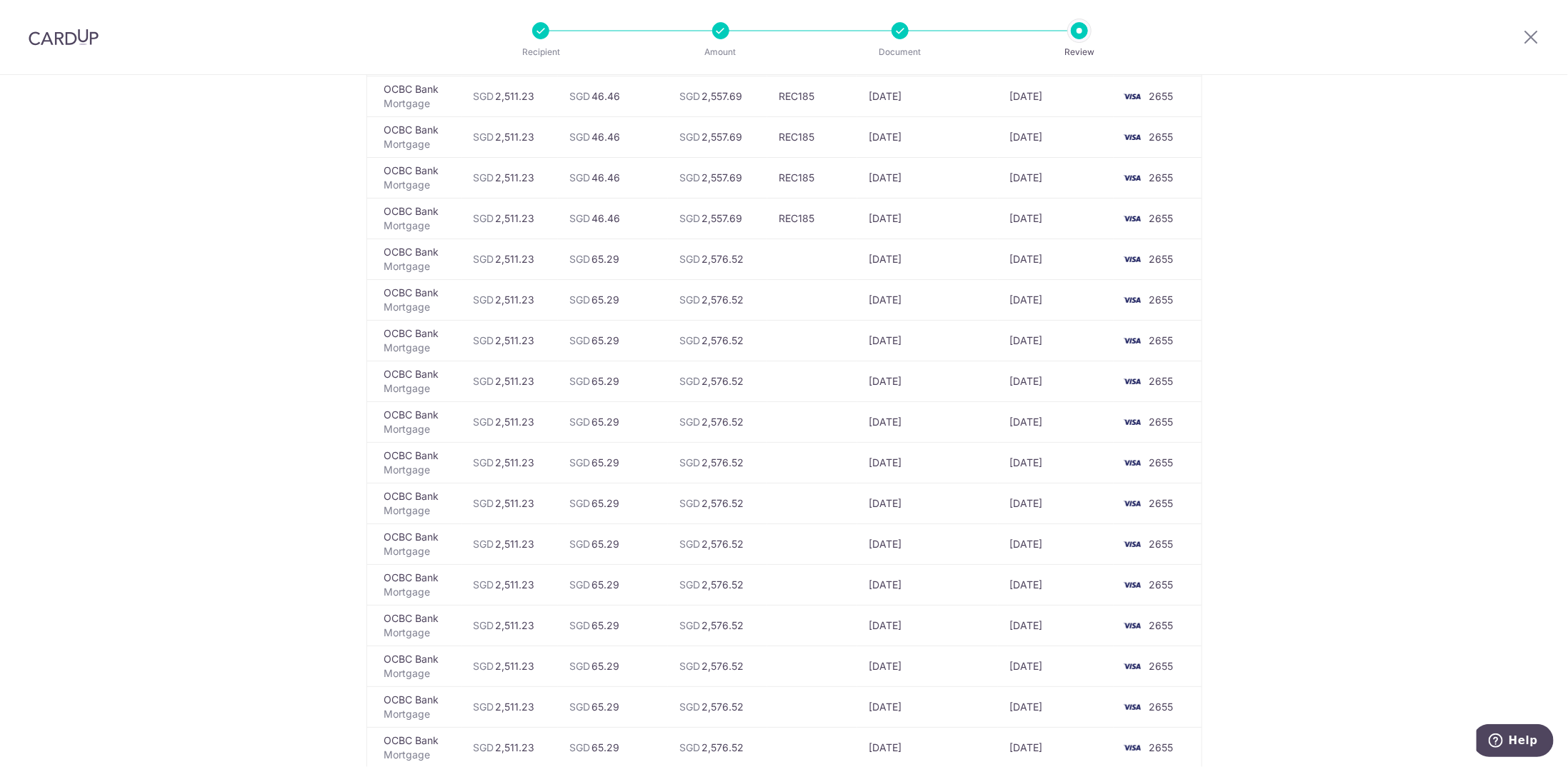
scroll to position [428, 0]
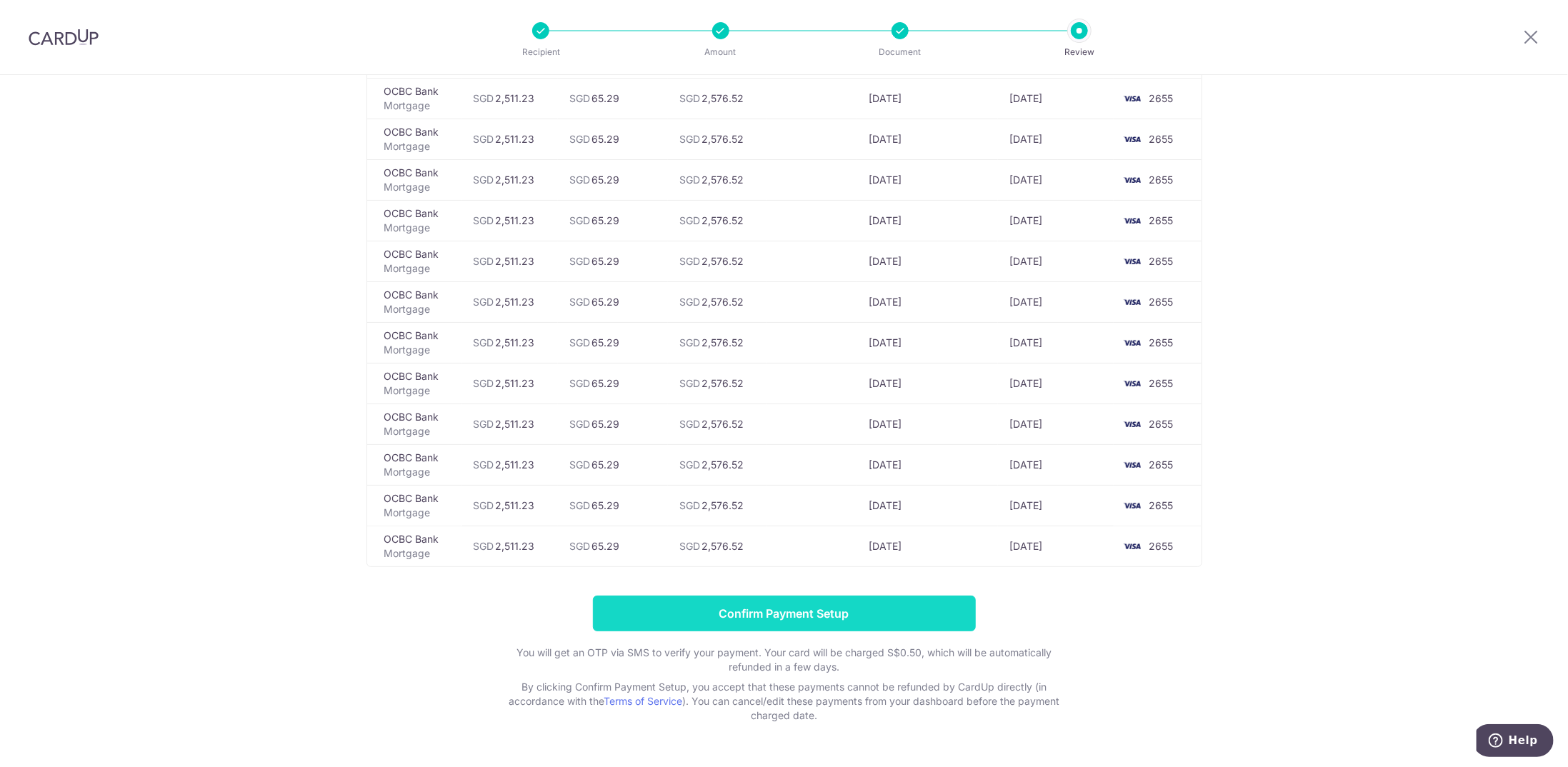
click at [779, 609] on input "Confirm Payment Setup" at bounding box center [784, 613] width 382 height 36
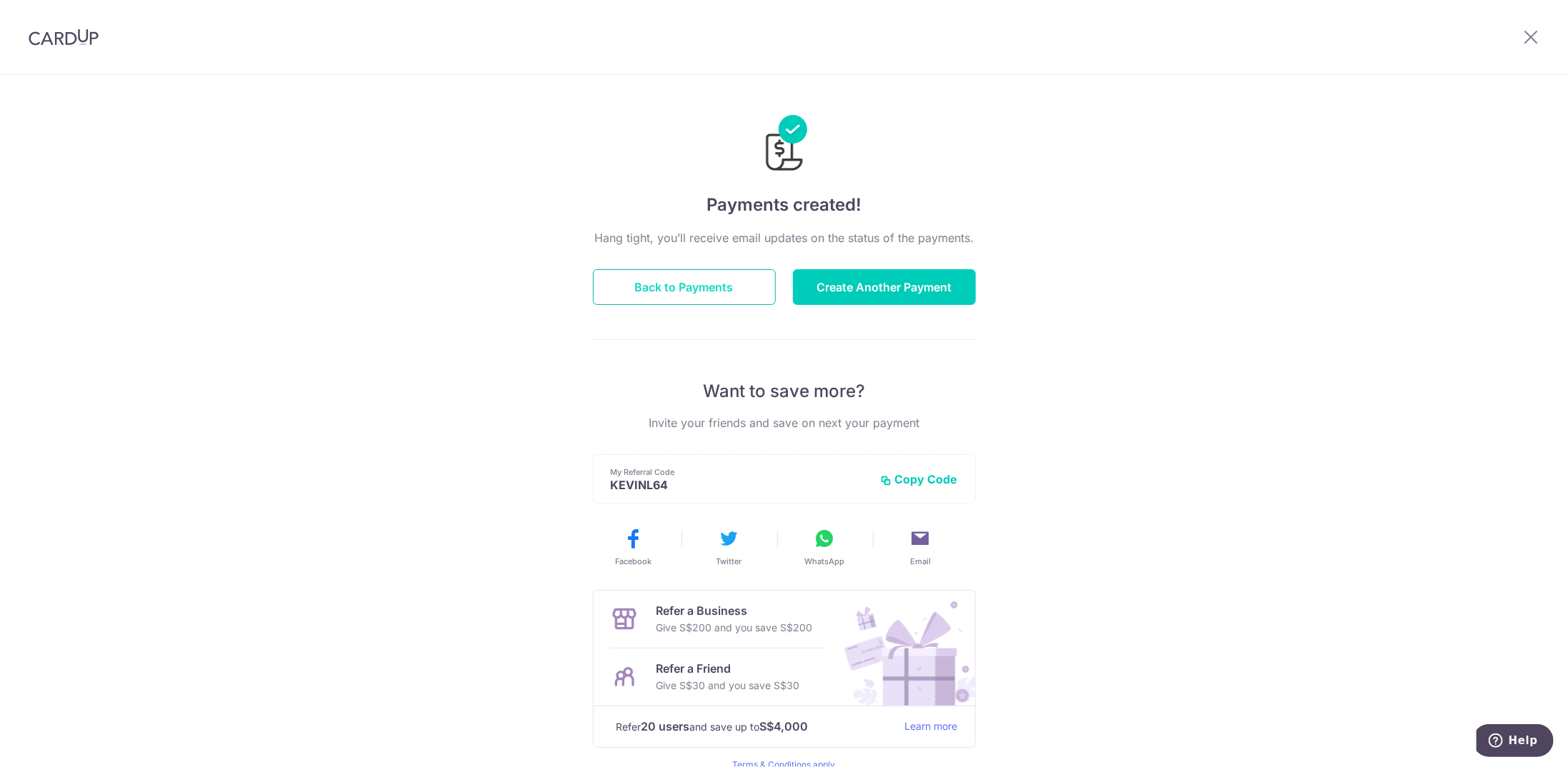
click at [703, 274] on button "Back to Payments" at bounding box center [684, 287] width 183 height 36
